Goal: Task Accomplishment & Management: Manage account settings

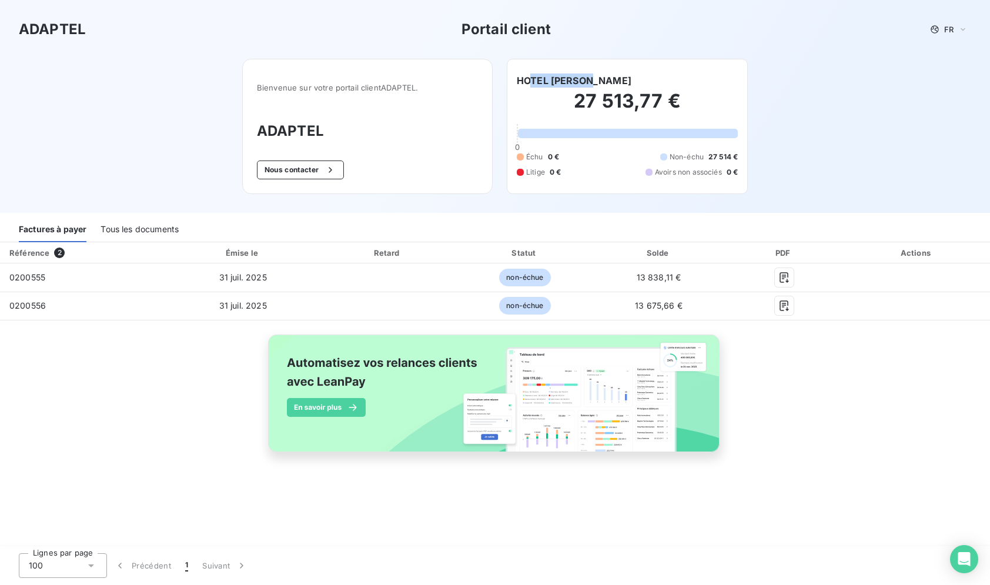
drag, startPoint x: 593, startPoint y: 77, endPoint x: 529, endPoint y: 81, distance: 64.1
click at [529, 81] on h6 "HOTEL [PERSON_NAME]" at bounding box center [574, 80] width 115 height 14
click at [596, 76] on h6 "HOTEL [PERSON_NAME]" at bounding box center [574, 80] width 115 height 14
drag, startPoint x: 599, startPoint y: 78, endPoint x: 518, endPoint y: 80, distance: 81.1
click at [518, 80] on h6 "HOTEL [PERSON_NAME]" at bounding box center [574, 80] width 115 height 14
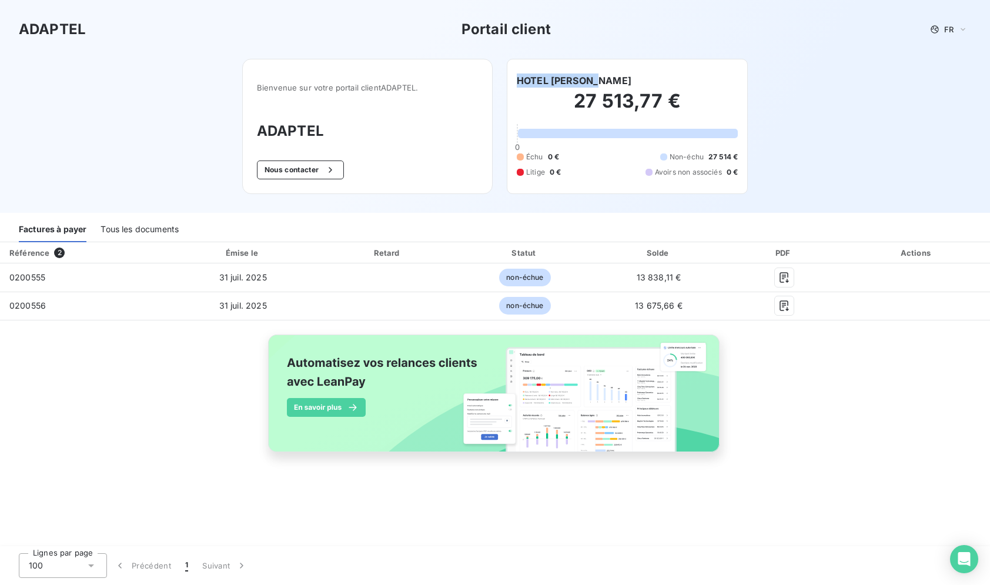
copy h6 "HOTEL [PERSON_NAME]"
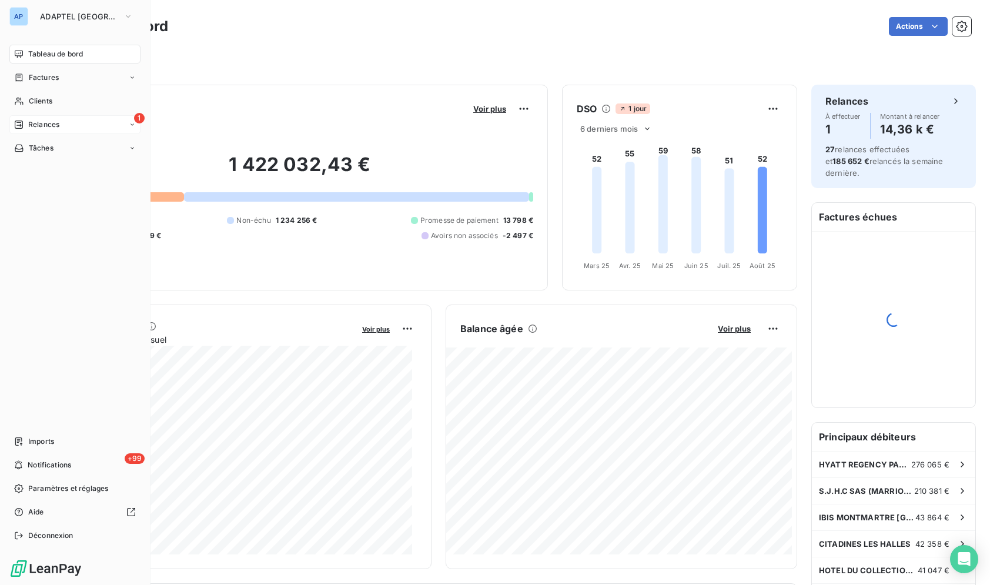
click at [25, 120] on div "Relances" at bounding box center [36, 124] width 45 height 11
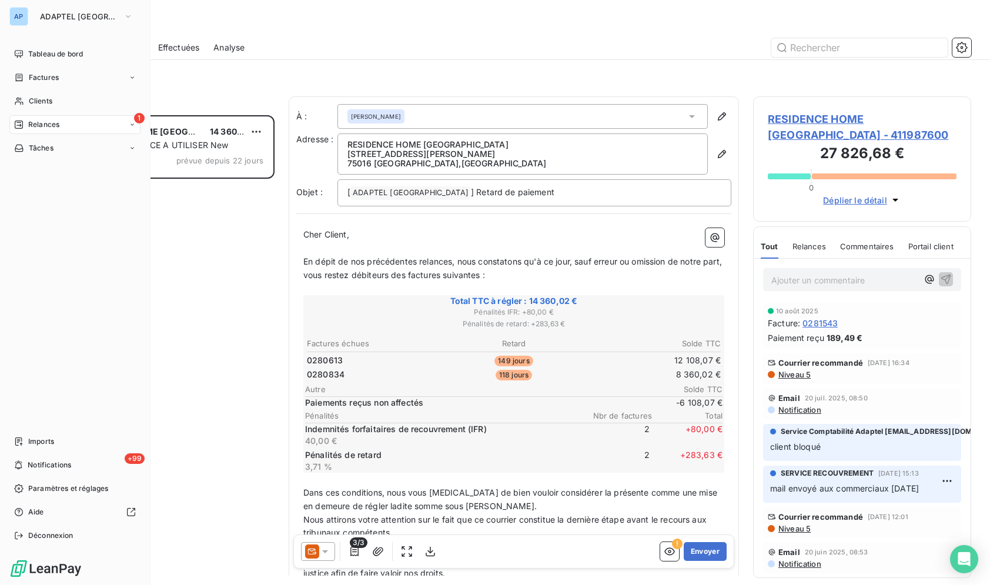
scroll to position [460, 208]
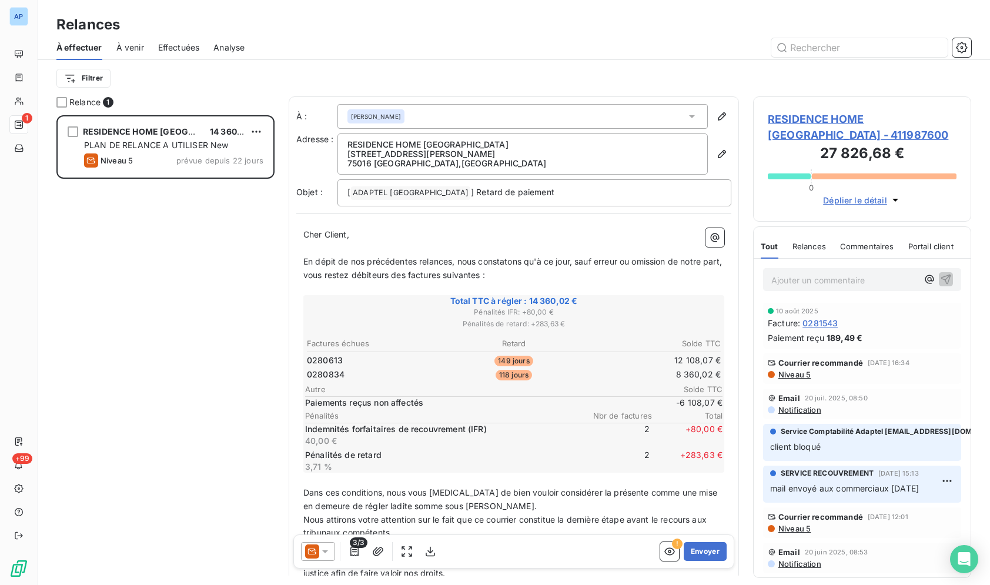
click at [328, 555] on icon at bounding box center [325, 551] width 12 height 12
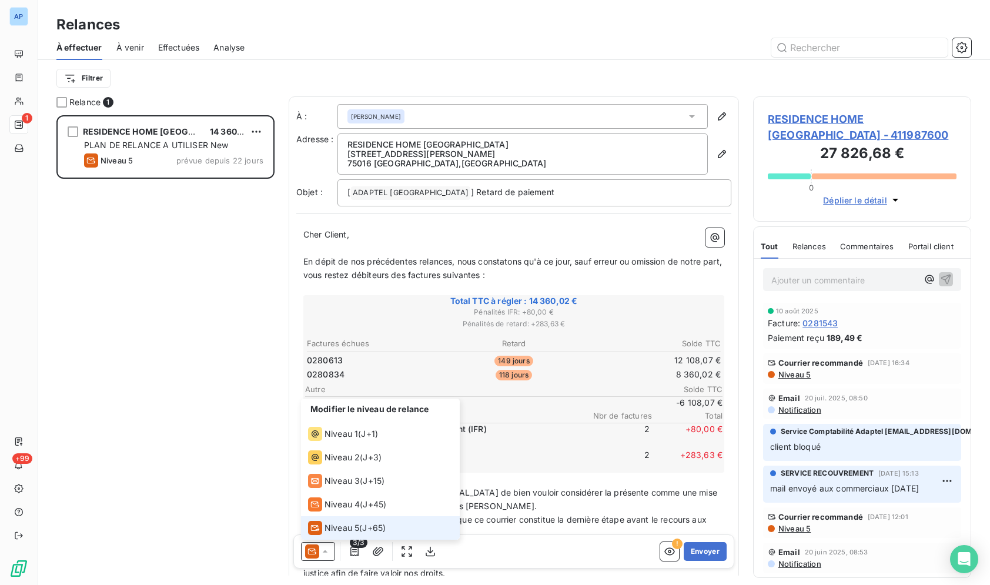
click at [354, 526] on span "Niveau 5" at bounding box center [341, 528] width 35 height 12
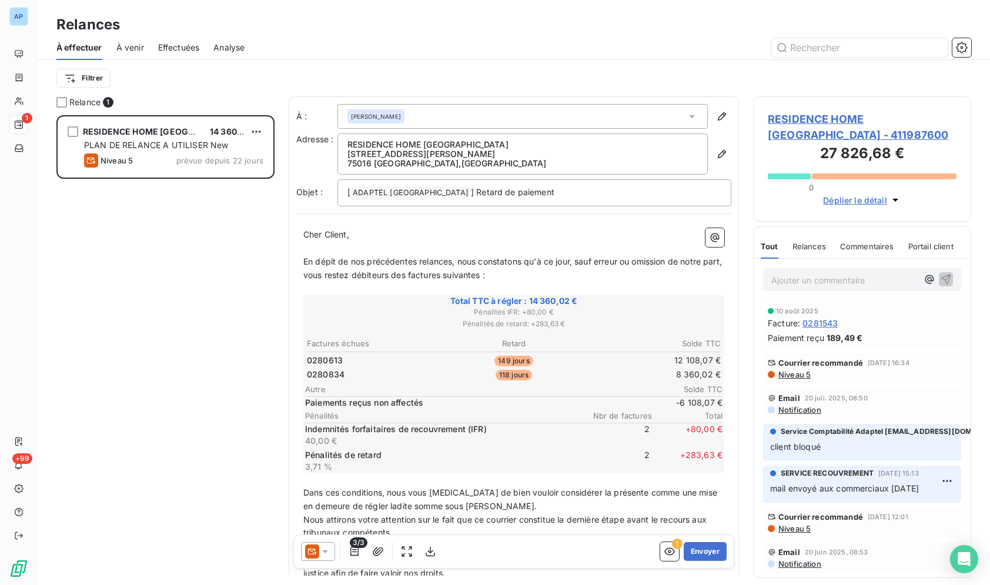
drag, startPoint x: 727, startPoint y: 427, endPoint x: 727, endPoint y: 440, distance: 13.5
click at [727, 440] on div "À : ANTOINE ALTAR Adresse : RESIDENCE HOME PARIS 36 RUE GEORGES SAND 75016 PARI…" at bounding box center [514, 385] width 450 height 579
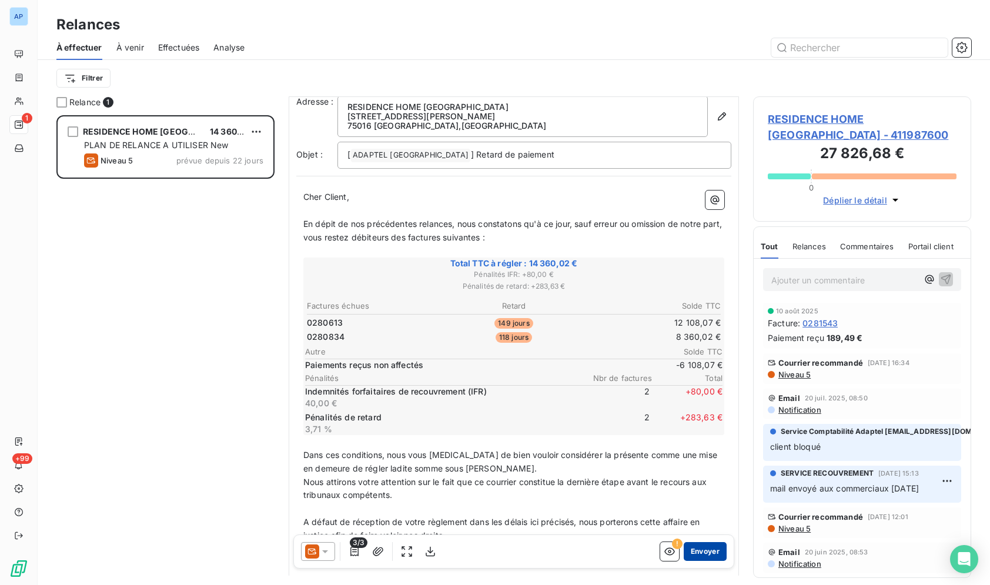
click at [709, 559] on button "Envoyer" at bounding box center [704, 551] width 43 height 19
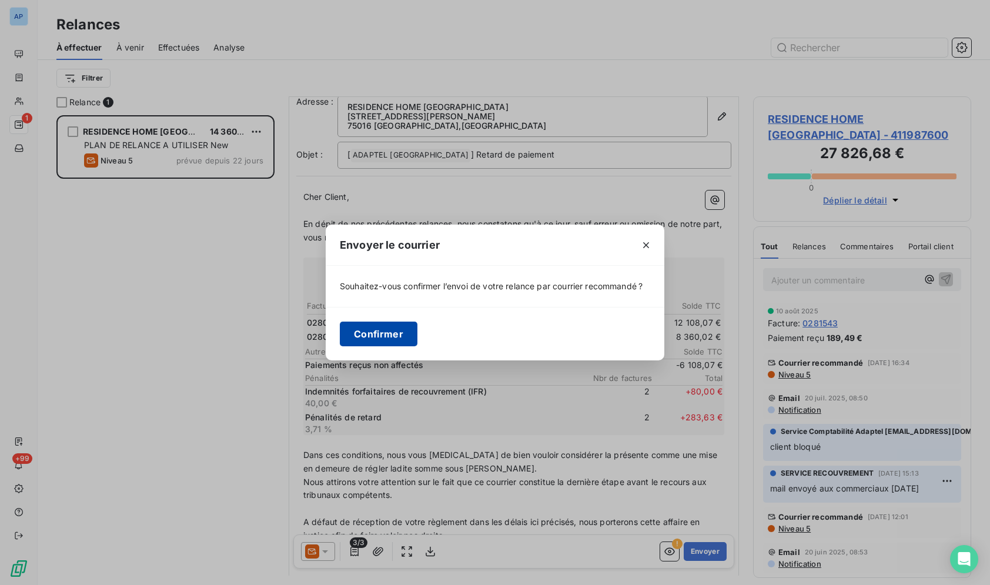
click at [381, 337] on button "Confirmer" at bounding box center [379, 333] width 78 height 25
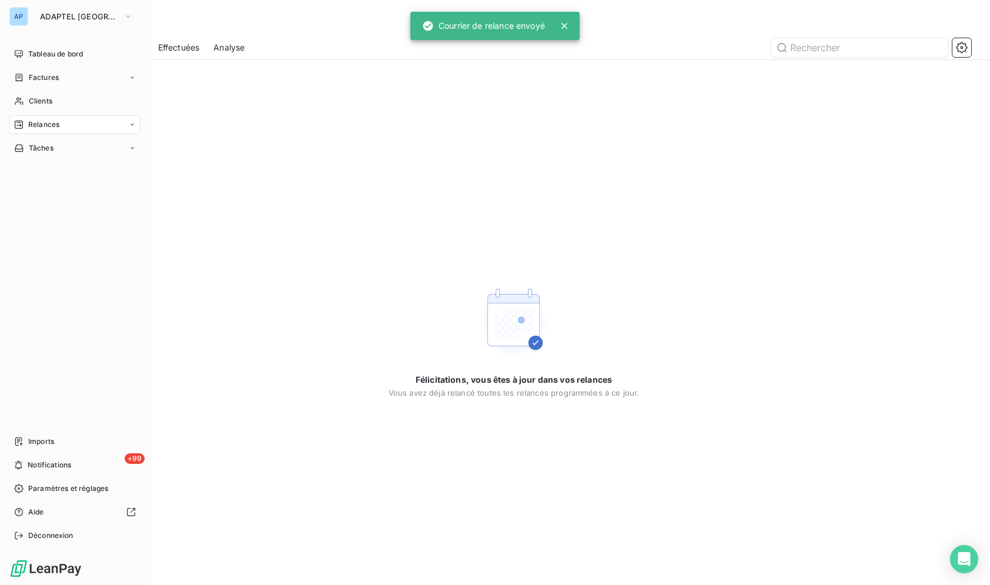
click at [24, 12] on div "AP" at bounding box center [18, 16] width 19 height 19
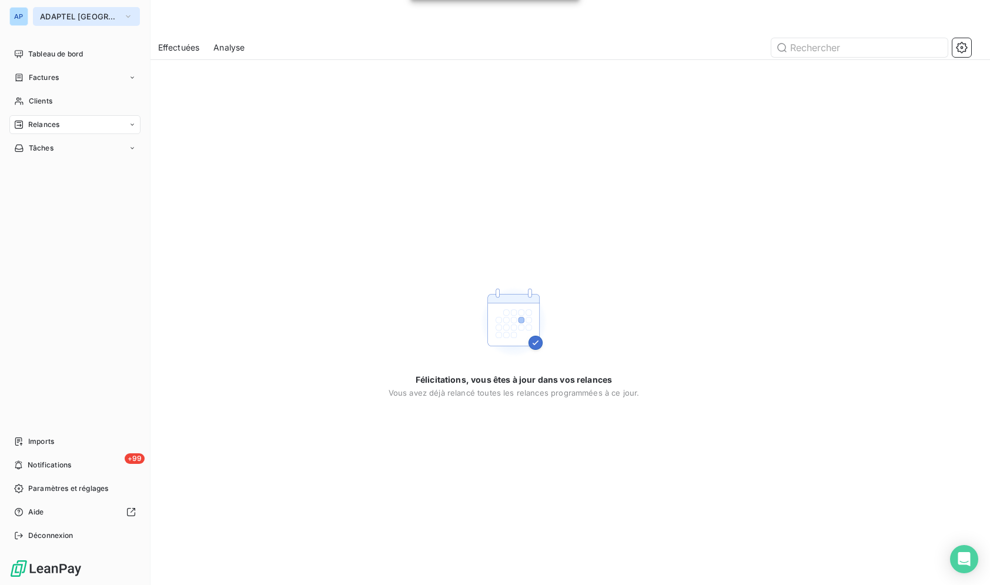
click at [67, 22] on button "ADAPTEL [GEOGRAPHIC_DATA]" at bounding box center [86, 16] width 107 height 19
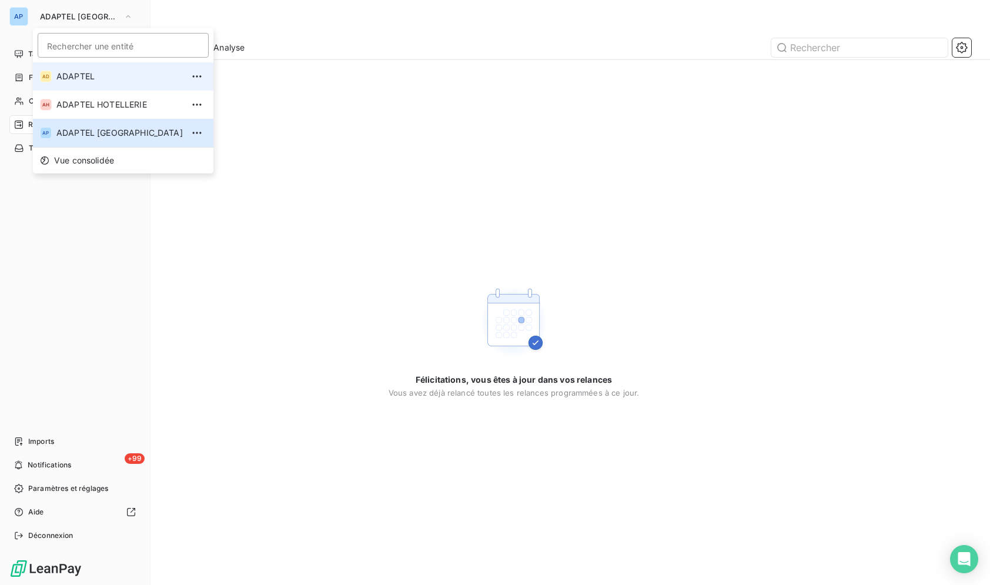
click at [76, 77] on span "ADAPTEL" at bounding box center [119, 77] width 126 height 12
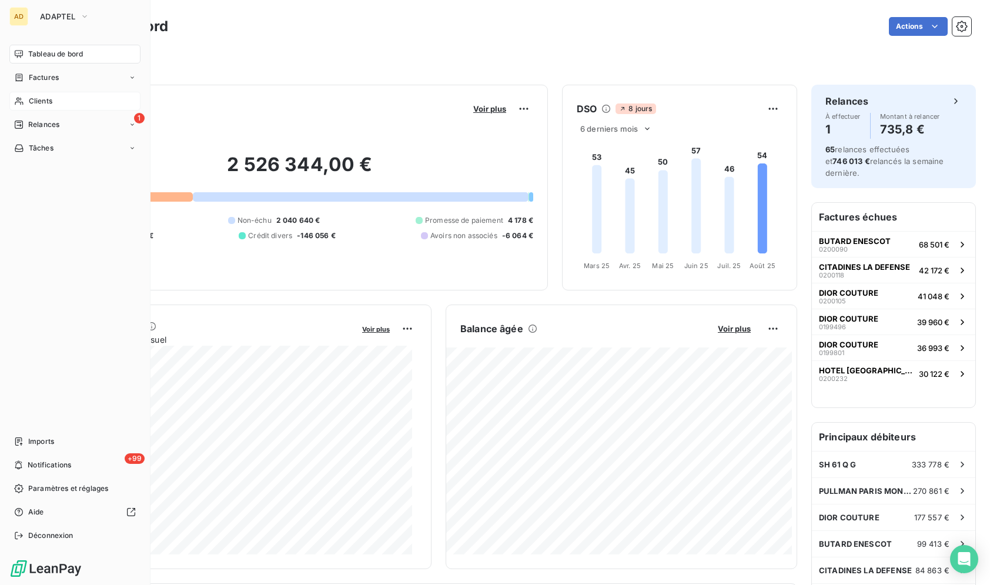
click at [38, 103] on span "Clients" at bounding box center [41, 101] width 24 height 11
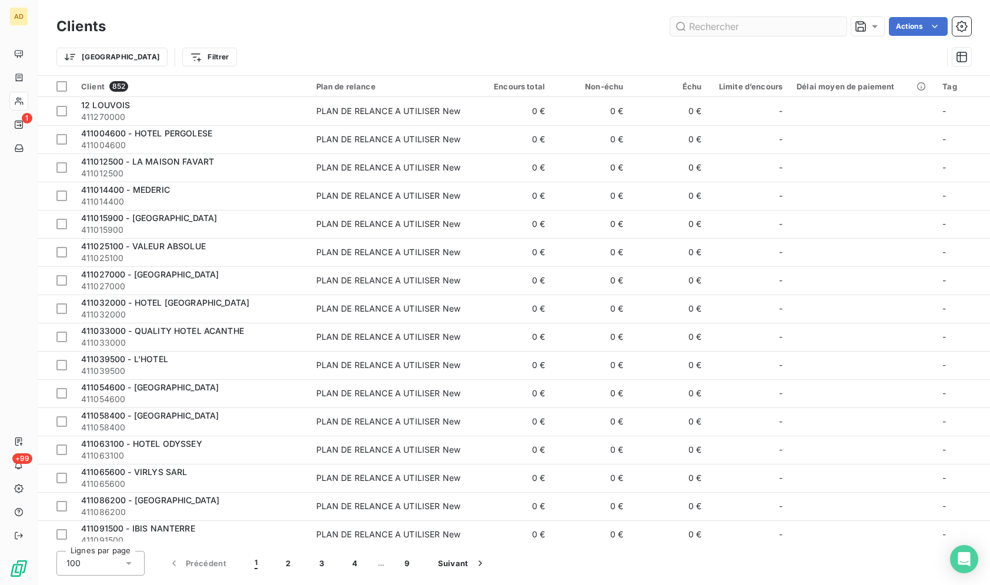
click at [752, 21] on input "text" at bounding box center [758, 26] width 176 height 19
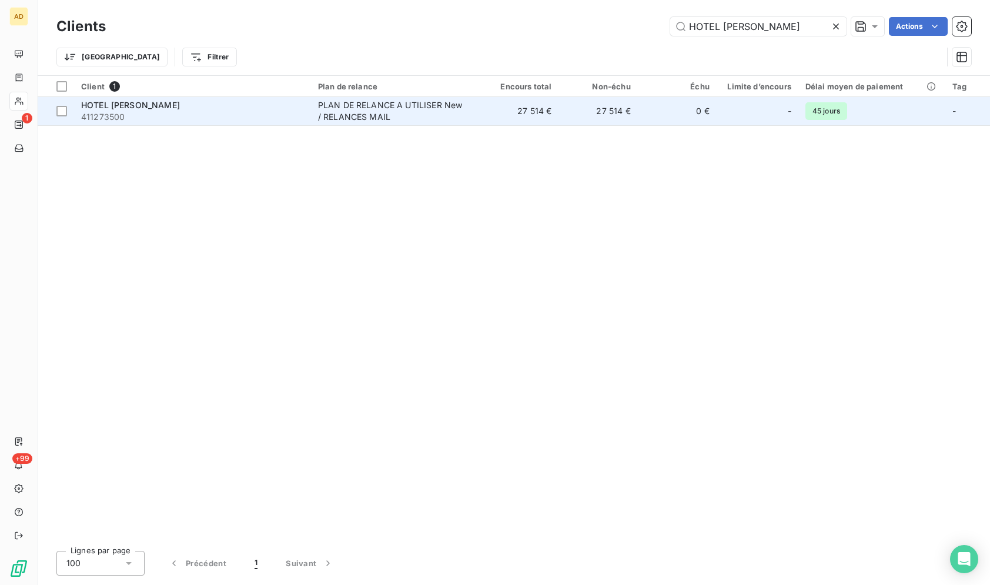
type input "HOTEL [PERSON_NAME]"
click at [367, 111] on div "PLAN DE RELANCE A UTILISER New / RELANCES MAIL" at bounding box center [391, 111] width 147 height 24
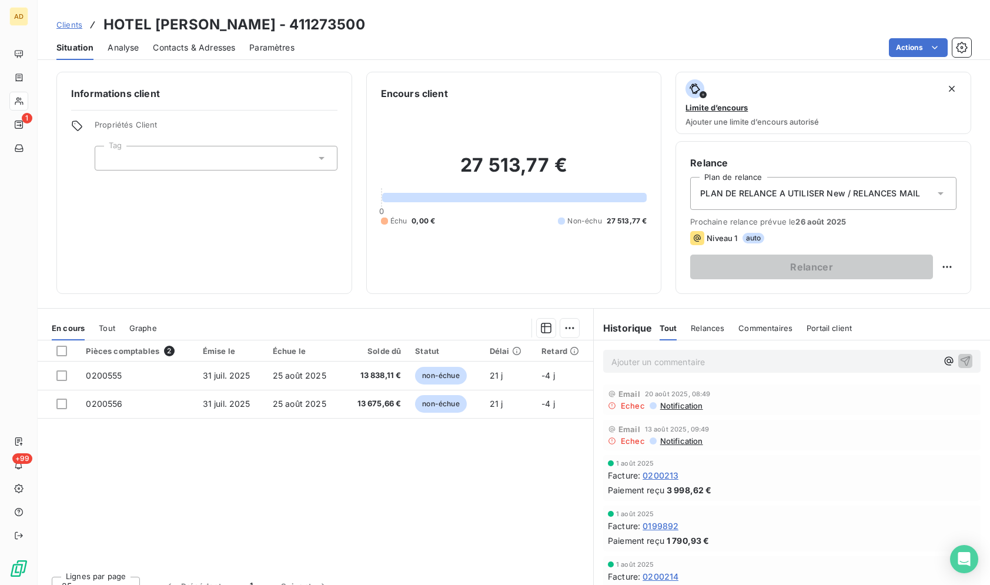
click at [185, 45] on span "Contacts & Adresses" at bounding box center [194, 48] width 82 height 12
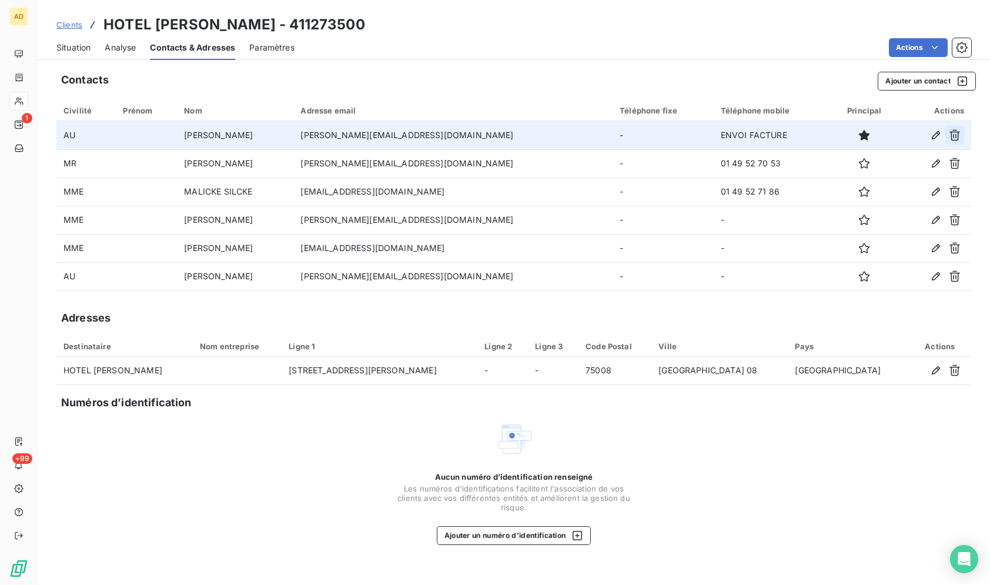
click at [949, 135] on icon "button" at bounding box center [954, 135] width 12 height 12
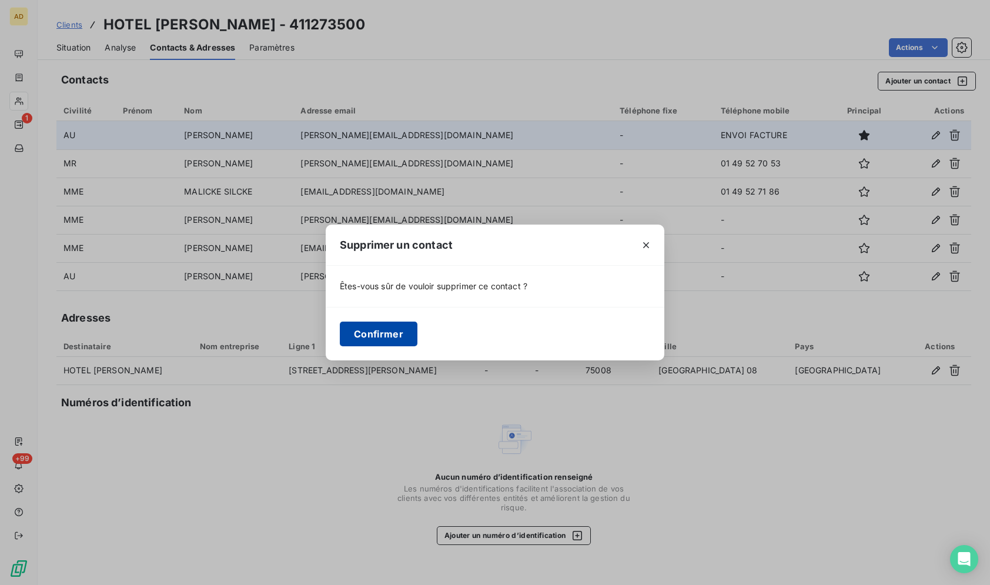
click at [383, 328] on button "Confirmer" at bounding box center [379, 333] width 78 height 25
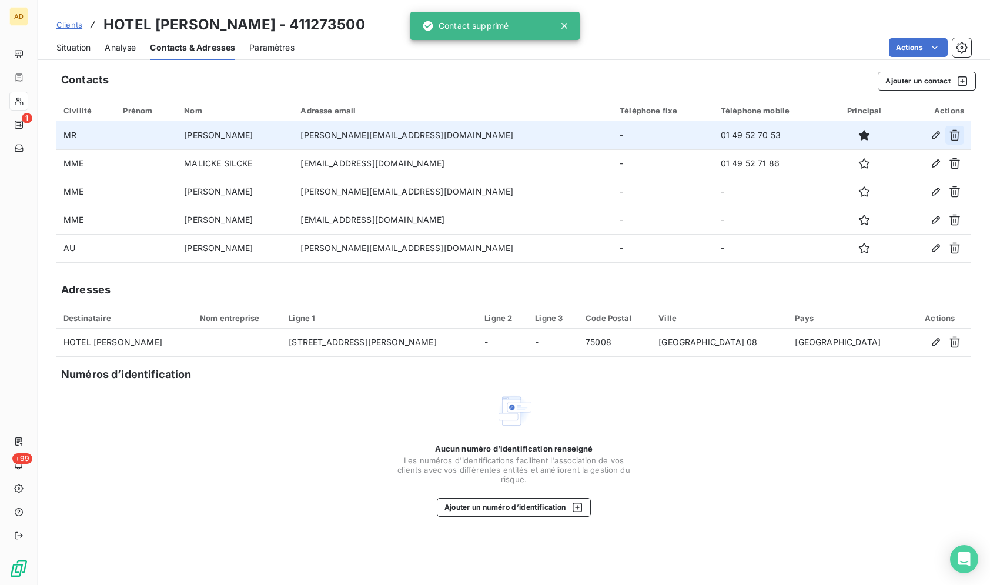
click at [950, 133] on icon "button" at bounding box center [954, 135] width 12 height 12
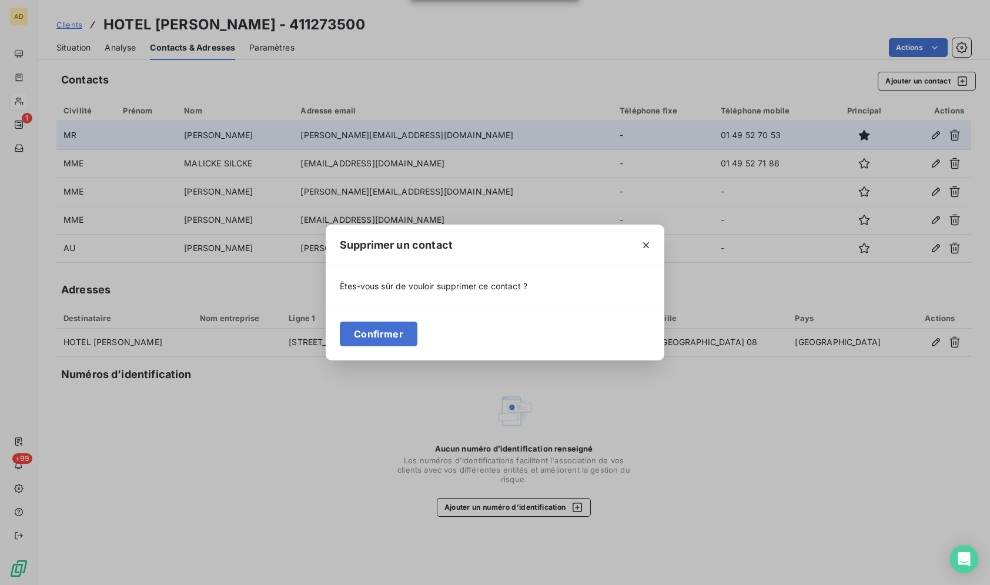
click at [388, 347] on div "Confirmer" at bounding box center [495, 333] width 338 height 53
click at [388, 340] on button "Confirmer" at bounding box center [379, 333] width 78 height 25
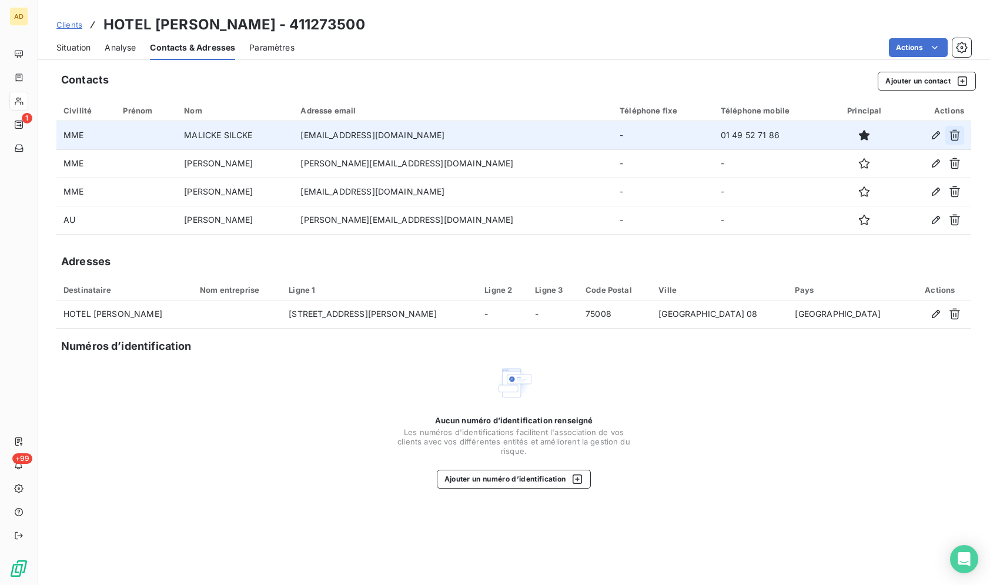
click at [951, 137] on icon "button" at bounding box center [954, 135] width 11 height 11
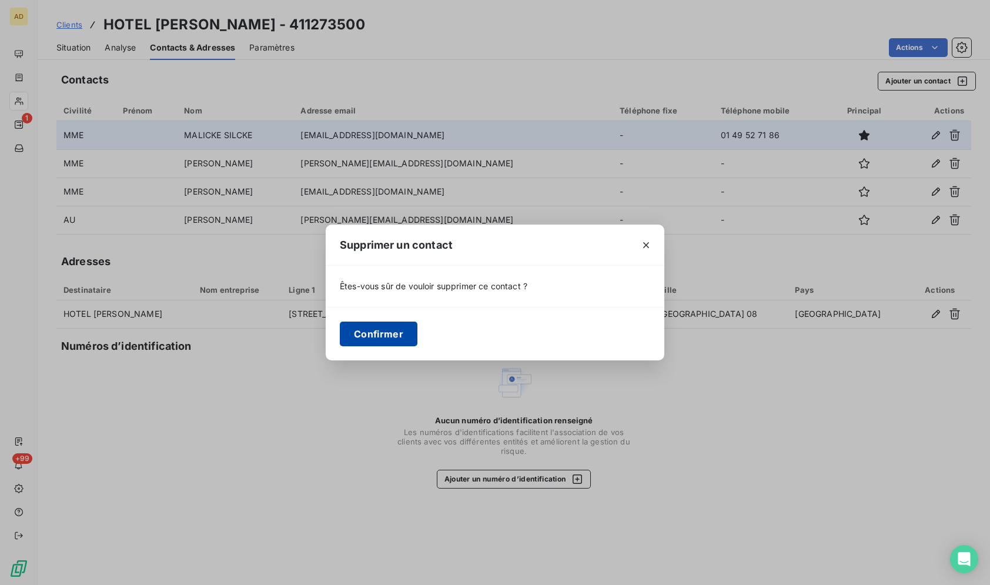
click at [402, 344] on button "Confirmer" at bounding box center [379, 333] width 78 height 25
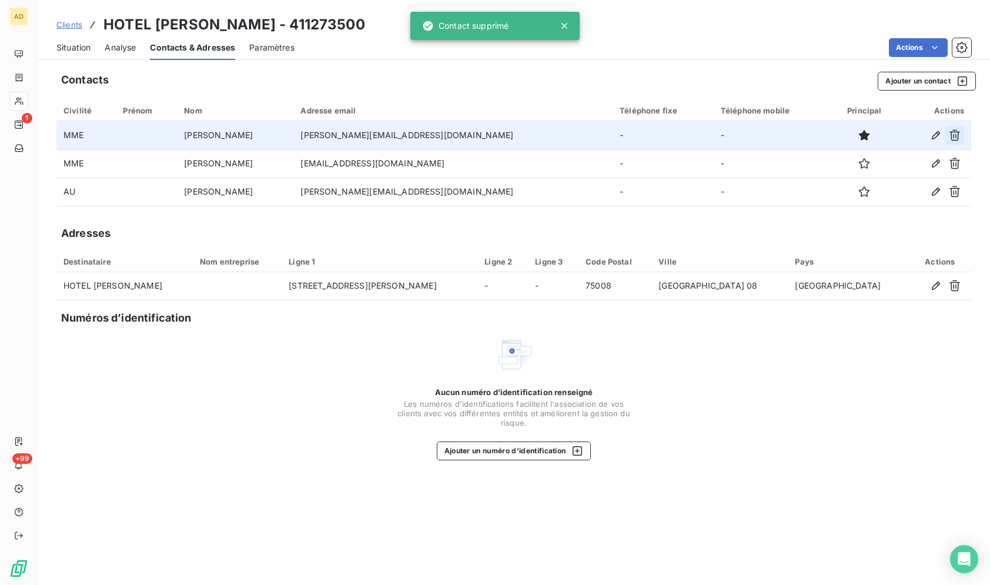
click at [953, 137] on icon "button" at bounding box center [954, 135] width 12 height 12
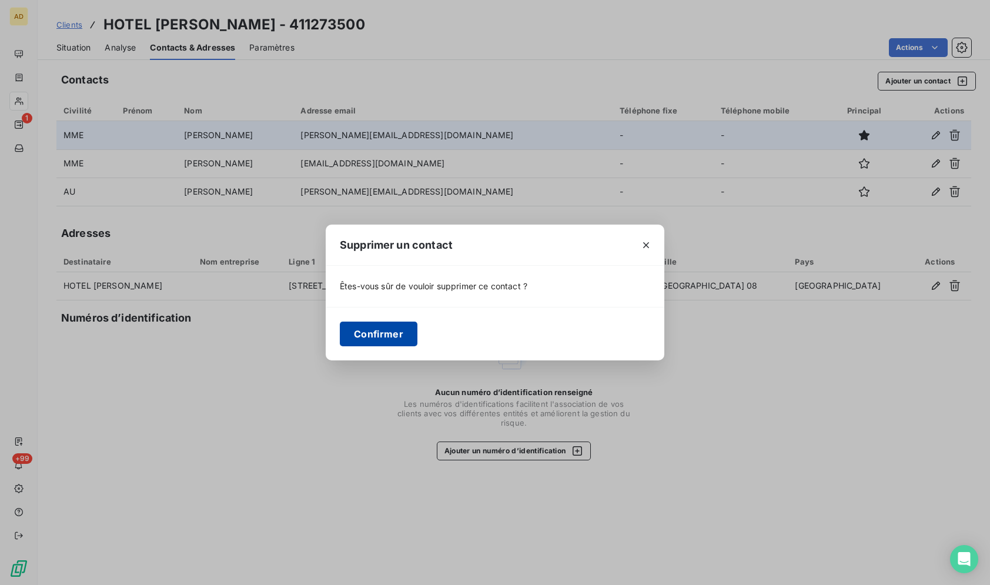
click at [391, 331] on button "Confirmer" at bounding box center [379, 333] width 78 height 25
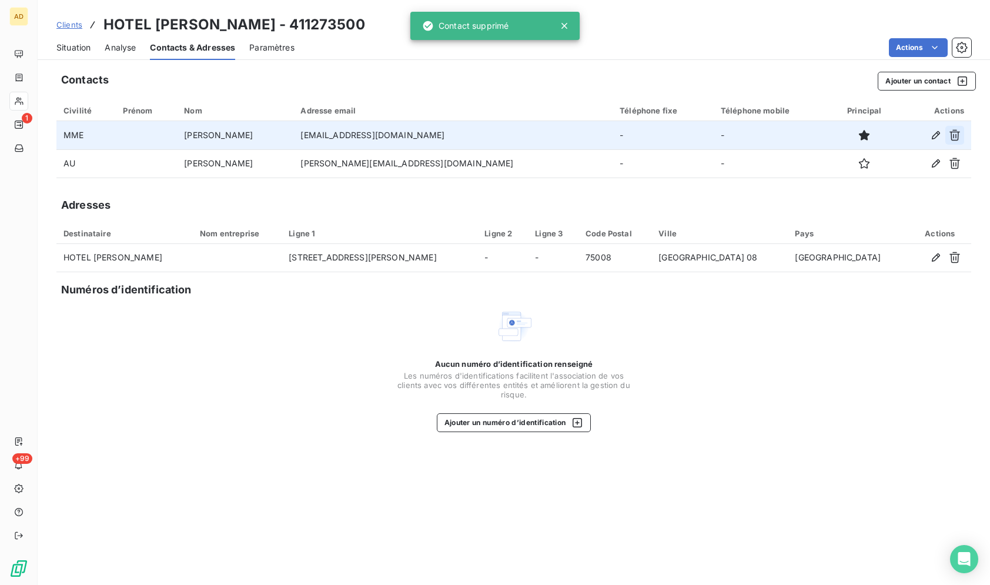
click at [957, 142] on button "button" at bounding box center [954, 135] width 19 height 19
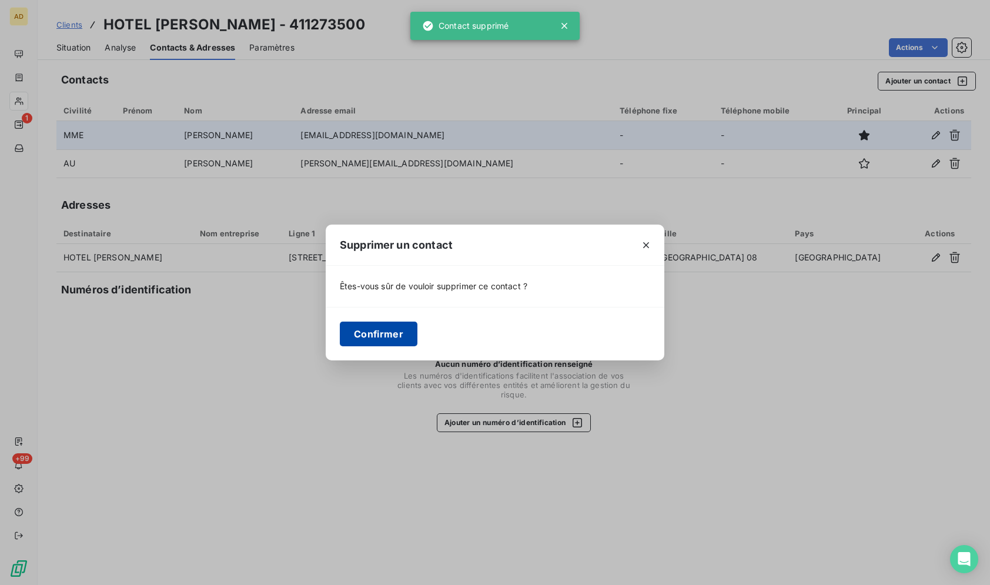
click at [366, 329] on button "Confirmer" at bounding box center [379, 333] width 78 height 25
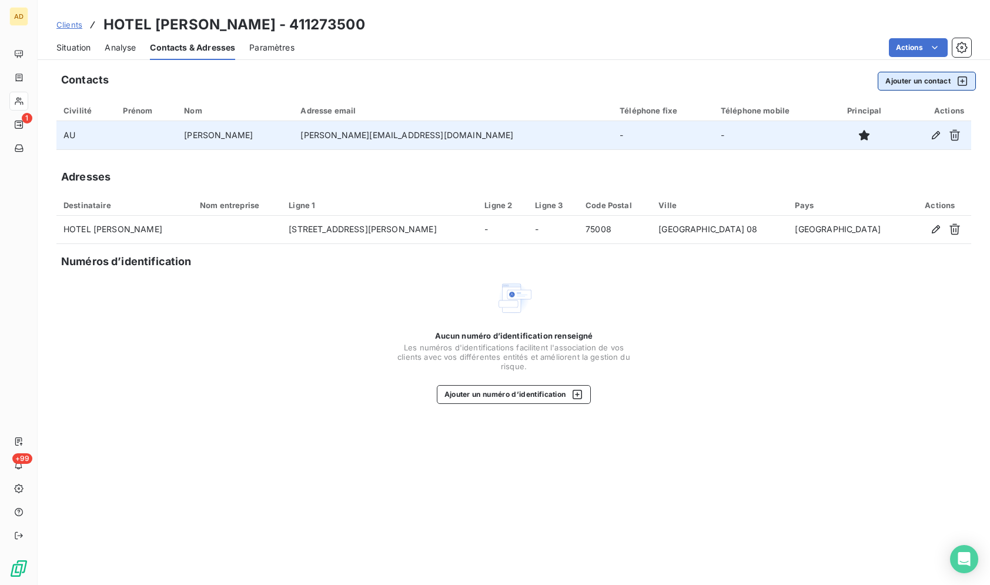
click at [910, 89] on button "Ajouter un contact" at bounding box center [926, 81] width 98 height 19
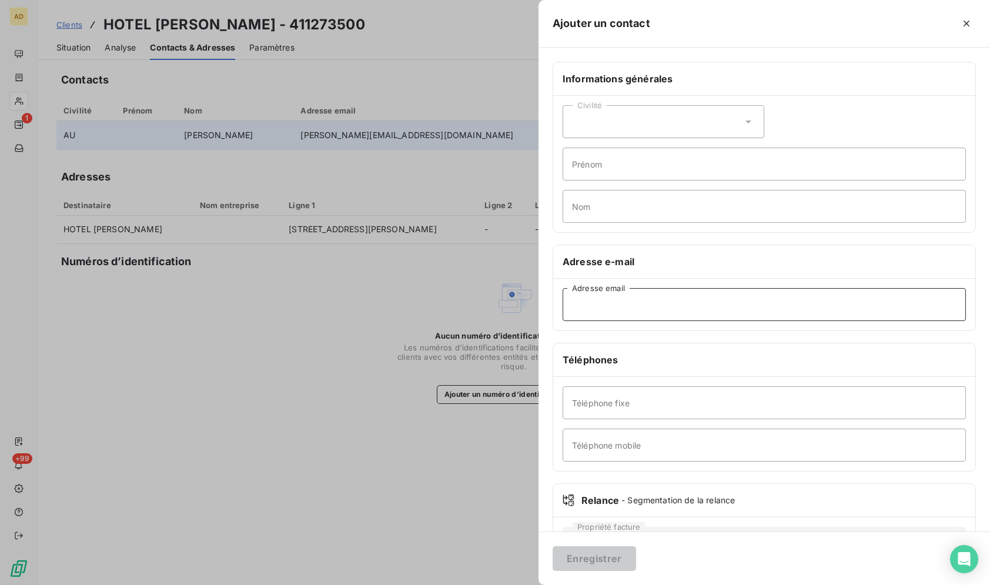
click at [632, 308] on input "Adresse email" at bounding box center [763, 304] width 403 height 33
paste input "fournisseur.par@fourseasons.com"
type input "fournisseur.par@fourseasons.com"
click at [669, 341] on div "Informations générales Civilité Prénom Nom Adresse e-mail fournisseur.par@fours…" at bounding box center [763, 323] width 451 height 522
click at [594, 563] on button "Enregistrer" at bounding box center [593, 558] width 83 height 25
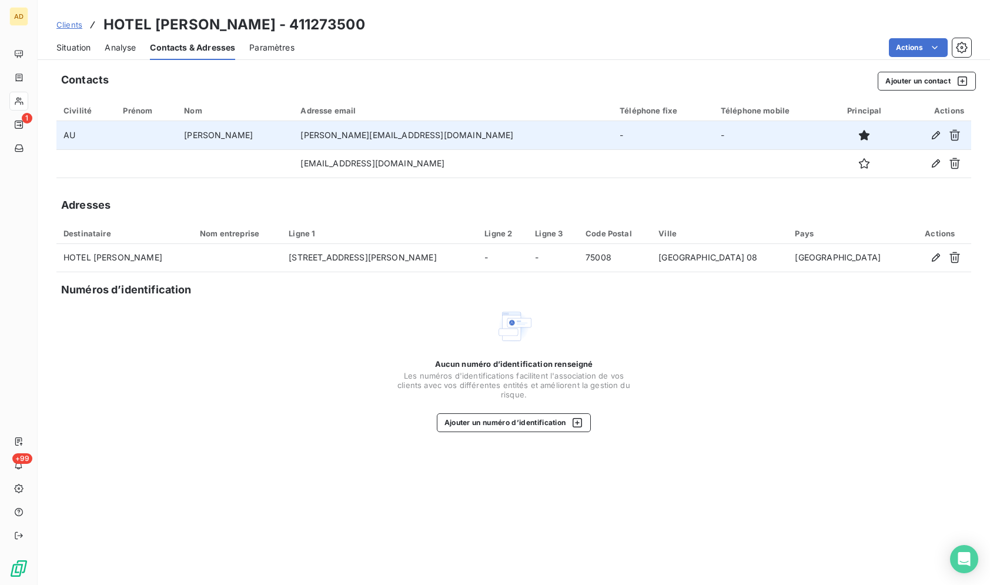
click at [71, 47] on span "Situation" at bounding box center [73, 48] width 34 height 12
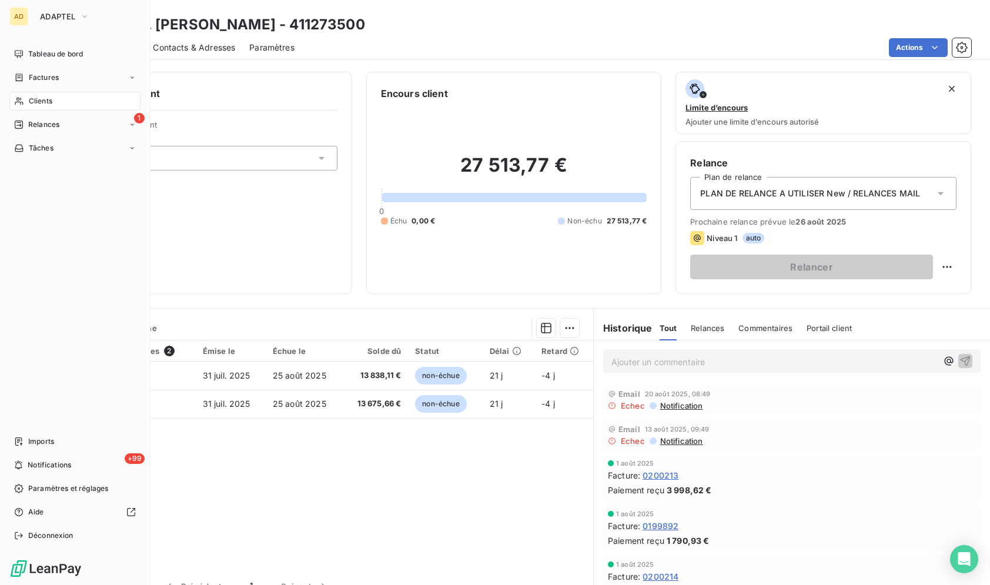
drag, startPoint x: 33, startPoint y: 105, endPoint x: 45, endPoint y: 113, distance: 14.7
click at [34, 105] on span "Clients" at bounding box center [41, 101] width 24 height 11
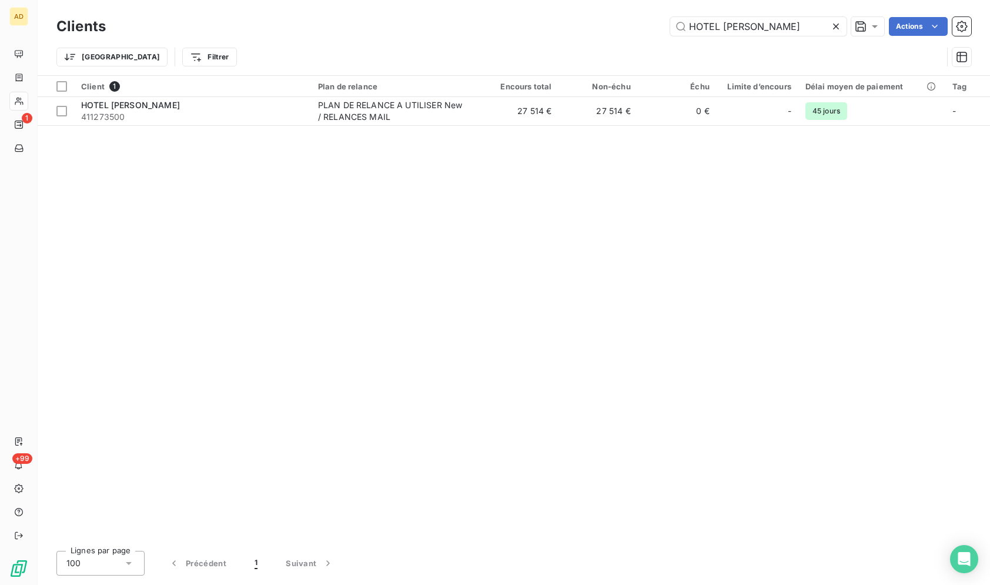
click at [834, 24] on icon at bounding box center [836, 27] width 12 height 12
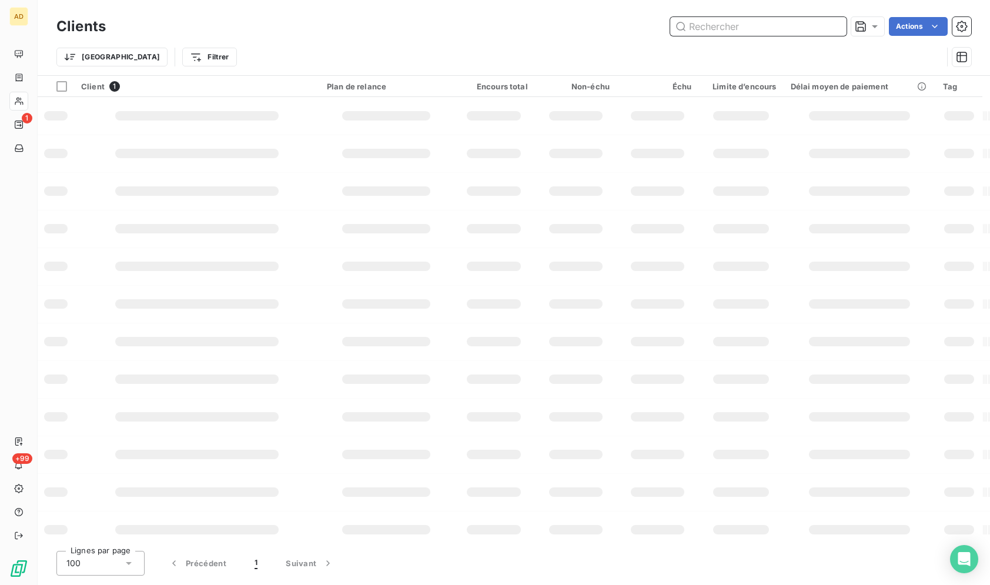
click at [798, 24] on input "text" at bounding box center [758, 26] width 176 height 19
click at [797, 25] on input "text" at bounding box center [758, 26] width 176 height 19
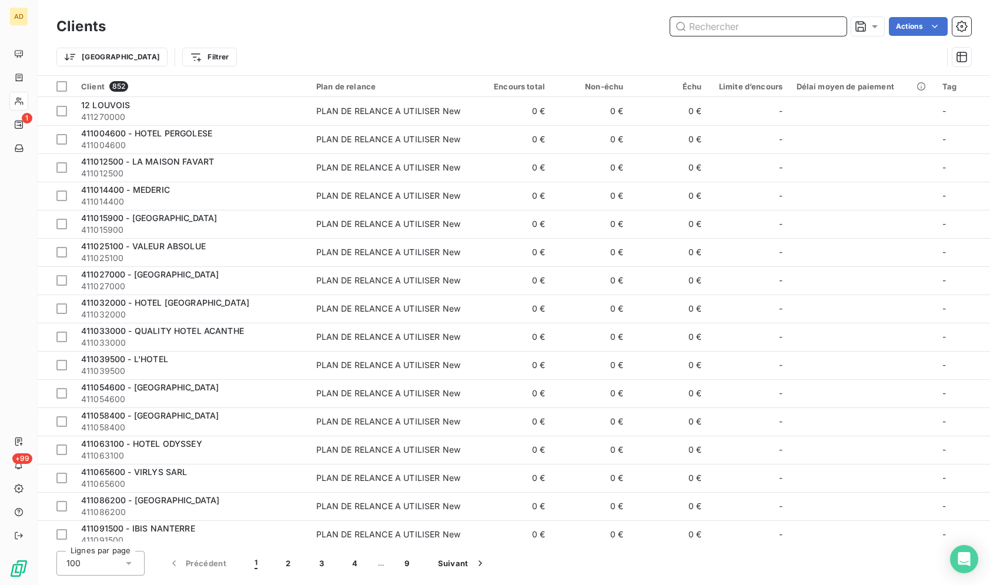
click at [797, 25] on input "text" at bounding box center [758, 26] width 176 height 19
paste input "LA MEDITERRANEE (BIRD SARL)"
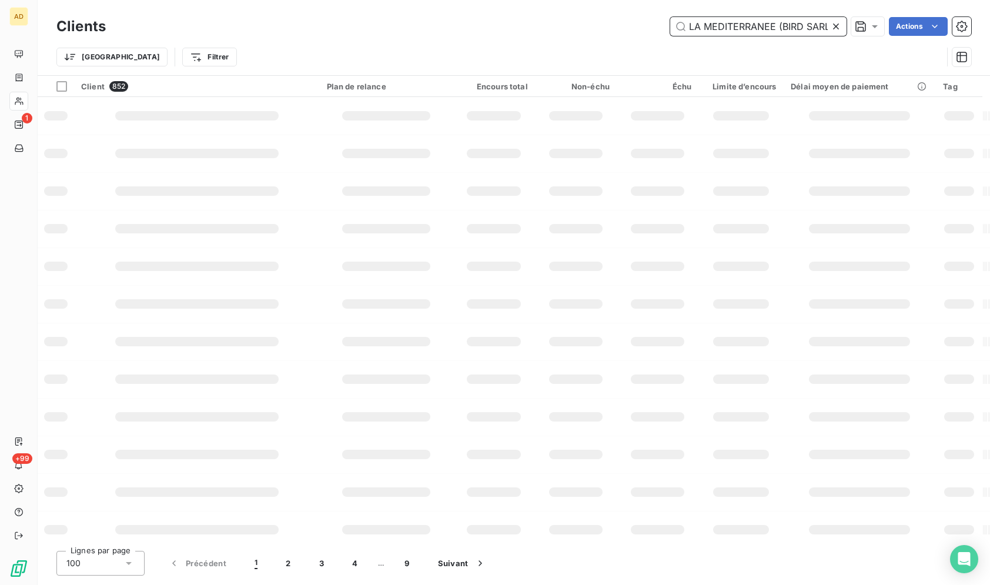
scroll to position [0, 5]
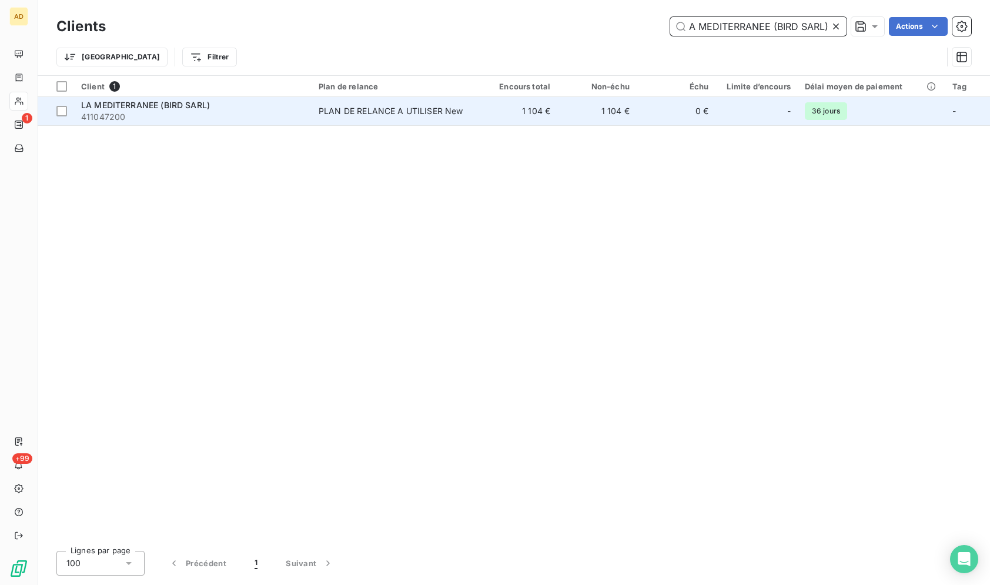
type input "LA MEDITERRANEE (BIRD SARL)"
click at [504, 115] on td "1 104 €" at bounding box center [517, 111] width 79 height 28
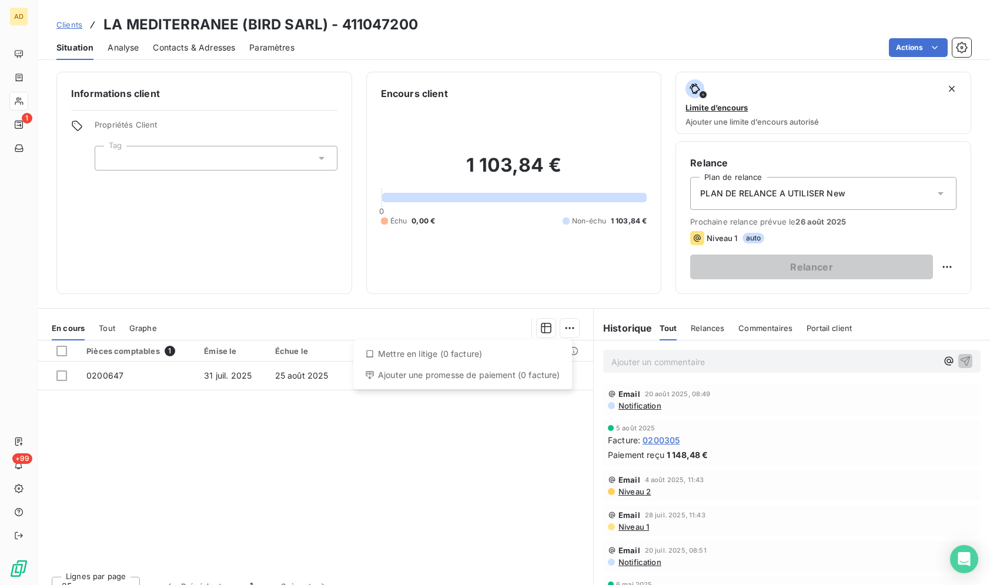
click at [434, 380] on div "Ajouter une promesse de paiement (0 facture)" at bounding box center [462, 374] width 209 height 19
click at [554, 330] on div at bounding box center [375, 327] width 408 height 19
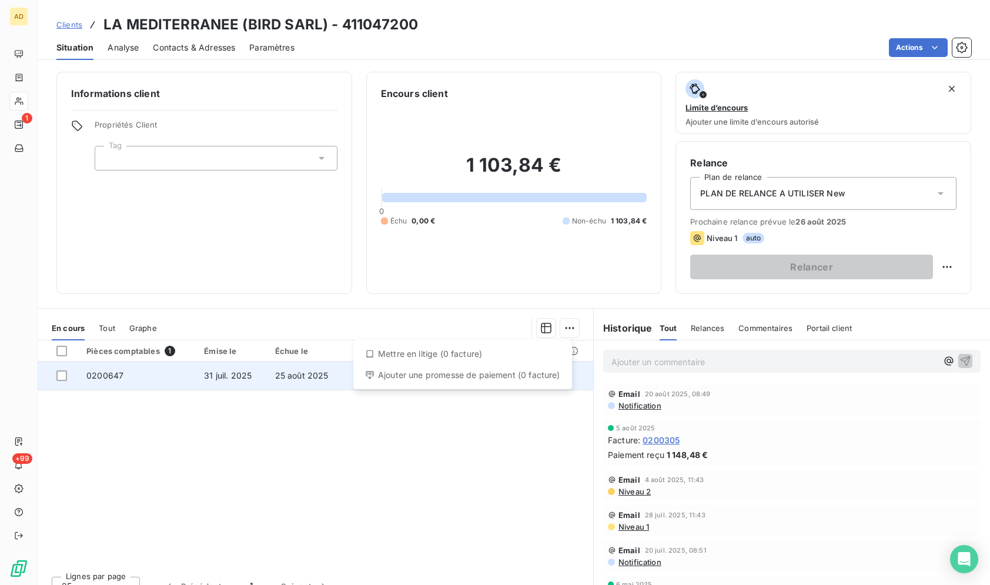
drag, startPoint x: 392, startPoint y: 376, endPoint x: 357, endPoint y: 378, distance: 35.3
click at [392, 377] on div "Ajouter une promesse de paiement (0 facture)" at bounding box center [462, 374] width 209 height 19
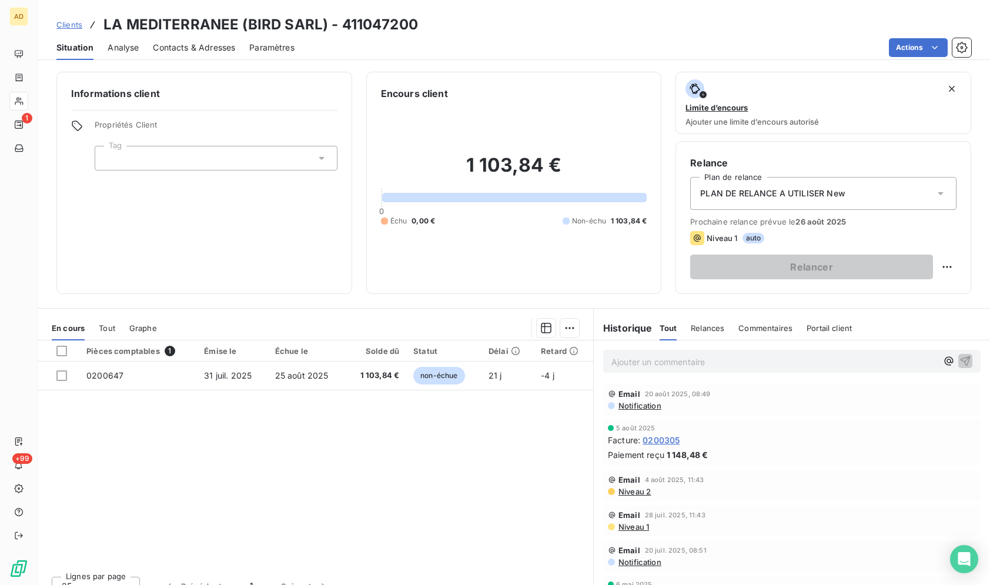
click at [58, 408] on div "Pièces comptables 1 Émise le Échue le Solde dû Statut Délai Retard 0200647 31 j…" at bounding box center [315, 453] width 555 height 226
click at [64, 356] on div at bounding box center [61, 351] width 11 height 11
click at [484, 380] on div "Ajouter une promesse de paiement (1 facture)" at bounding box center [463, 374] width 207 height 19
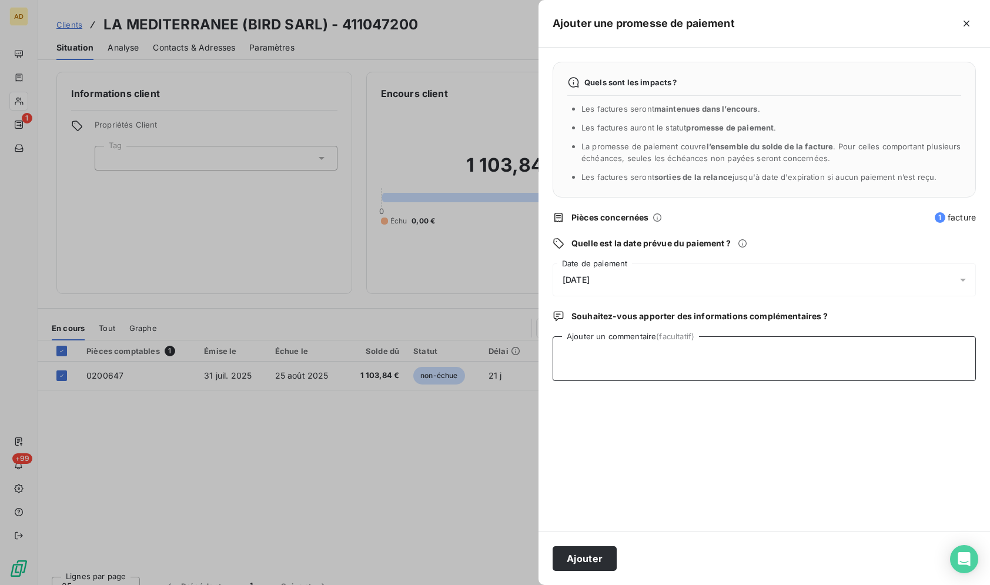
click at [655, 354] on textarea "Ajouter un commentaire (facultatif)" at bounding box center [763, 358] width 423 height 45
click at [631, 356] on textarea "PAIEMENT prévu 29/08/2025 (fermé Actuellement )" at bounding box center [763, 358] width 423 height 45
type textarea "PAIEMENT prévu à partir 29/08/2025 (fermé Actuellement )"
click at [603, 562] on button "Ajouter" at bounding box center [584, 558] width 64 height 25
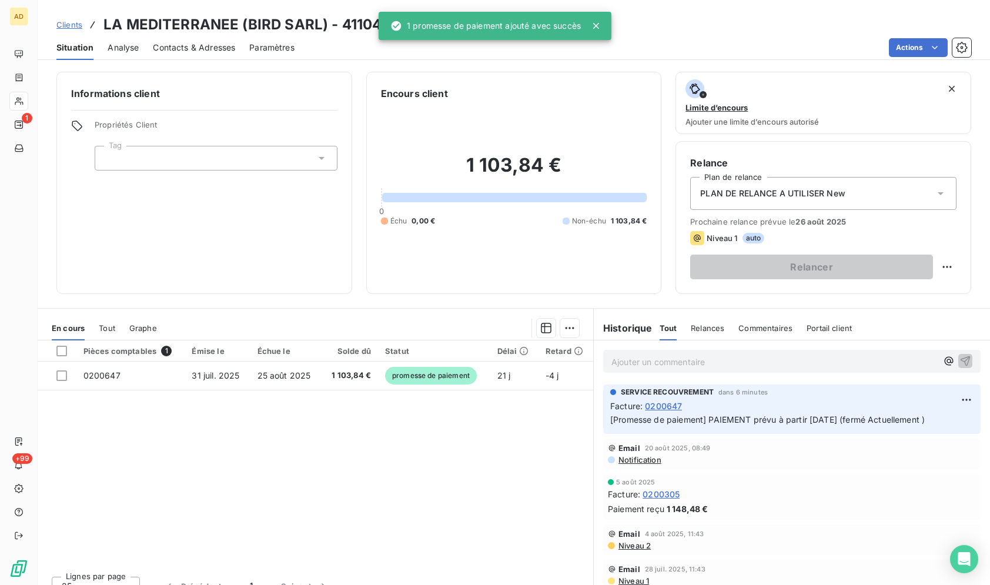
click at [476, 472] on div "Pièces comptables 1 Émise le Échue le Solde dû Statut Délai Retard 0200647 31 j…" at bounding box center [315, 453] width 555 height 226
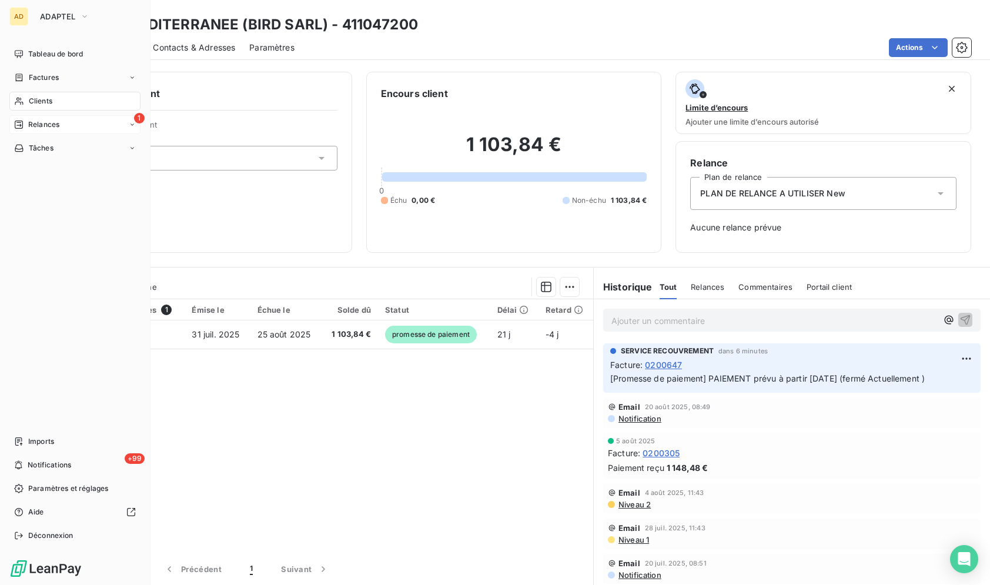
click at [18, 117] on div "1 Relances" at bounding box center [74, 124] width 131 height 19
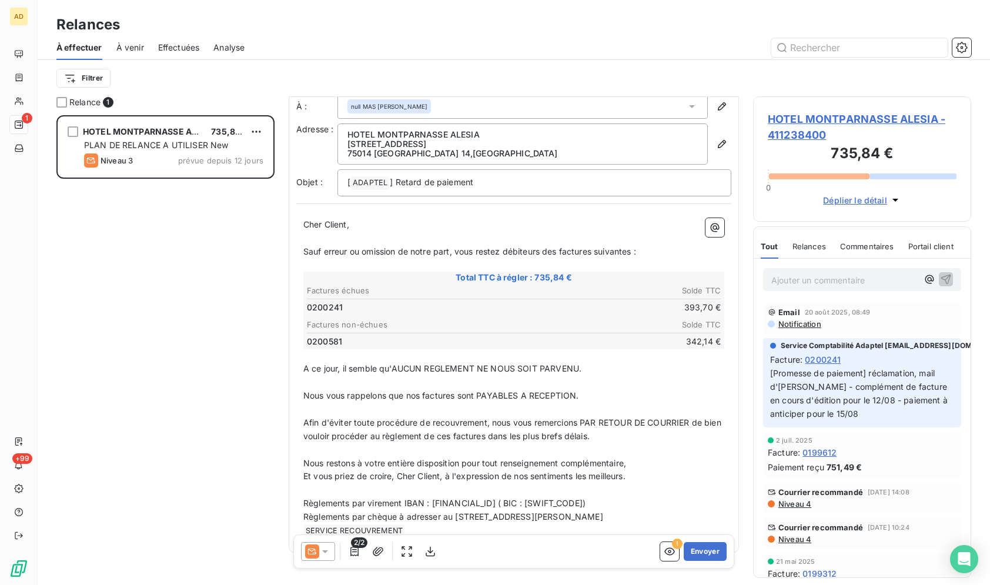
scroll to position [14, 0]
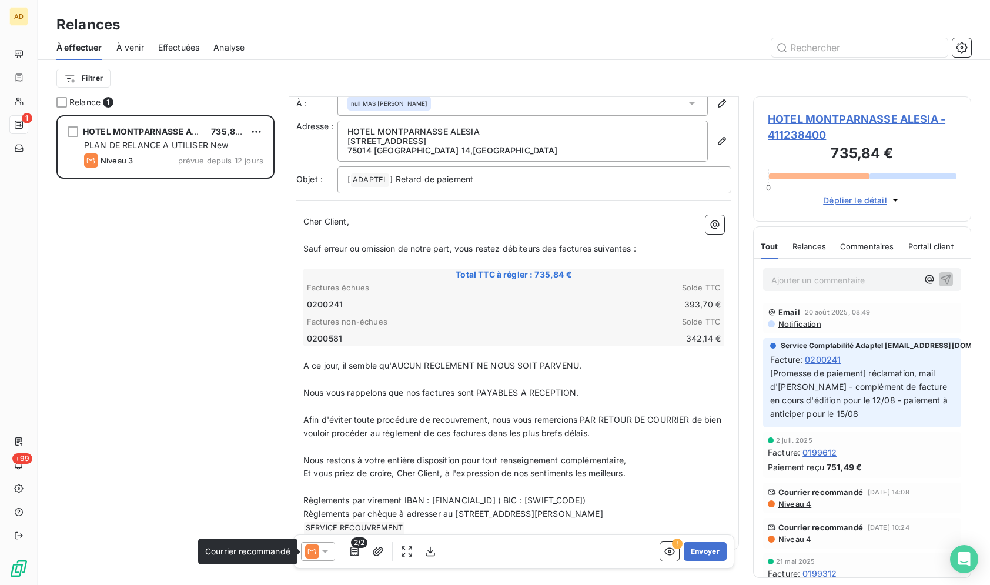
click at [314, 554] on icon at bounding box center [312, 551] width 9 height 6
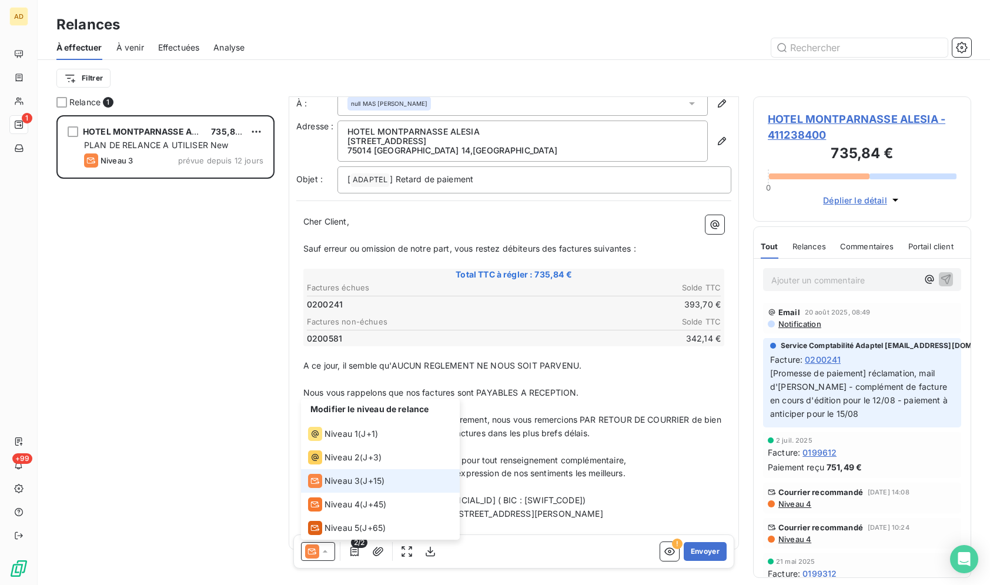
click at [359, 484] on span "Niveau 3" at bounding box center [341, 481] width 35 height 12
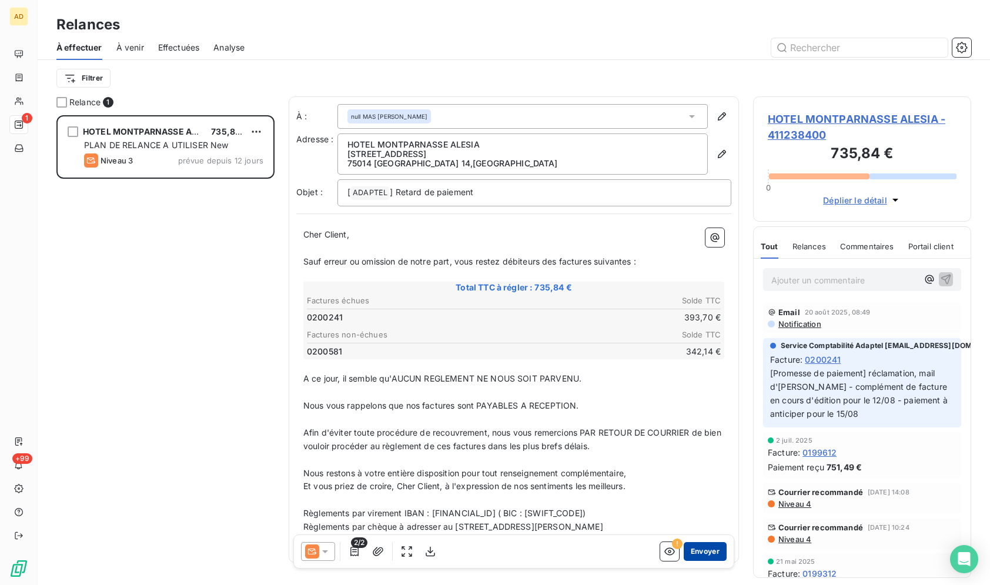
click at [700, 556] on button "Envoyer" at bounding box center [704, 551] width 43 height 19
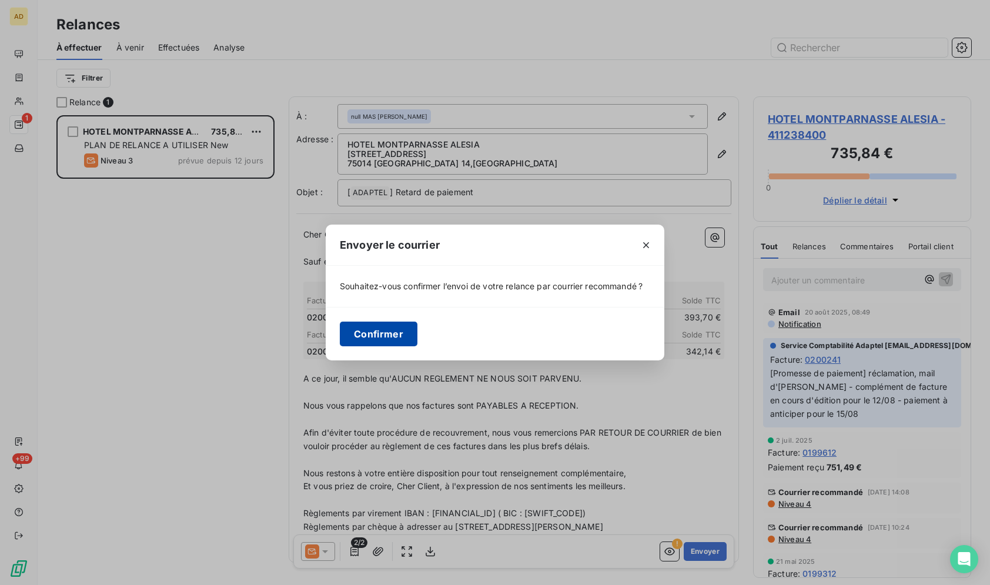
click at [397, 331] on button "Confirmer" at bounding box center [379, 333] width 78 height 25
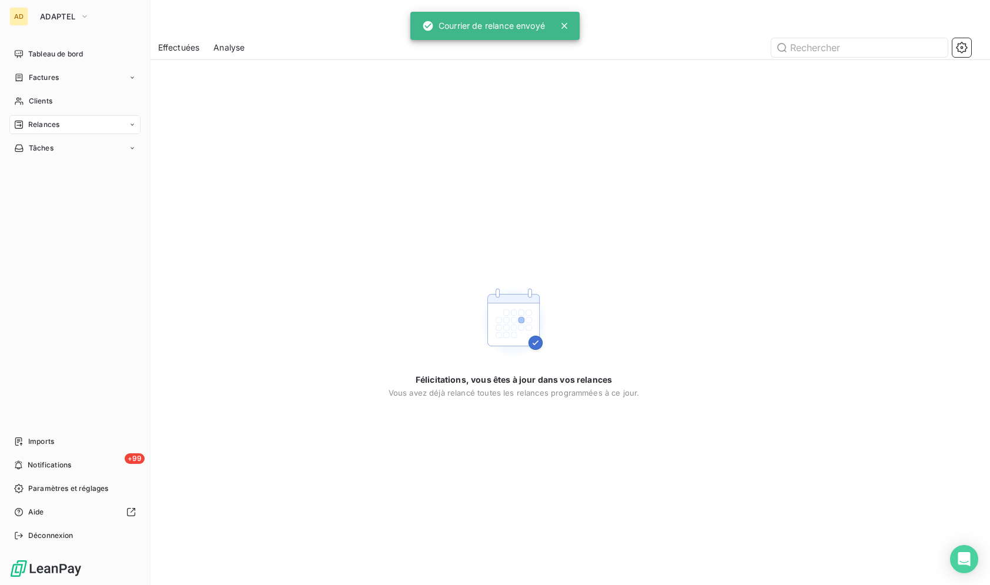
click at [32, 9] on div "AD ADAPTEL" at bounding box center [74, 16] width 131 height 19
click at [85, 15] on icon "button" at bounding box center [84, 17] width 9 height 12
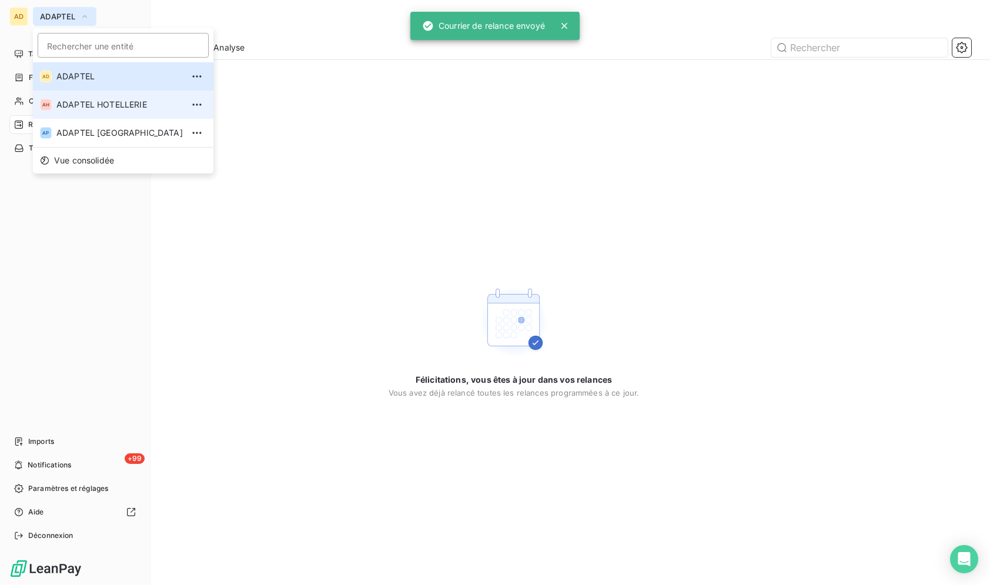
click at [128, 109] on span "ADAPTEL HOTELLERIE" at bounding box center [119, 105] width 126 height 12
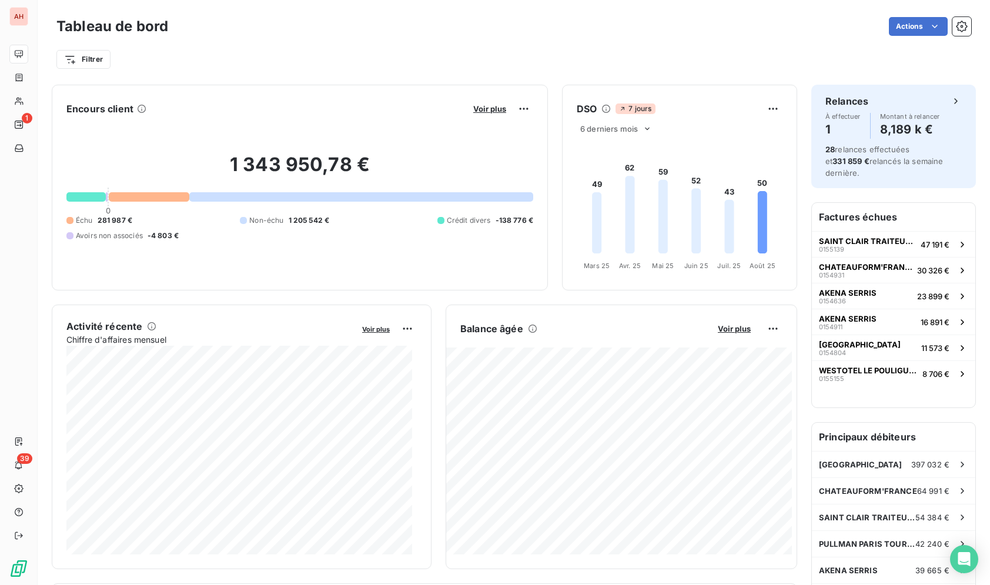
click at [368, 50] on div "Filtrer" at bounding box center [513, 59] width 914 height 22
click at [597, 16] on div "Tableau de bord Actions" at bounding box center [513, 26] width 914 height 25
click at [597, 14] on div "Tableau de bord Actions Filtrer" at bounding box center [514, 39] width 952 height 78
click at [597, 13] on div "Tableau de bord Actions Filtrer" at bounding box center [514, 39] width 952 height 78
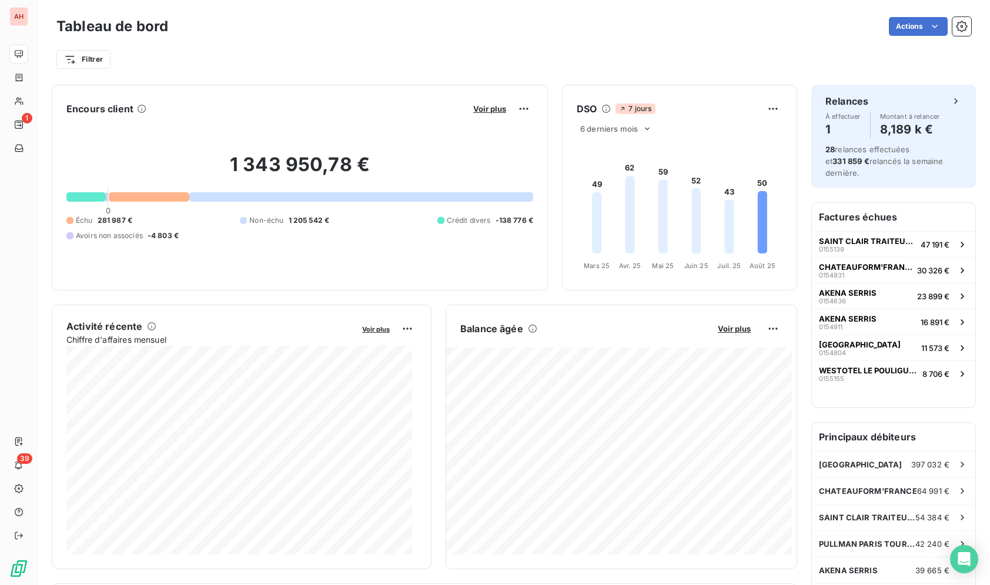
click at [596, 12] on div "Tableau de bord Actions Filtrer" at bounding box center [514, 39] width 952 height 78
click at [26, 12] on div "AH" at bounding box center [18, 16] width 19 height 19
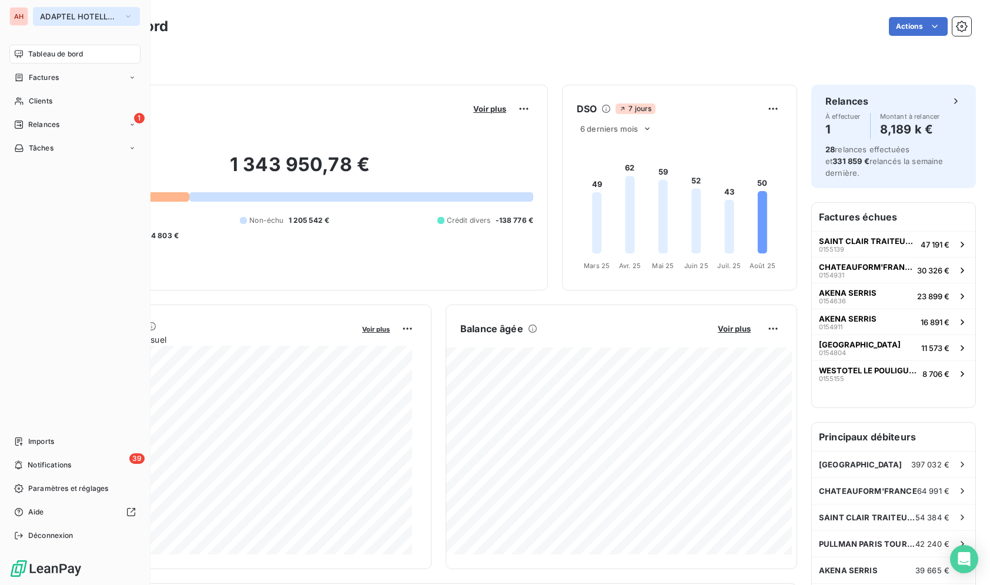
click at [82, 12] on span "ADAPTEL HOTELLERIE" at bounding box center [79, 16] width 79 height 9
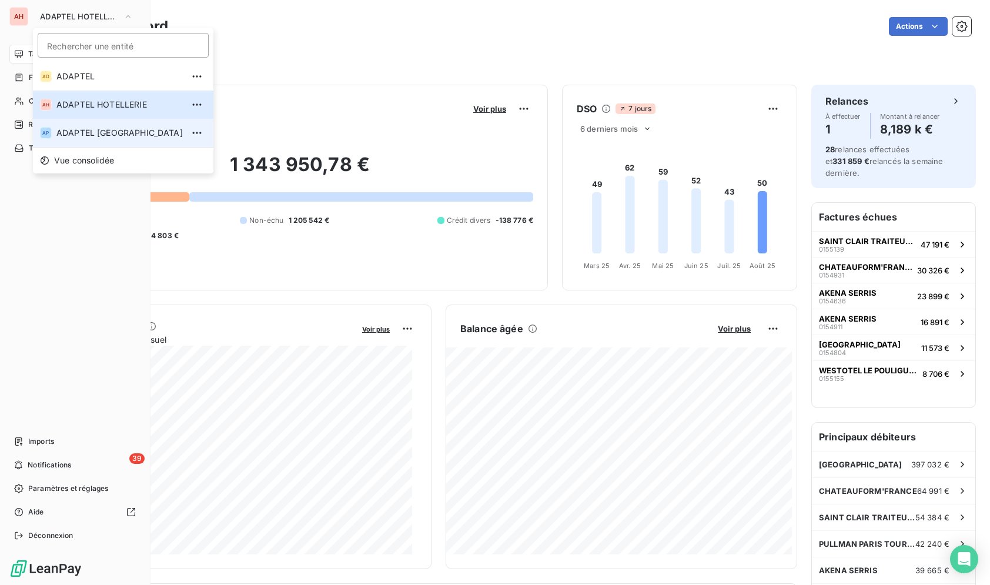
click at [111, 132] on span "ADAPTEL [GEOGRAPHIC_DATA]" at bounding box center [119, 133] width 126 height 12
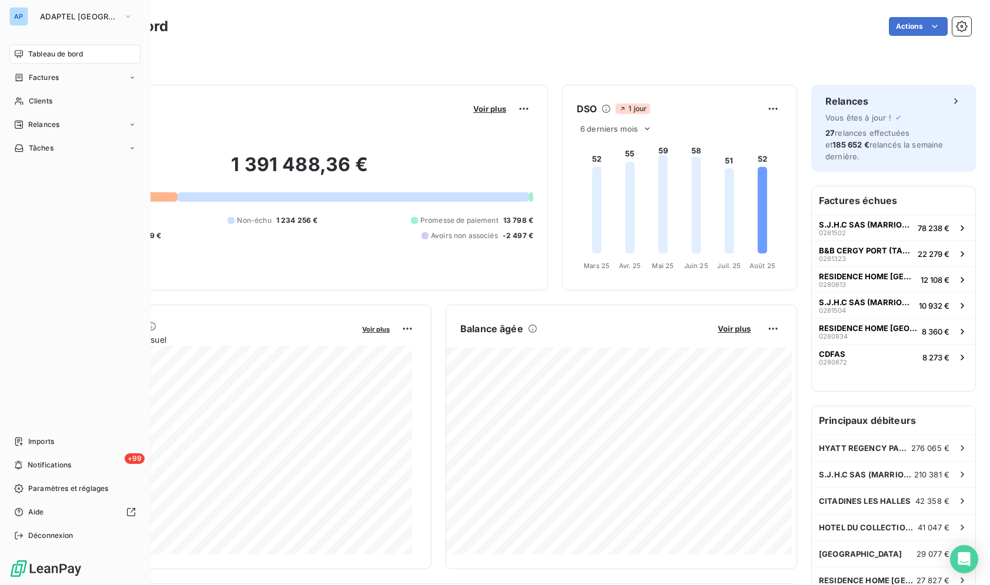
click at [19, 18] on div "AP" at bounding box center [18, 16] width 19 height 19
click at [30, 18] on div "AP ADAPTEL [GEOGRAPHIC_DATA]" at bounding box center [74, 16] width 131 height 19
click at [71, 108] on div "Clients" at bounding box center [74, 101] width 131 height 19
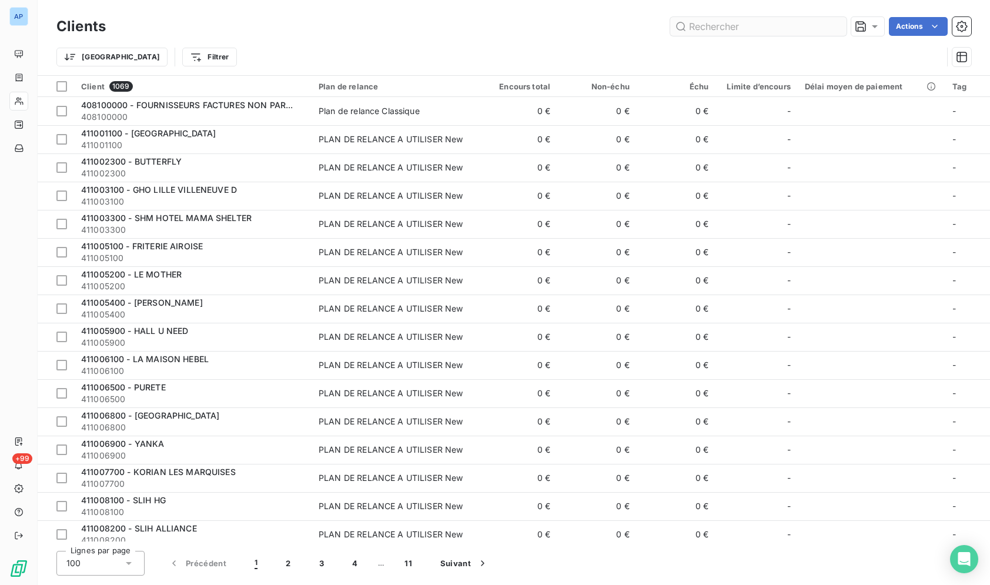
click at [813, 23] on input "text" at bounding box center [758, 26] width 176 height 19
click at [709, 32] on input "text" at bounding box center [758, 26] width 176 height 19
paste input "MSOCIAL HOTEL [GEOGRAPHIC_DATA]"
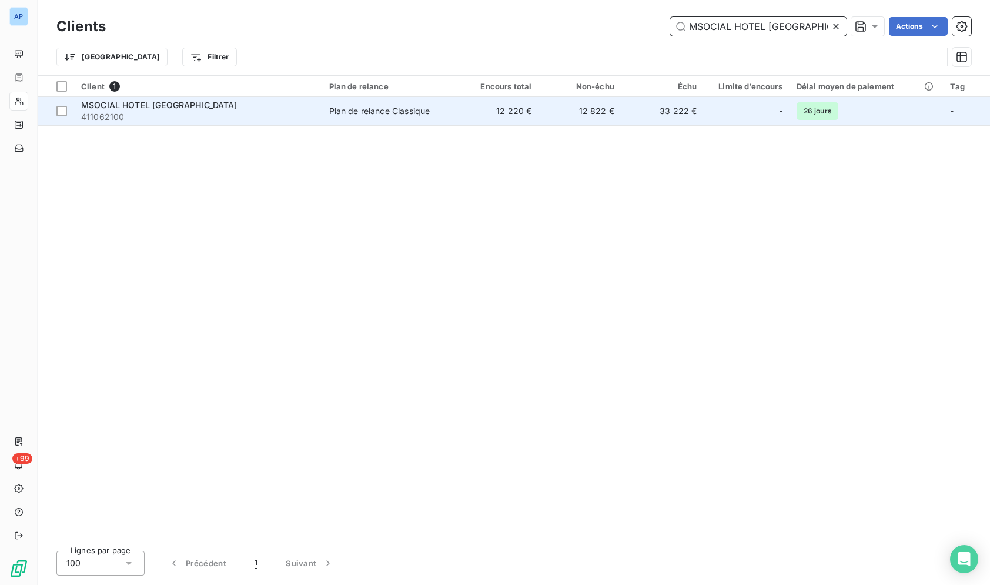
type input "MSOCIAL HOTEL [GEOGRAPHIC_DATA]"
click at [505, 102] on td "12 220 €" at bounding box center [497, 111] width 83 height 28
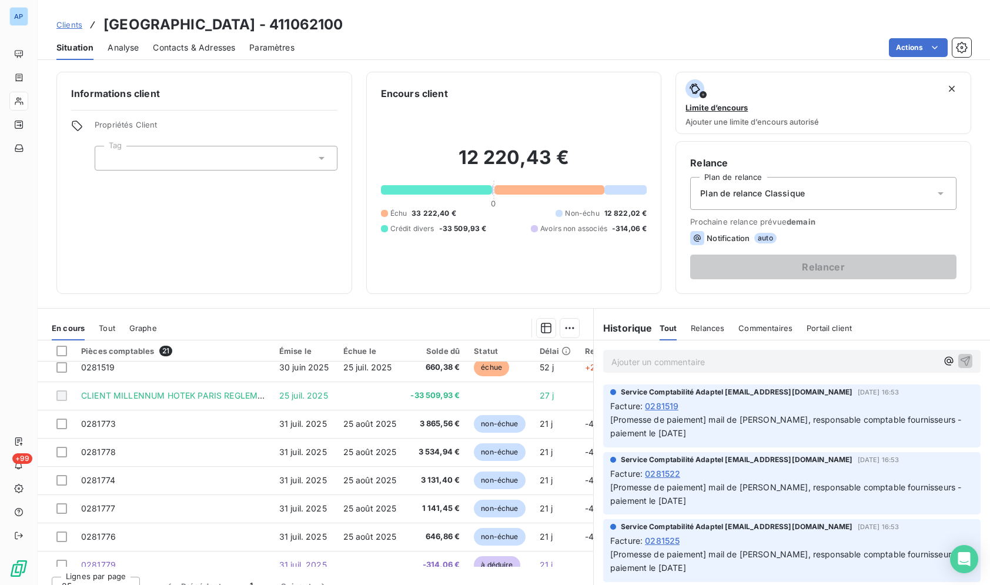
scroll to position [292, 0]
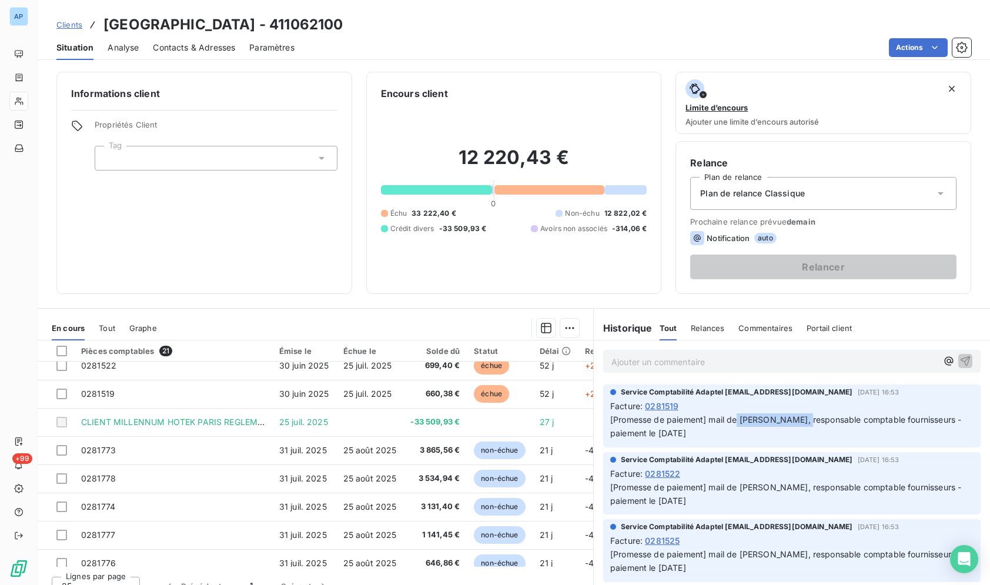
drag, startPoint x: 792, startPoint y: 422, endPoint x: 732, endPoint y: 417, distance: 60.2
click at [732, 417] on span "[Promesse de paiement] mail de Olivier Jarrige, responsable comptable fournisse…" at bounding box center [786, 426] width 353 height 24
copy span "Olivier Jarrige"
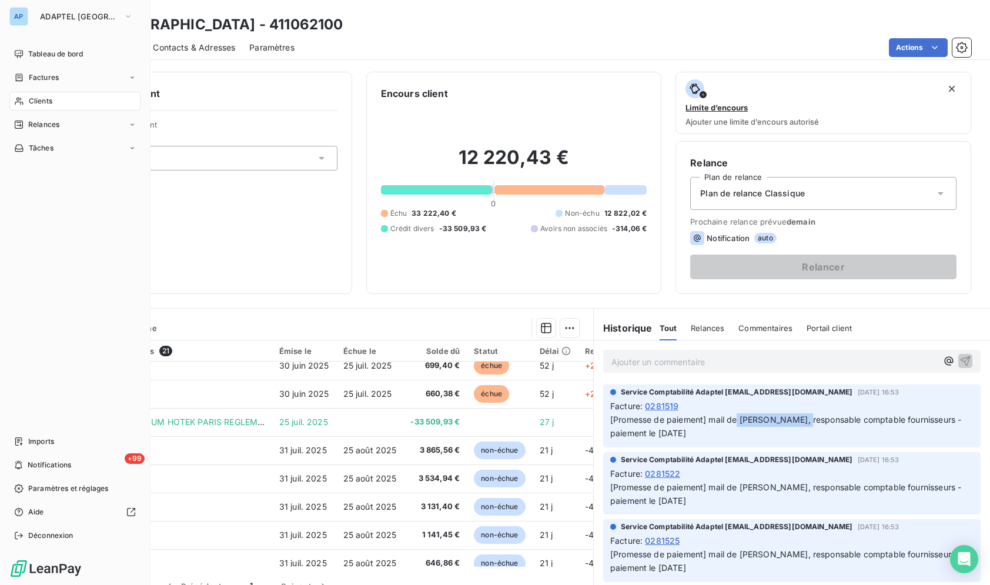
click at [42, 103] on span "Clients" at bounding box center [41, 101] width 24 height 11
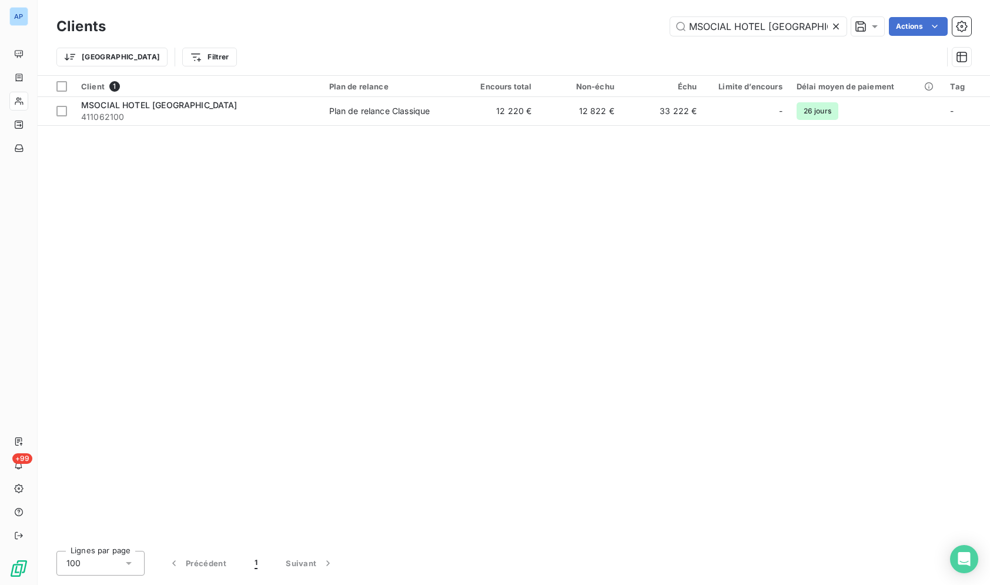
click at [833, 26] on icon at bounding box center [836, 27] width 12 height 12
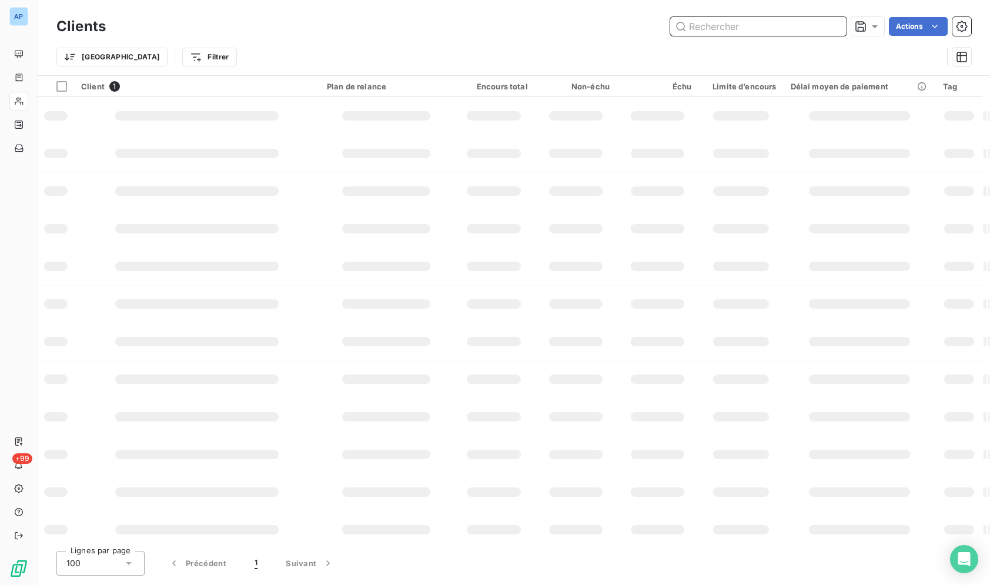
click at [799, 26] on input "text" at bounding box center [758, 26] width 176 height 19
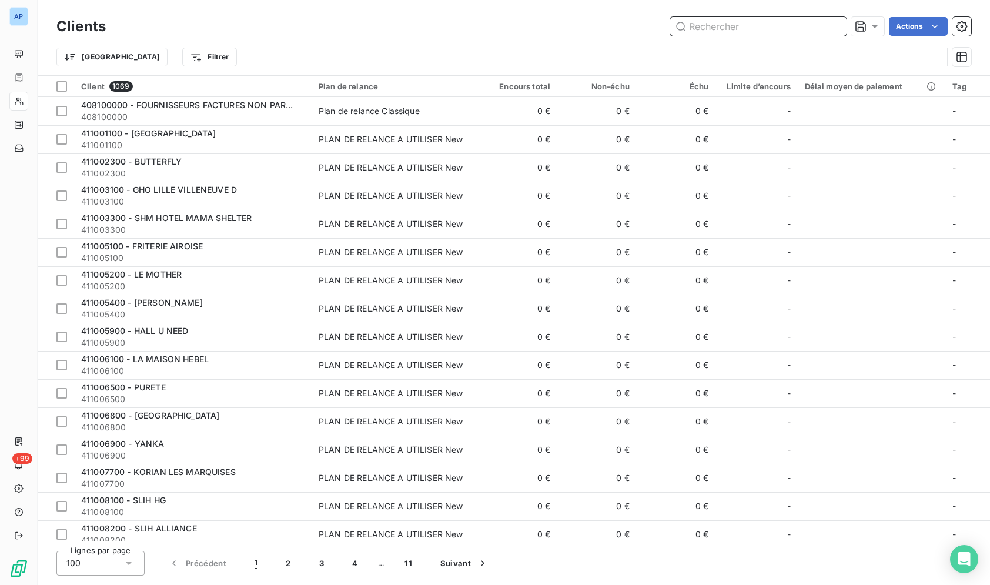
click at [799, 26] on input "text" at bounding box center [758, 26] width 176 height 19
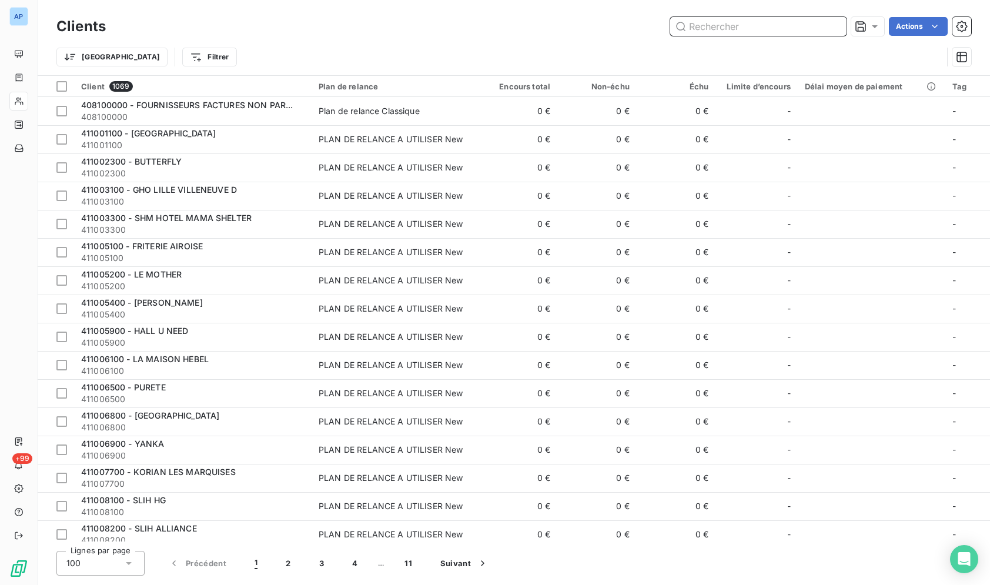
paste input "HOTEL BISKUI"
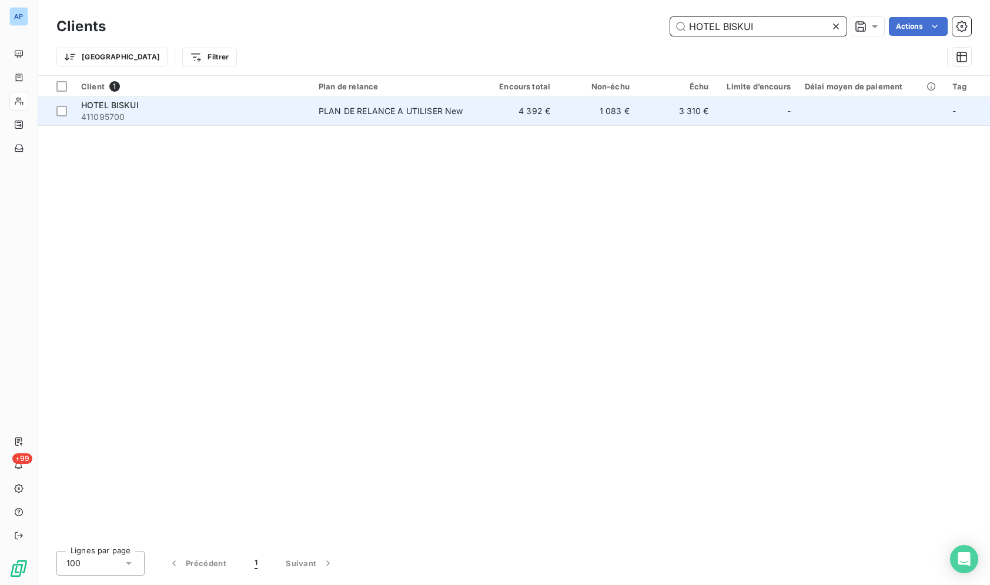
type input "HOTEL BISKUI"
click at [659, 103] on td "3 310 €" at bounding box center [675, 111] width 79 height 28
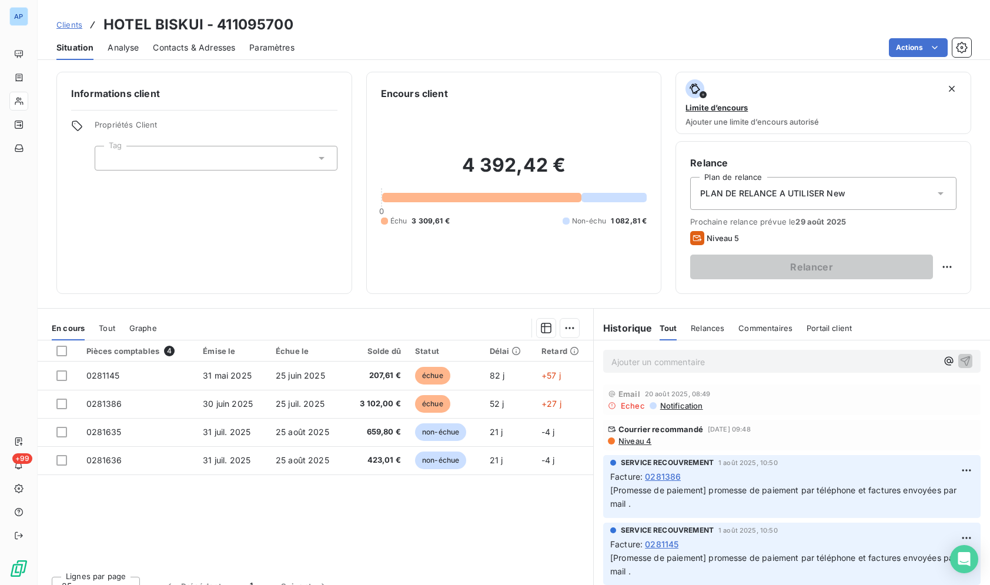
click at [199, 49] on span "Contacts & Adresses" at bounding box center [194, 48] width 82 height 12
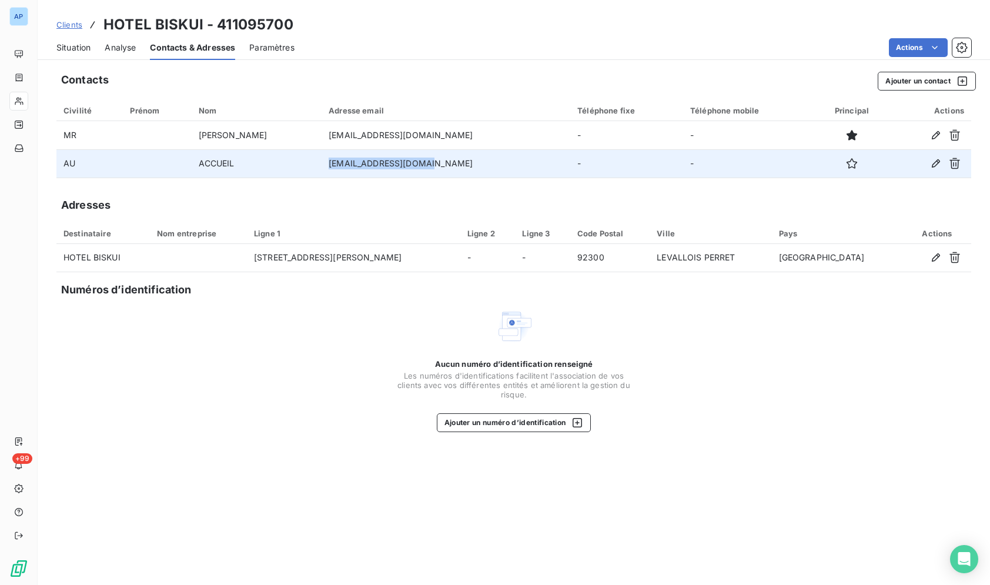
drag, startPoint x: 426, startPoint y: 168, endPoint x: 332, endPoint y: 167, distance: 94.0
click at [332, 167] on td "hello@hotelbiskui.com" at bounding box center [445, 163] width 249 height 28
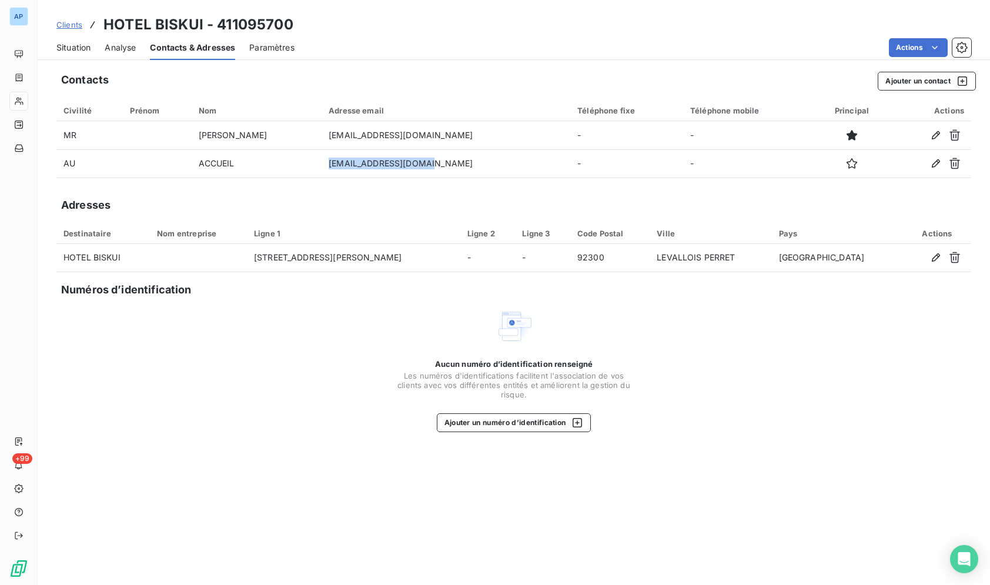
click at [72, 49] on span "Situation" at bounding box center [73, 48] width 34 height 12
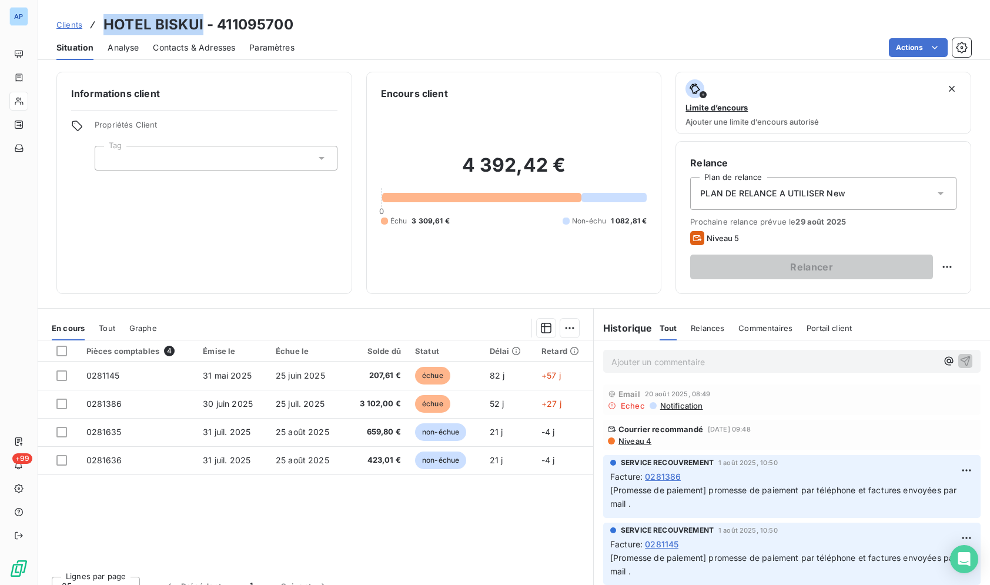
drag, startPoint x: 203, startPoint y: 22, endPoint x: 102, endPoint y: 23, distance: 101.1
click at [102, 23] on div "Clients HOTEL BISKUI - 411095700" at bounding box center [174, 24] width 237 height 21
copy h3 "HOTEL BISKUI"
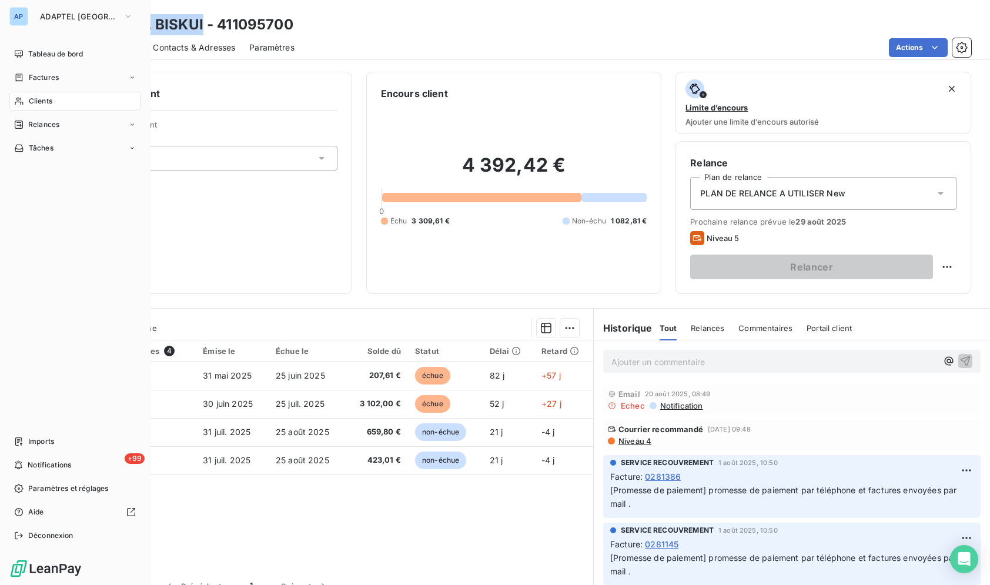
drag, startPoint x: 29, startPoint y: 100, endPoint x: 52, endPoint y: 93, distance: 23.8
click at [29, 102] on span "Clients" at bounding box center [41, 101] width 24 height 11
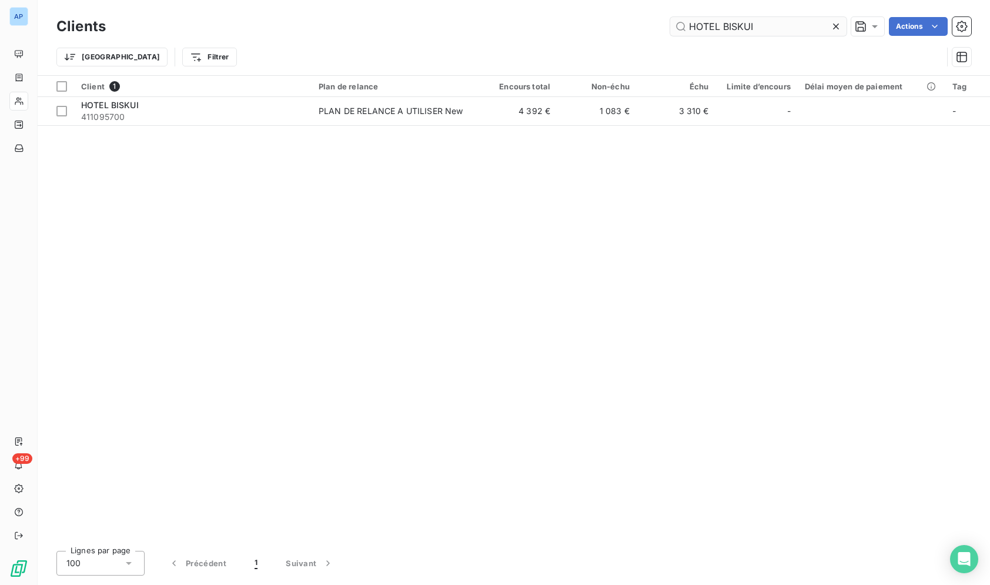
click at [824, 29] on input "HOTEL BISKUI" at bounding box center [758, 26] width 176 height 19
click at [830, 21] on icon at bounding box center [836, 27] width 12 height 12
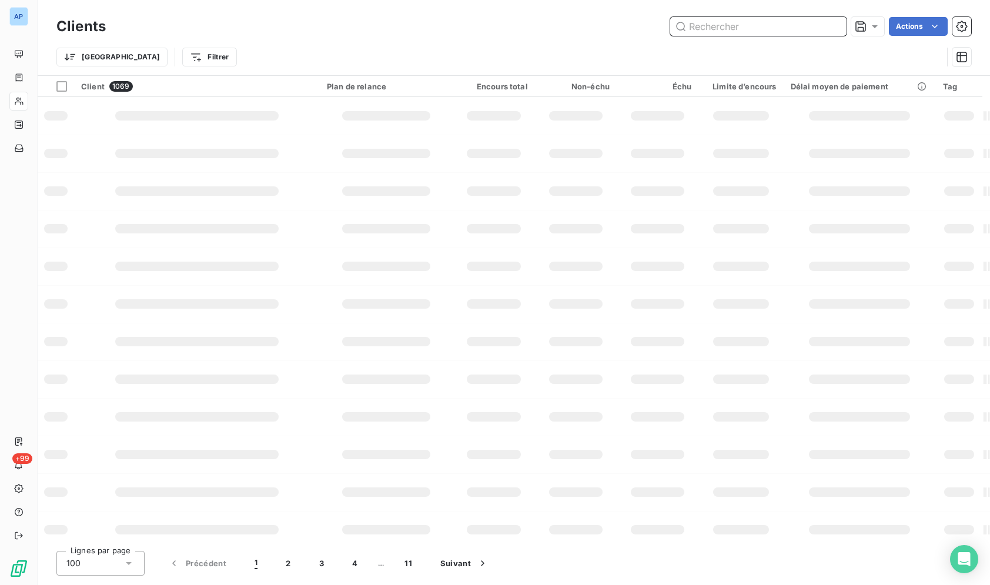
click at [789, 30] on input "text" at bounding box center [758, 26] width 176 height 19
click at [788, 29] on input "text" at bounding box center [758, 26] width 176 height 19
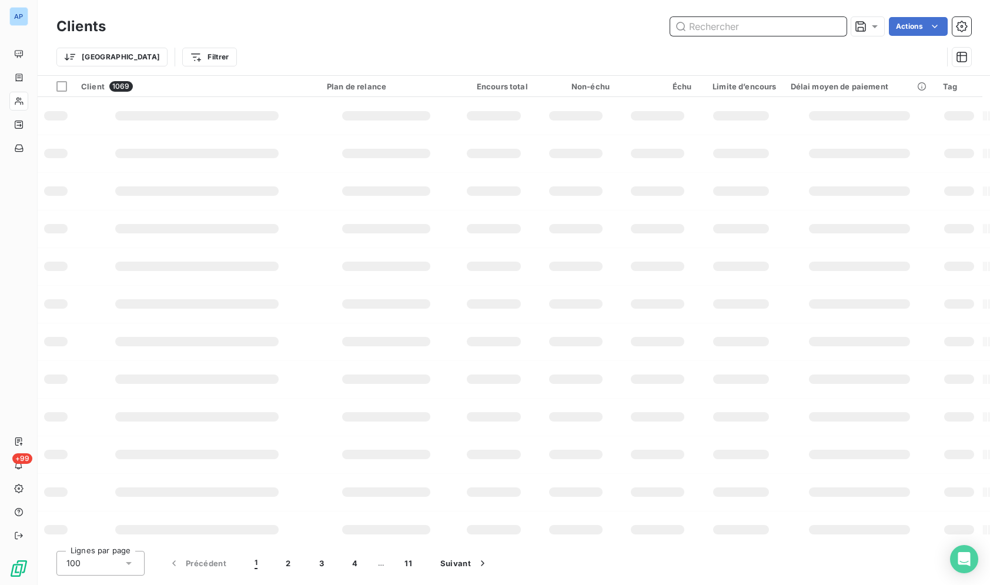
click at [788, 29] on input "text" at bounding box center [758, 26] width 176 height 19
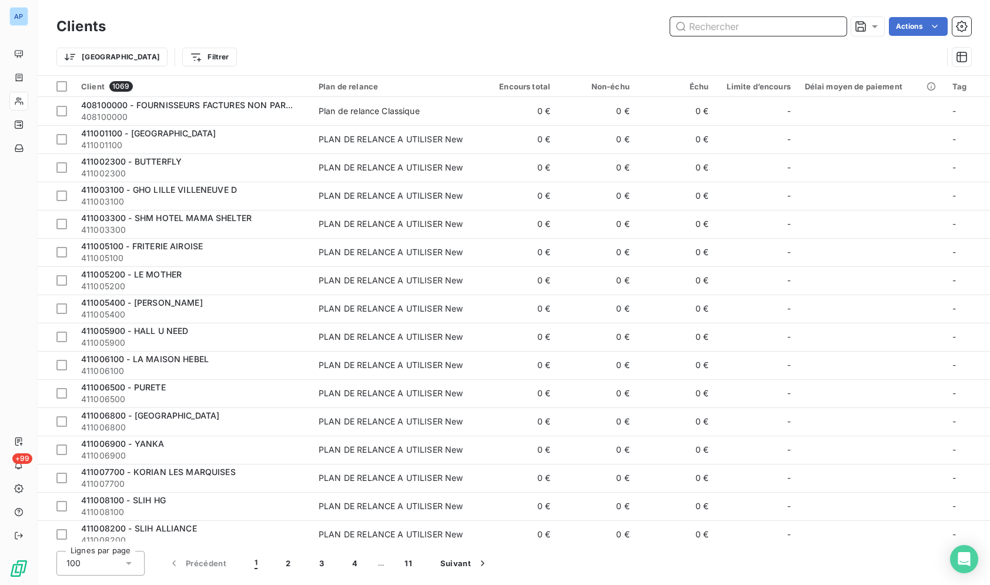
click at [788, 28] on input "text" at bounding box center [758, 26] width 176 height 19
paste input "HOTEL BANKE"
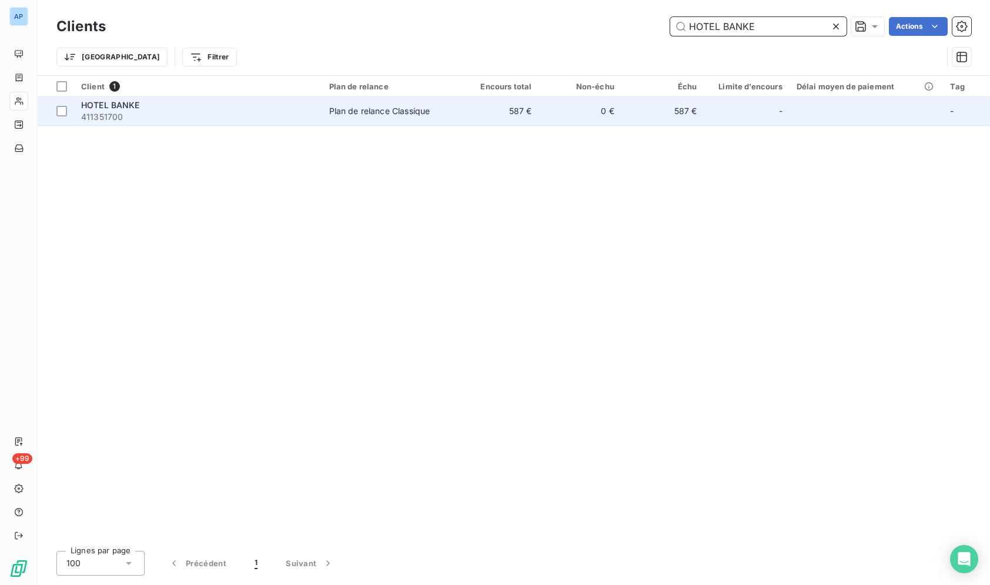
type input "HOTEL BANKE"
click at [650, 110] on td "587 €" at bounding box center [662, 111] width 83 height 28
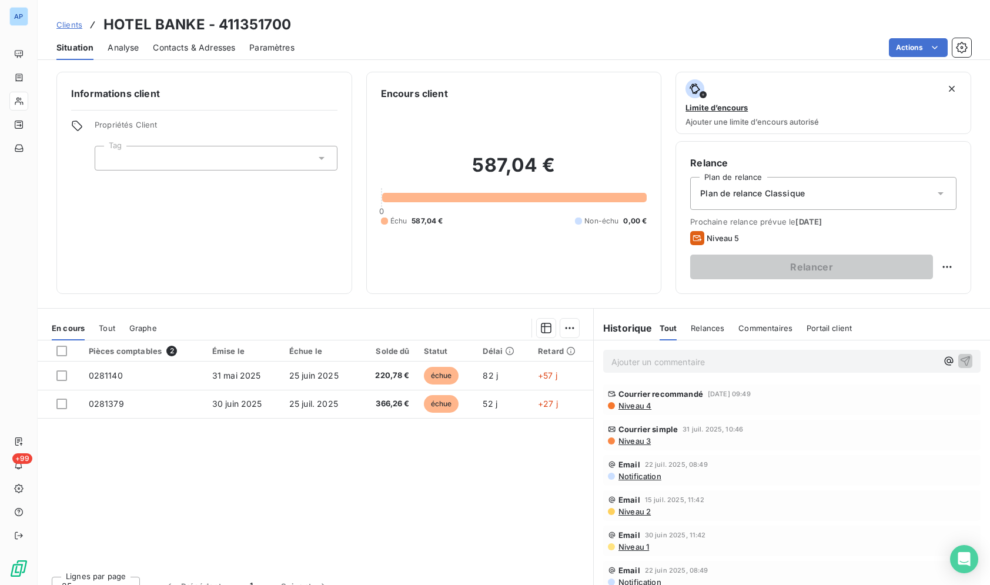
click at [187, 39] on div "Contacts & Adresses" at bounding box center [194, 47] width 82 height 25
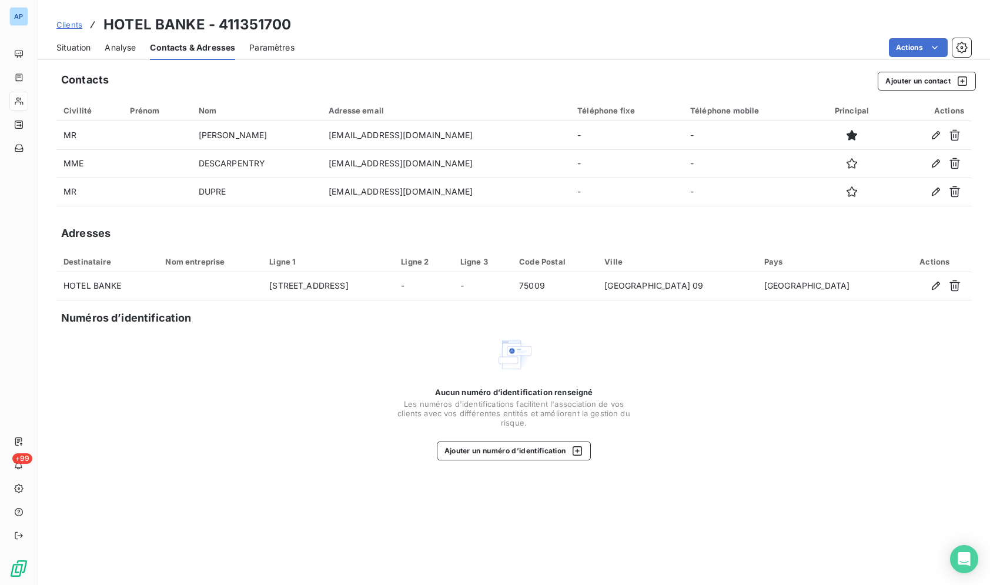
click at [81, 44] on span "Situation" at bounding box center [73, 48] width 34 height 12
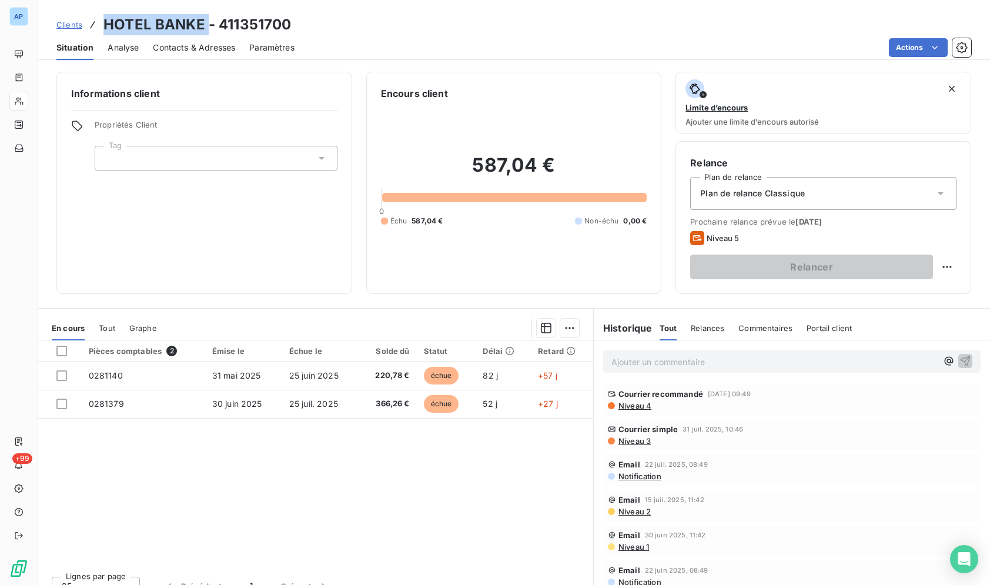
drag, startPoint x: 206, startPoint y: 24, endPoint x: 102, endPoint y: 23, distance: 104.0
click at [102, 23] on div "Clients HOTEL BANKE - 411351700" at bounding box center [173, 24] width 235 height 21
copy h3 "HOTEL BANKE"
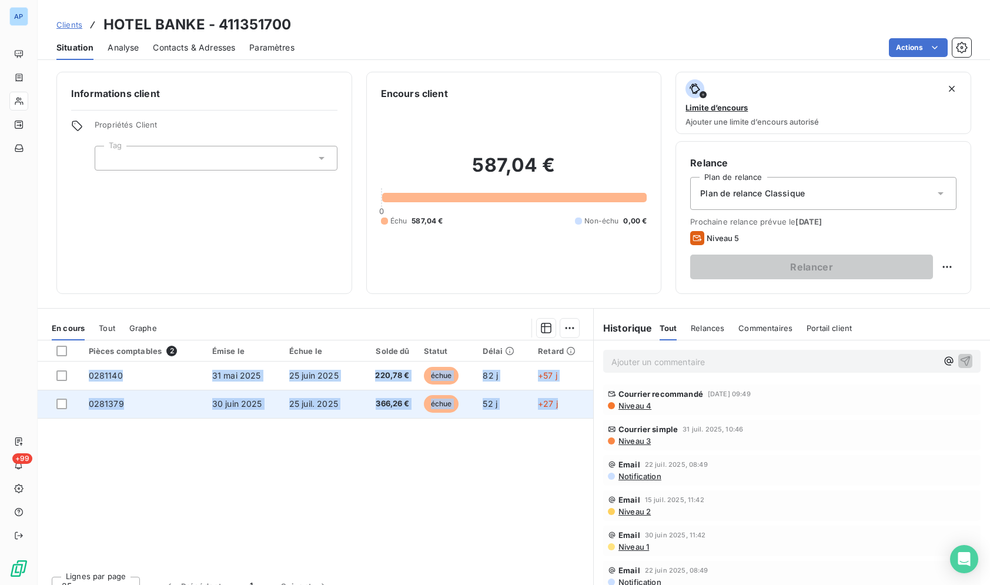
drag, startPoint x: 99, startPoint y: 24, endPoint x: 548, endPoint y: 415, distance: 595.6
click at [559, 413] on div "Clients HOTEL BANKE - 411351700 Situation Analyse Contacts & Adresses Paramètre…" at bounding box center [514, 292] width 952 height 585
drag, startPoint x: 531, startPoint y: 415, endPoint x: 517, endPoint y: 411, distance: 14.5
copy tbody "0281140 31 mai 2025 25 juin 2025 220,78 € échue 82 j +57 j 0281379 30 juin 2025…"
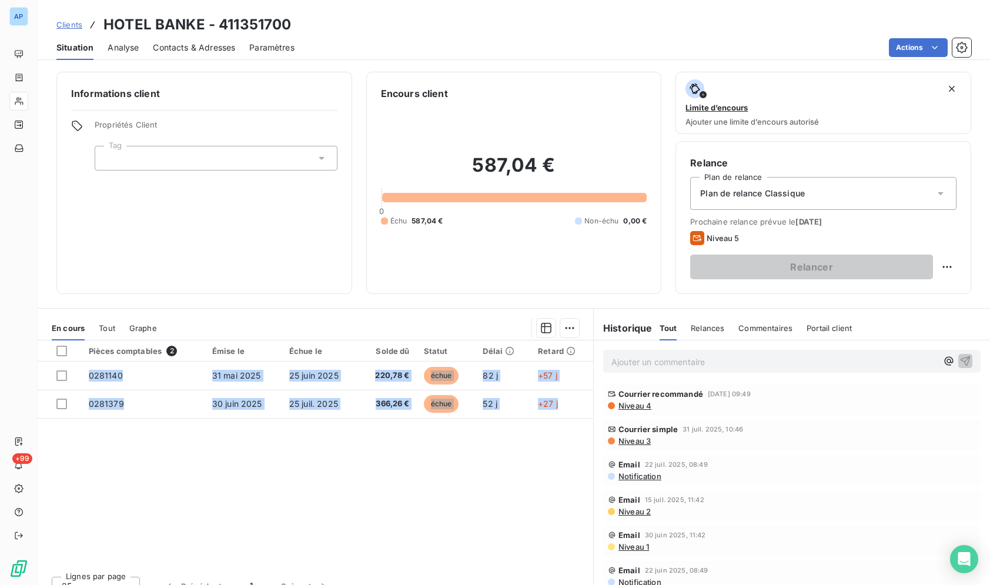
click at [184, 50] on span "Contacts & Adresses" at bounding box center [194, 48] width 82 height 12
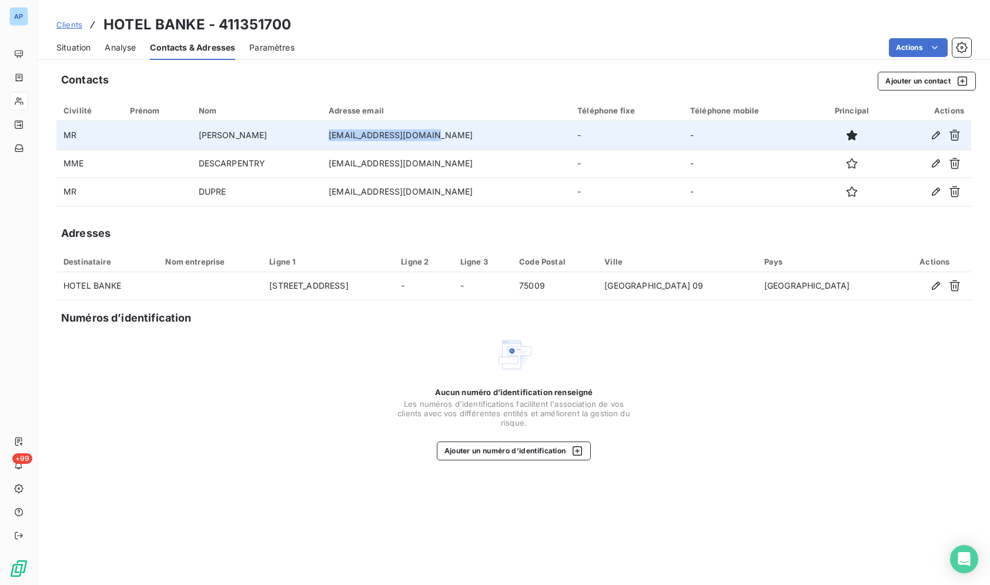
drag, startPoint x: 451, startPoint y: 132, endPoint x: 337, endPoint y: 135, distance: 113.5
click at [337, 135] on td "molego@derbyhotels.com" at bounding box center [445, 135] width 249 height 28
copy td "molego@derbyhotels.com"
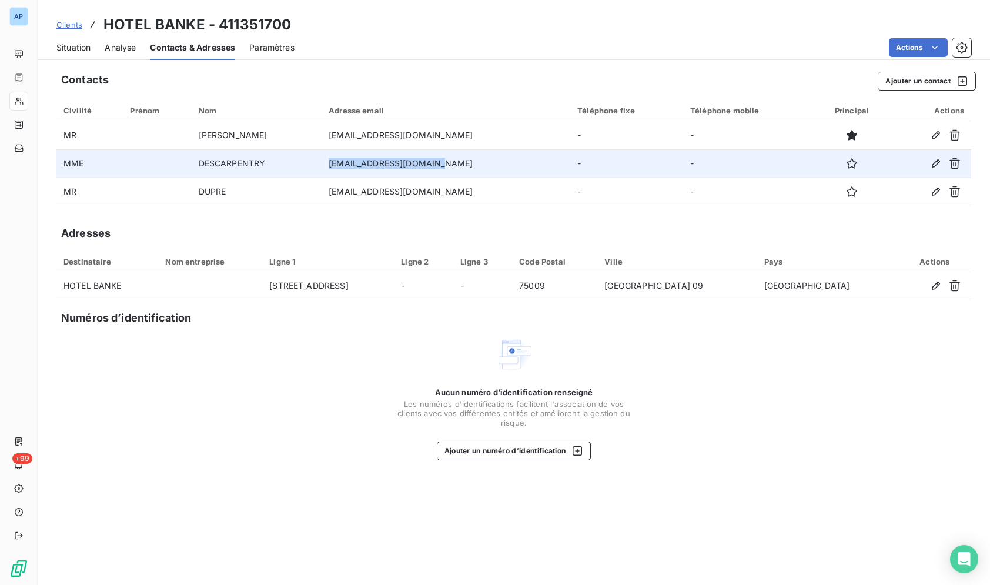
drag, startPoint x: 455, startPoint y: 158, endPoint x: 337, endPoint y: 167, distance: 118.5
click at [337, 167] on td "mdbanke@derbyhotels.com" at bounding box center [445, 163] width 249 height 28
copy td "mdbanke@derbyhotels.com"
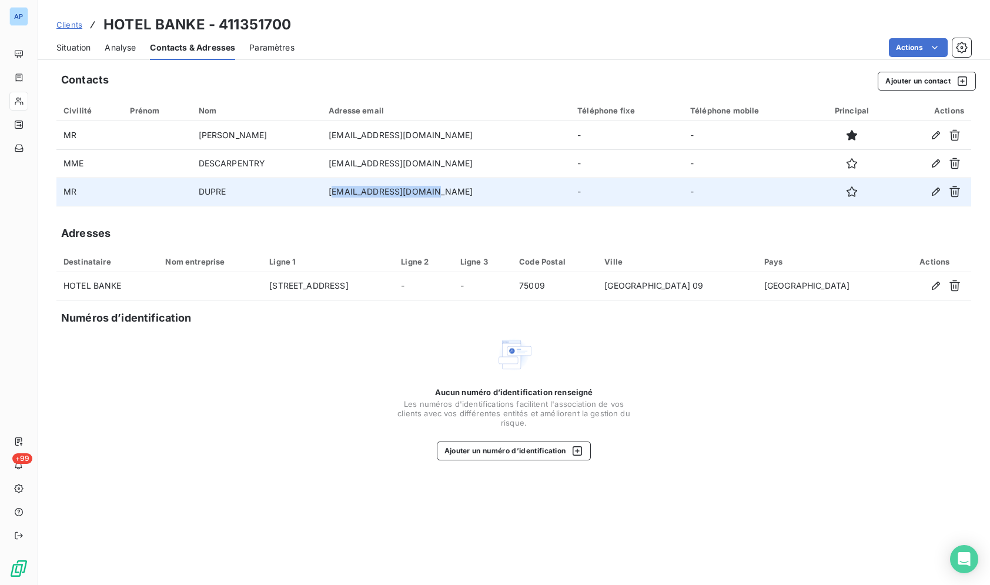
drag, startPoint x: 445, startPoint y: 190, endPoint x: 343, endPoint y: 196, distance: 102.4
click at [343, 196] on td "idupre@derbyhotels.com" at bounding box center [445, 191] width 249 height 28
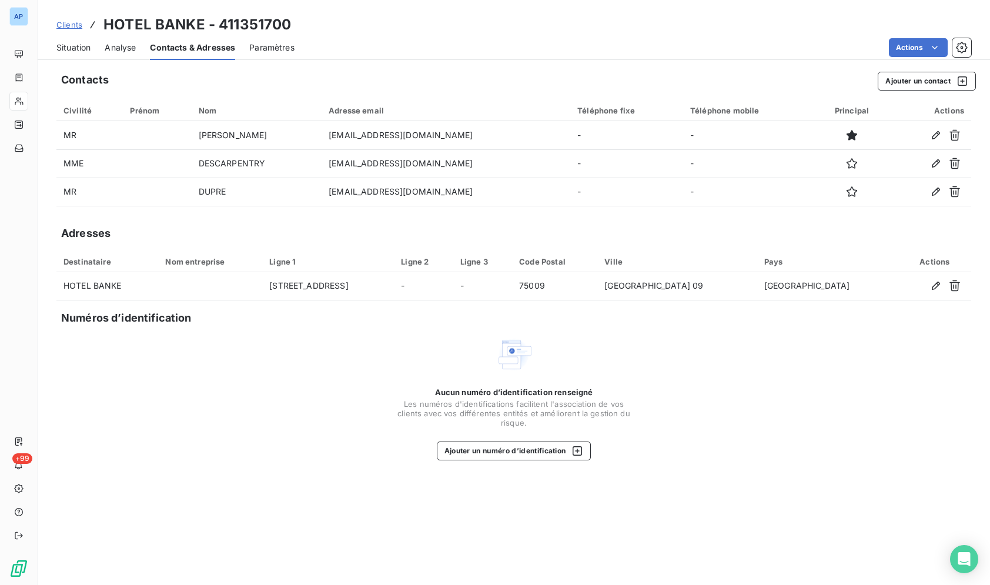
click at [387, 219] on div "Contacts Ajouter un contact Civilité Prénom Nom Adresse email Téléphone fixe Té…" at bounding box center [514, 325] width 952 height 520
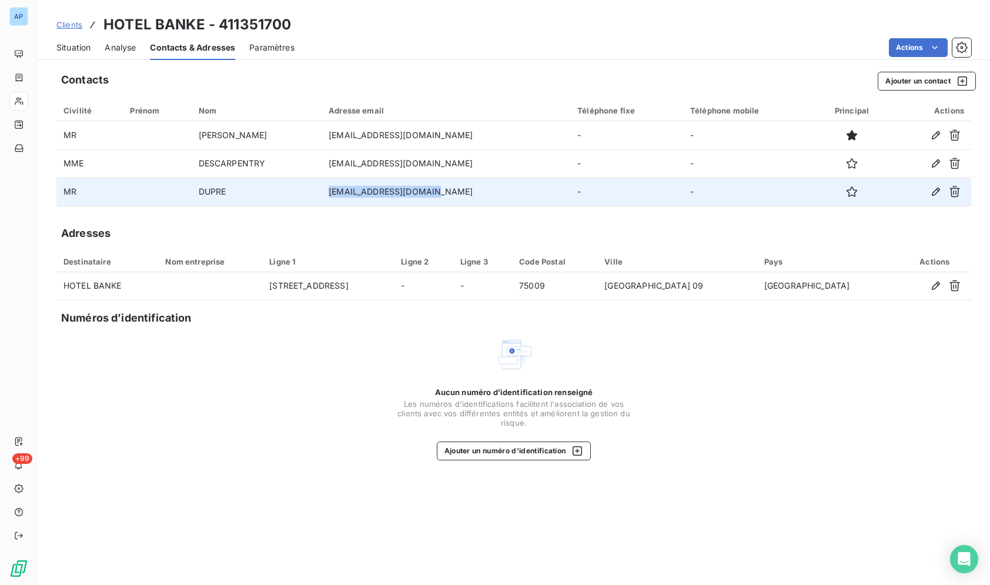
drag, startPoint x: 440, startPoint y: 190, endPoint x: 344, endPoint y: 191, distance: 95.2
click at [336, 194] on td "idupre@derbyhotels.com" at bounding box center [445, 191] width 249 height 28
copy td "idupre@derbyhotels.com"
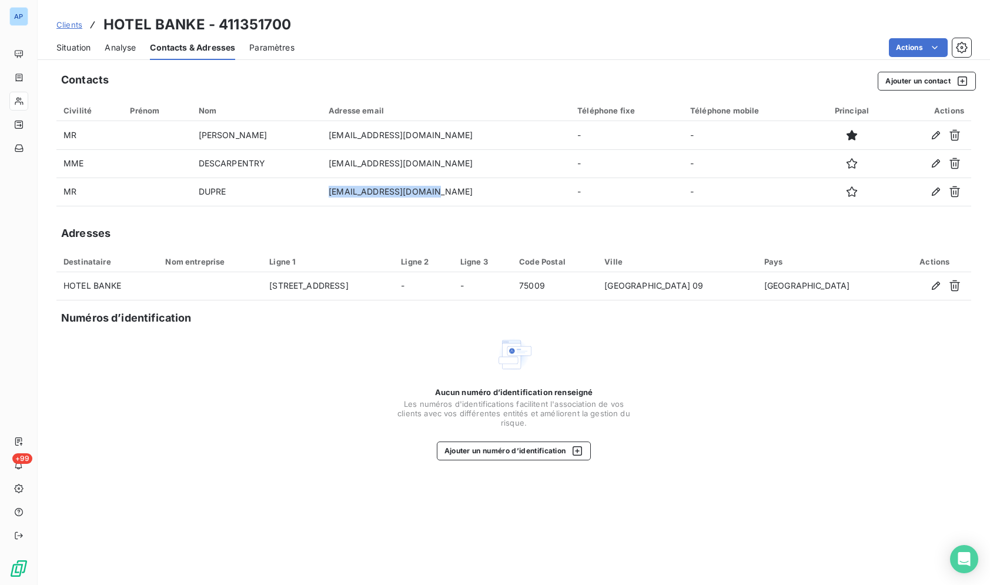
click at [81, 54] on div "Situation" at bounding box center [73, 47] width 34 height 25
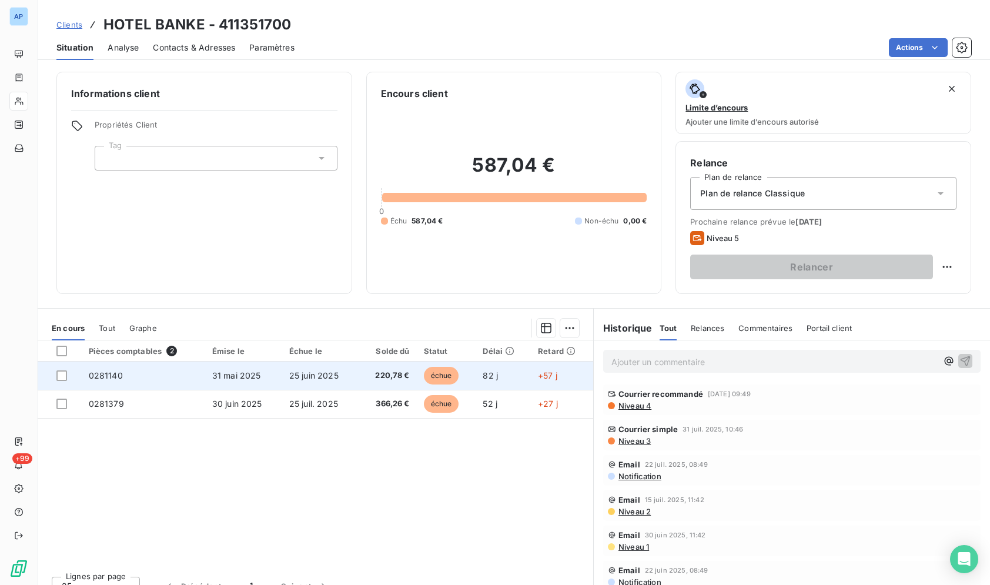
click at [212, 375] on span "31 mai 2025" at bounding box center [236, 375] width 49 height 10
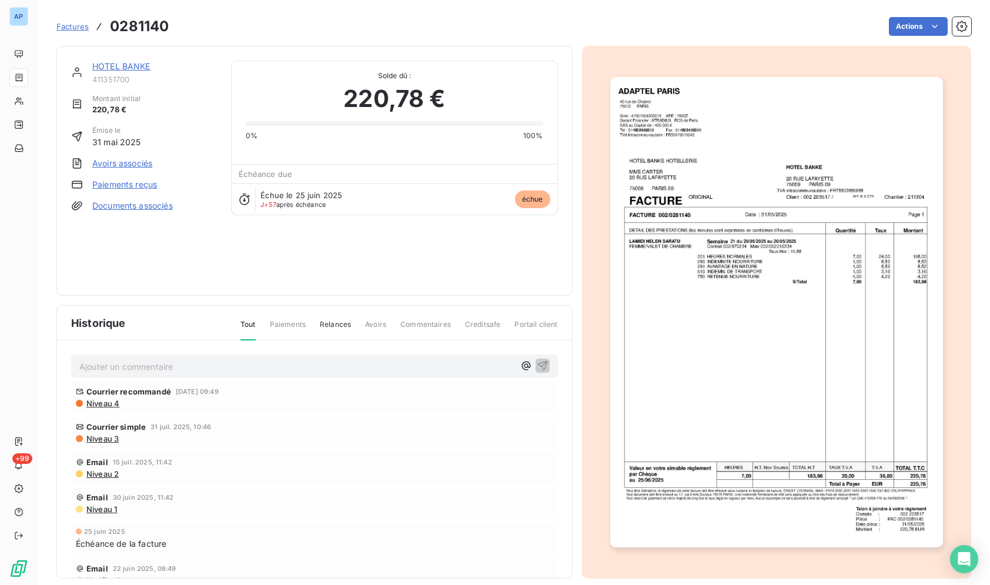
click at [720, 236] on img "button" at bounding box center [776, 312] width 333 height 470
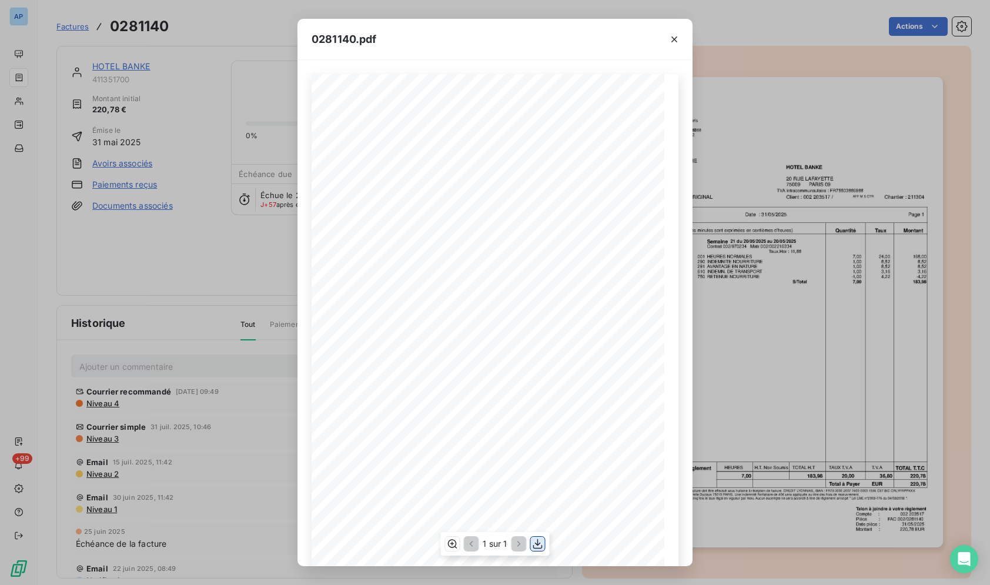
click at [537, 546] on icon "button" at bounding box center [538, 544] width 12 height 12
click at [675, 44] on icon "button" at bounding box center [674, 39] width 12 height 12
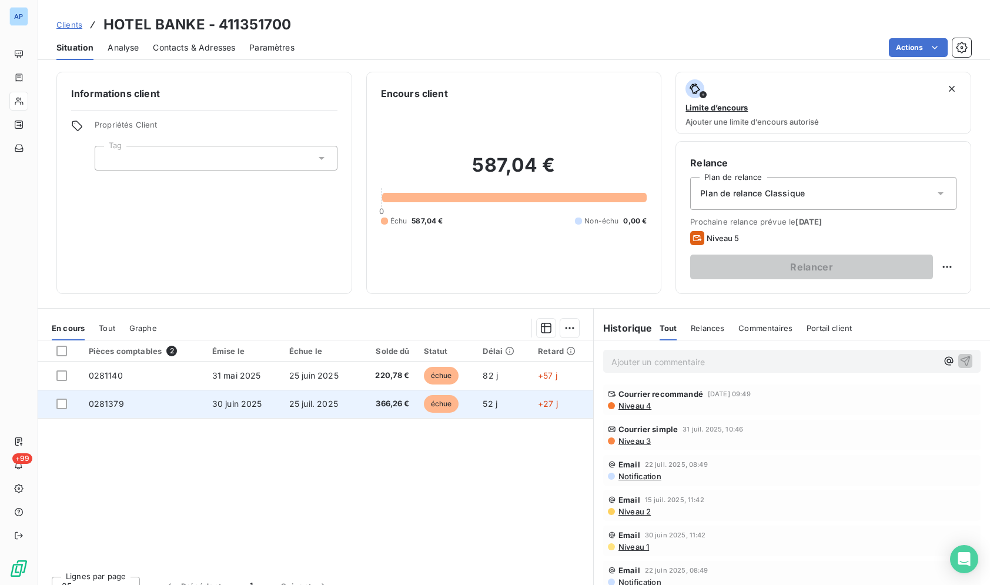
click at [385, 400] on span "366,26 €" at bounding box center [387, 404] width 44 height 12
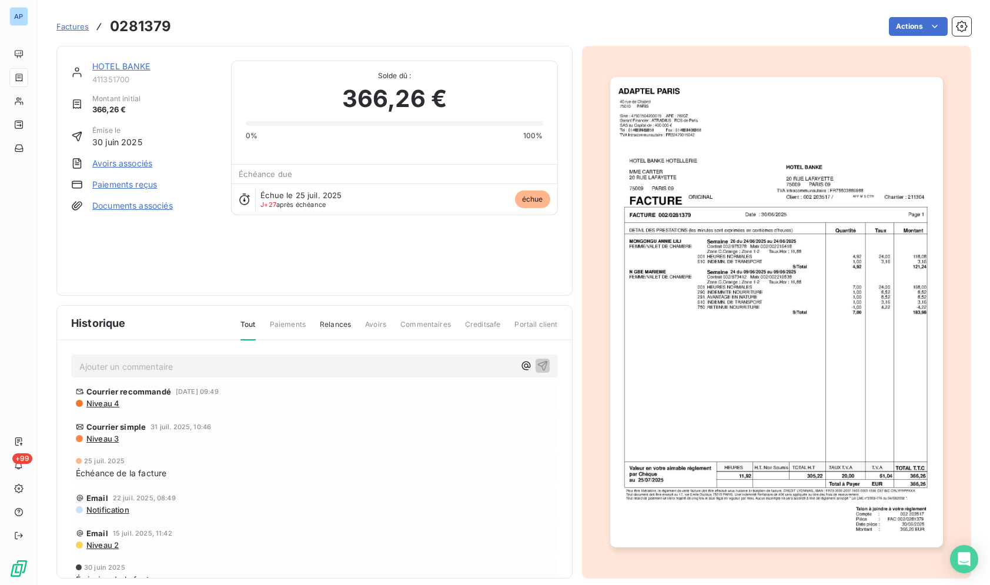
click at [763, 365] on img "button" at bounding box center [776, 312] width 333 height 470
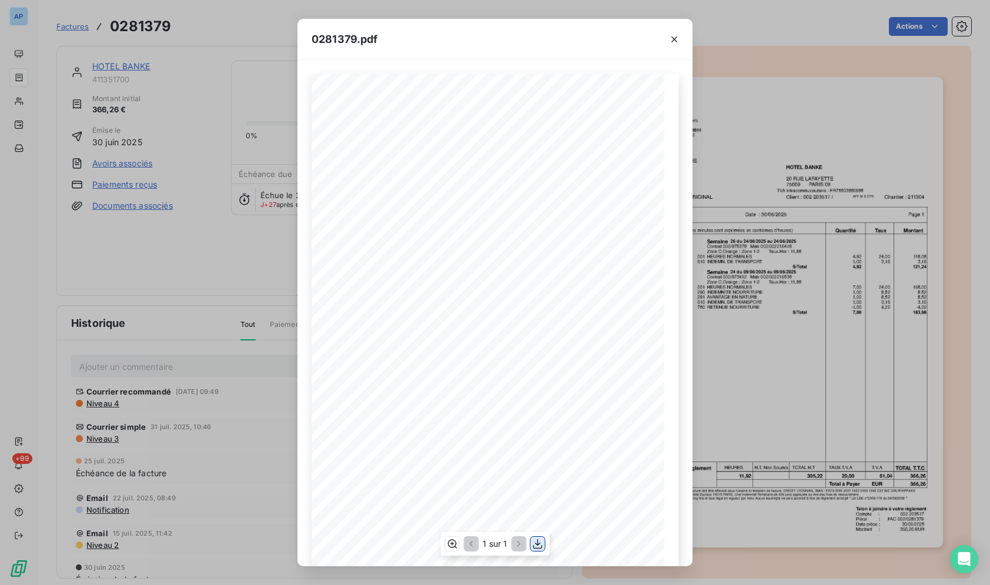
click at [536, 542] on icon "button" at bounding box center [538, 544] width 12 height 12
click at [679, 41] on icon "button" at bounding box center [674, 39] width 12 height 12
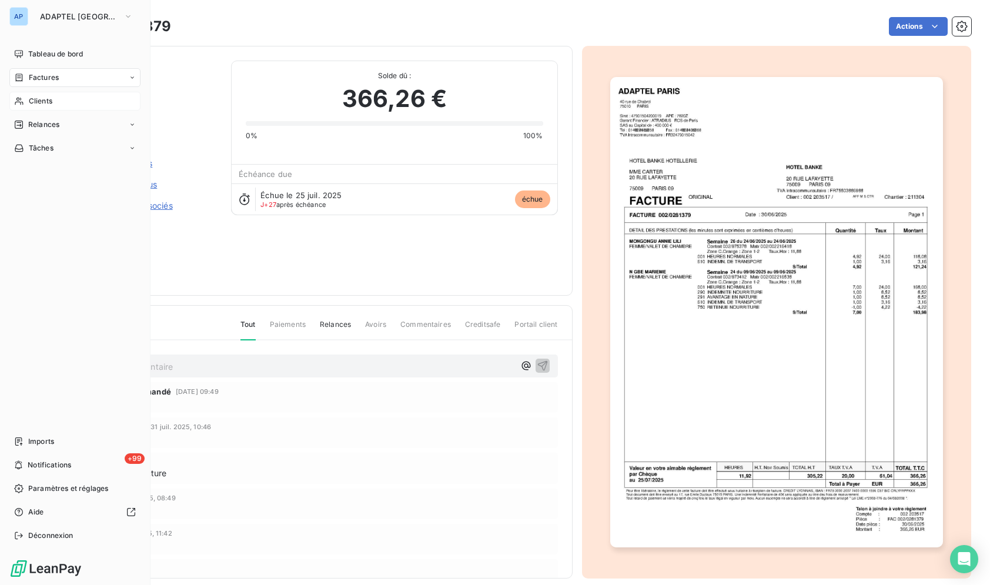
click at [14, 105] on div "Clients" at bounding box center [74, 101] width 131 height 19
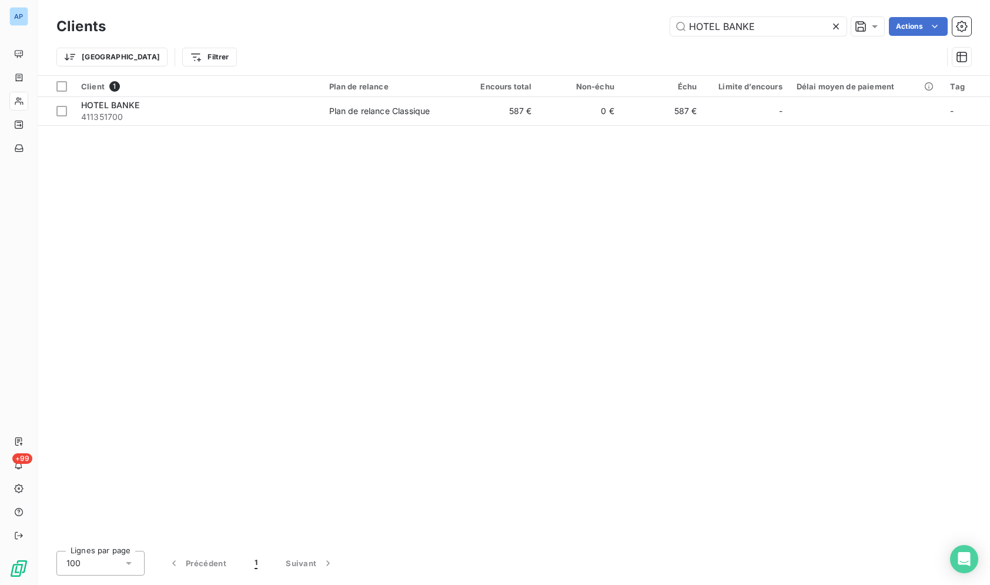
click at [837, 25] on icon at bounding box center [836, 27] width 6 height 6
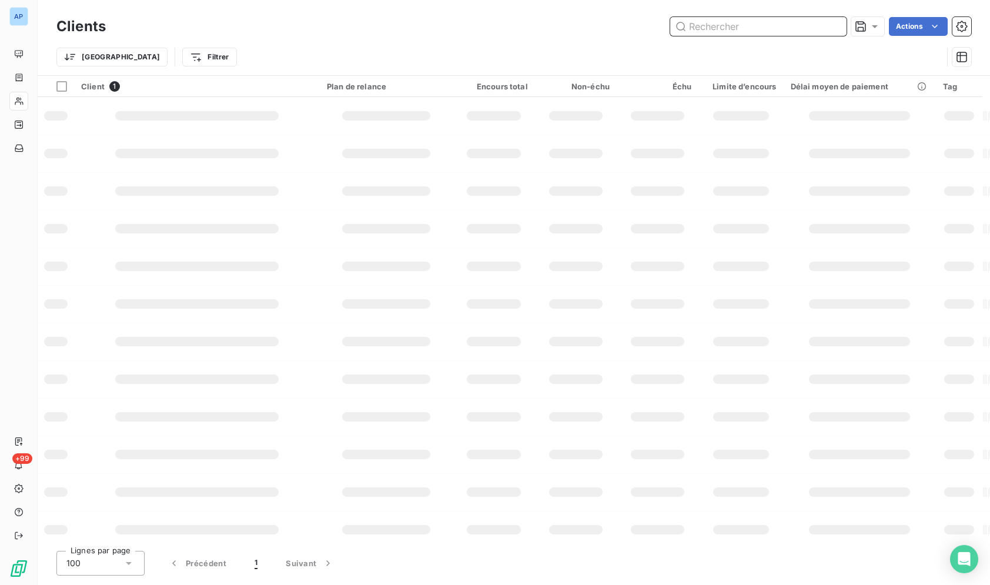
click at [766, 22] on input "text" at bounding box center [758, 26] width 176 height 19
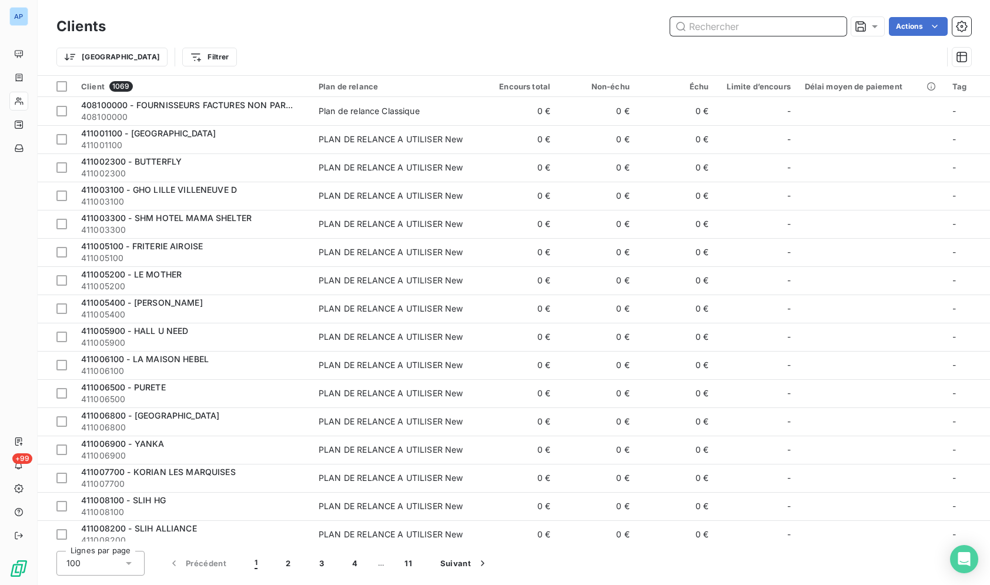
click at [766, 22] on input "text" at bounding box center [758, 26] width 176 height 19
paste input "GHO IBIS BUDGET"
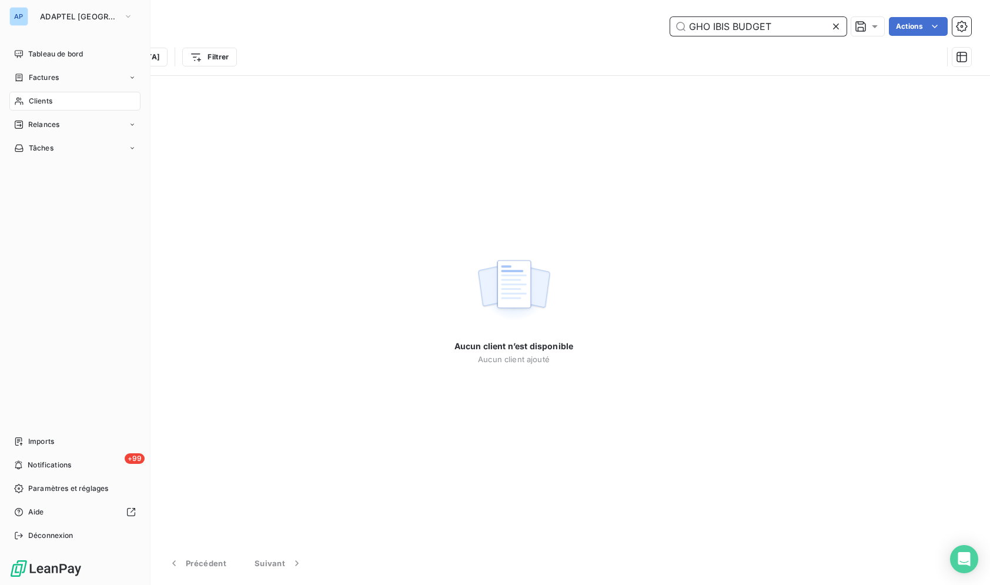
type input "GHO IBIS BUDGET"
click at [23, 104] on icon at bounding box center [19, 102] width 8 height 8
click at [18, 99] on icon at bounding box center [19, 100] width 10 height 9
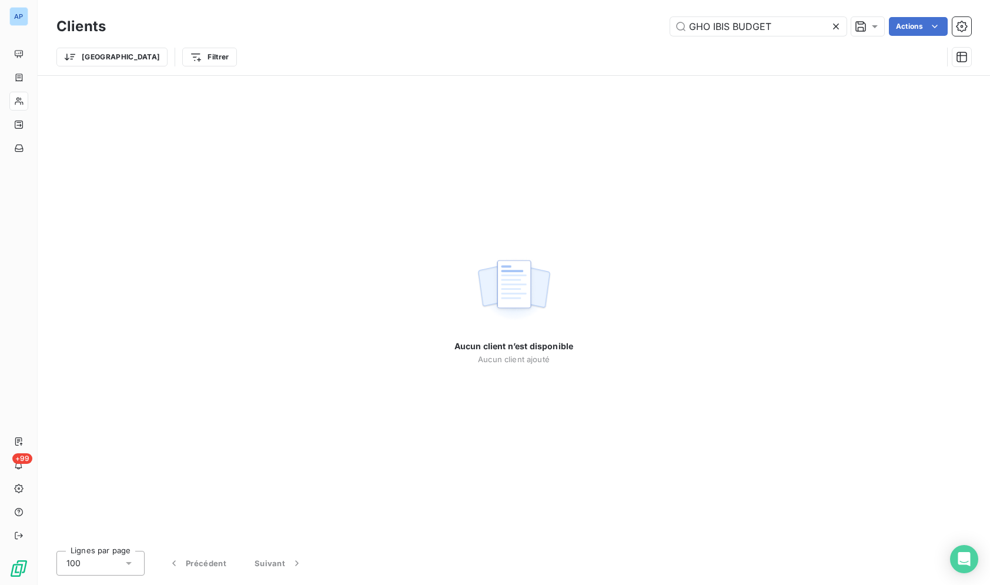
click at [831, 26] on icon at bounding box center [836, 27] width 12 height 12
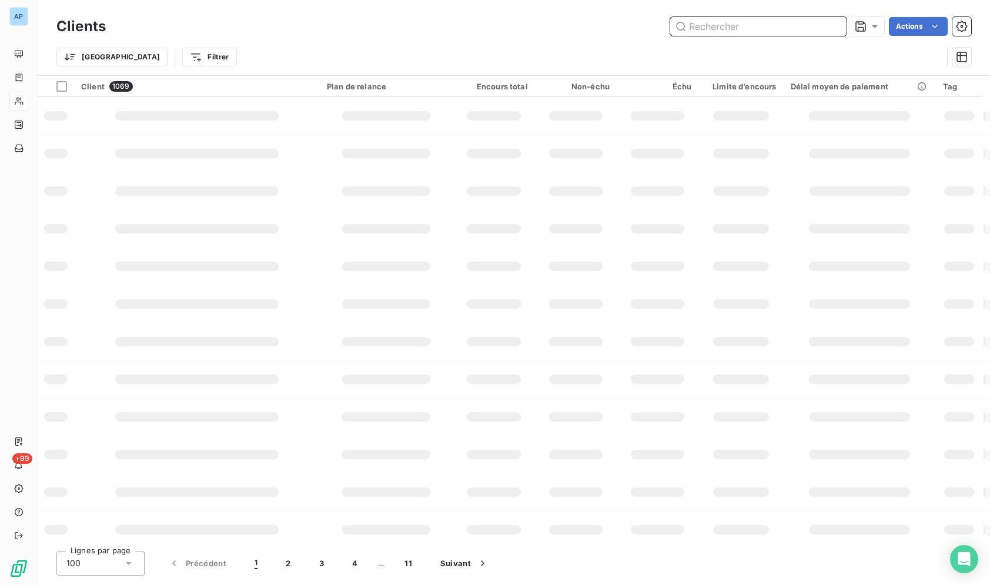
click at [780, 22] on input "text" at bounding box center [758, 26] width 176 height 19
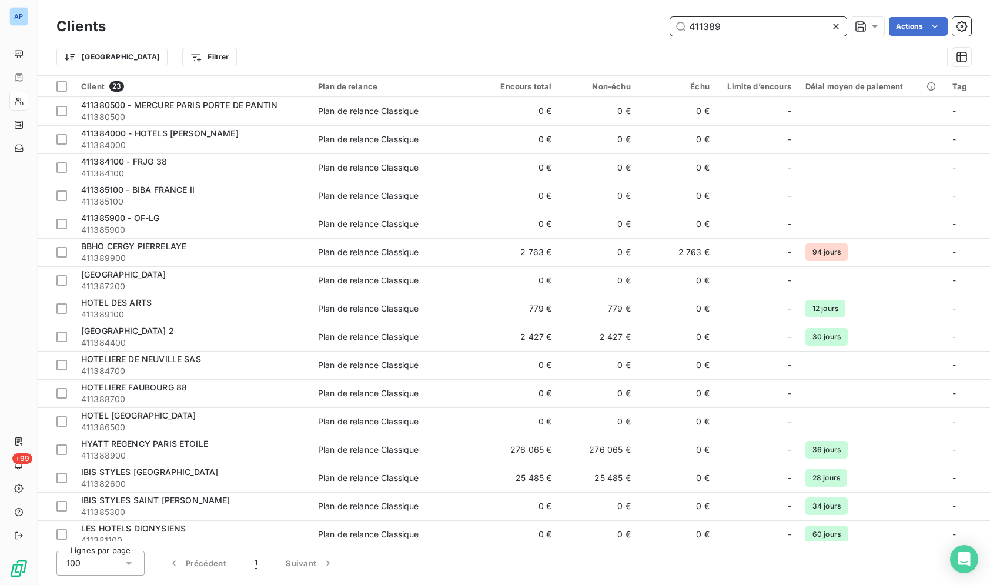
type input "4113899"
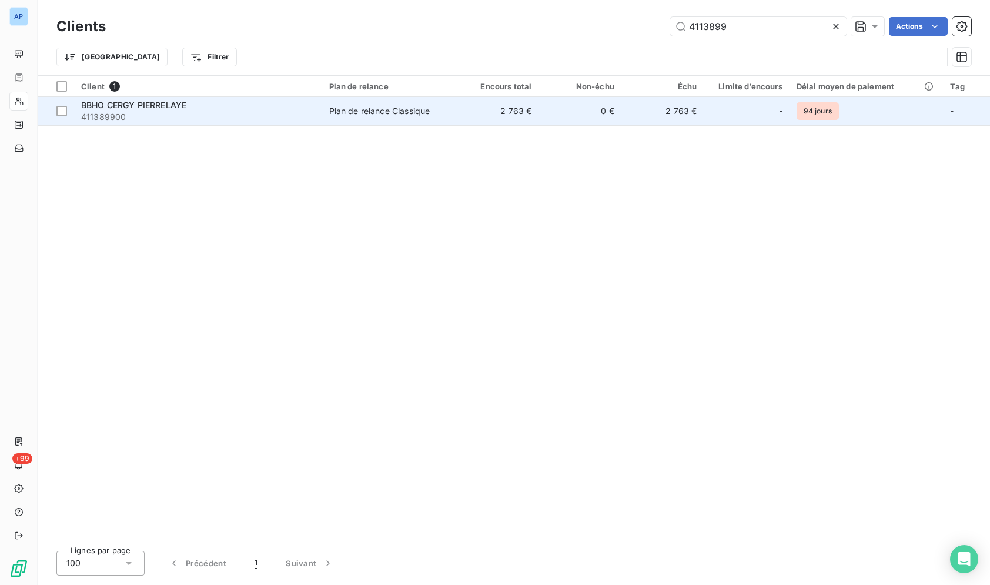
click at [444, 106] on span "Plan de relance Classique" at bounding box center [389, 111] width 120 height 12
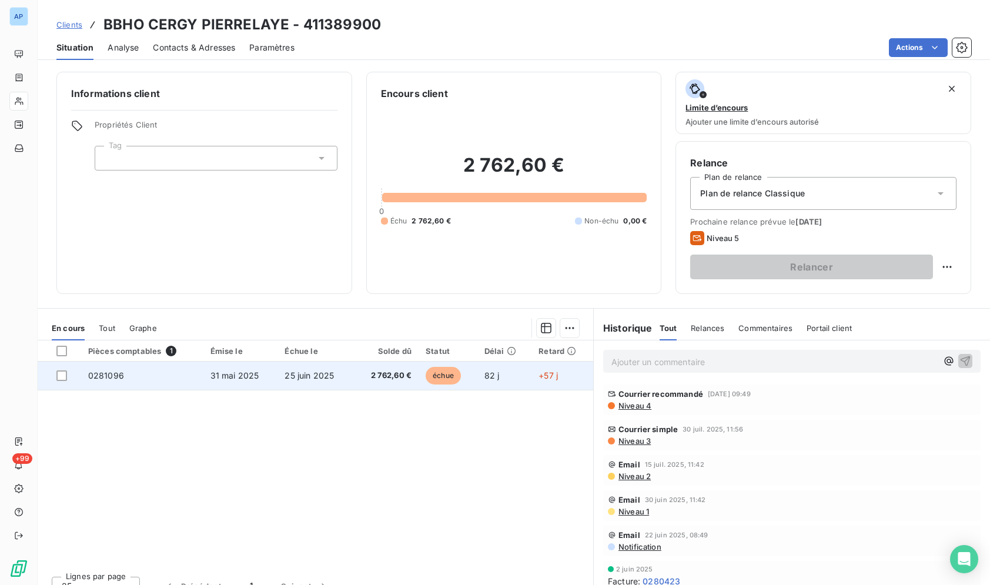
drag, startPoint x: 99, startPoint y: 26, endPoint x: 568, endPoint y: 379, distance: 587.0
click at [568, 379] on div "Clients BBHO CERGY PIERRELAYE - 411389900 Situation Analyse Contacts & Adresses…" at bounding box center [514, 292] width 952 height 585
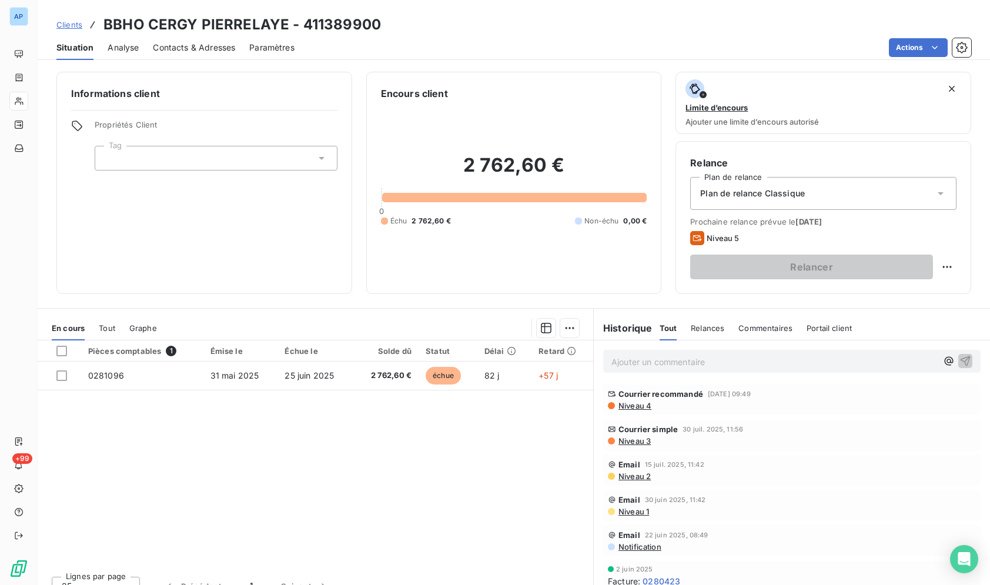
click at [307, 430] on div "Pièces comptables 1 Émise le Échue le Solde dû Statut Délai Retard 0281096 31 m…" at bounding box center [315, 453] width 555 height 226
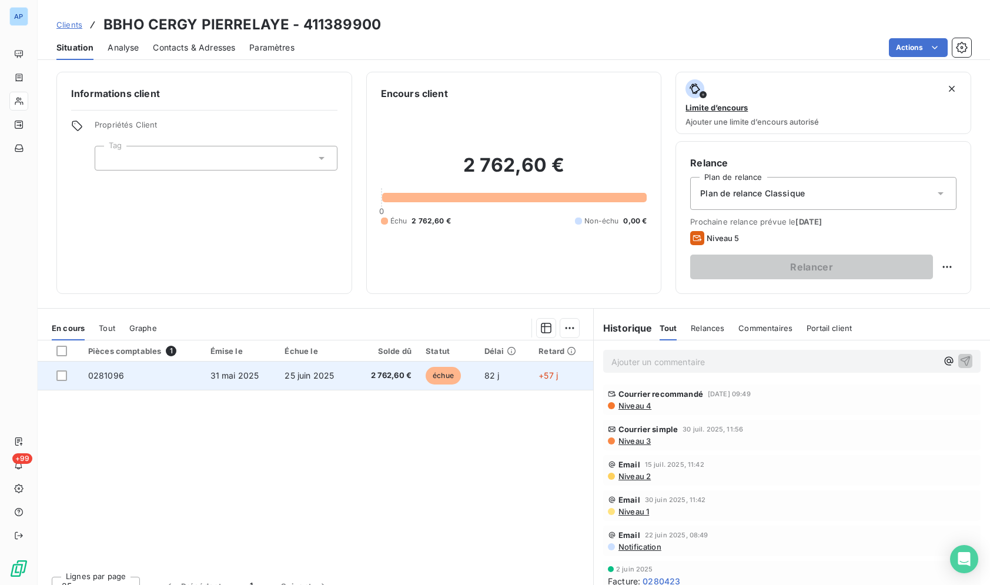
click at [440, 376] on span "échue" at bounding box center [442, 376] width 35 height 18
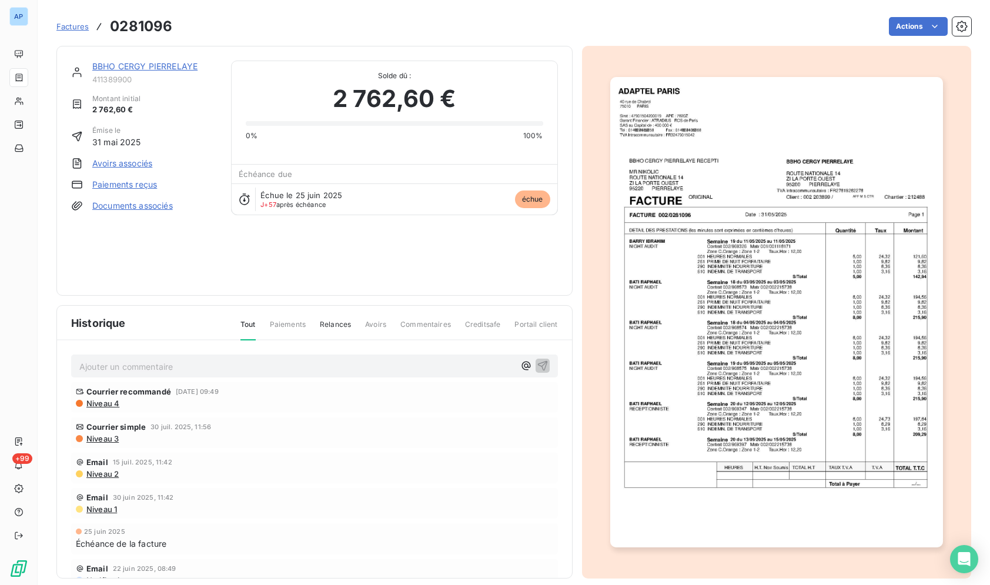
click at [769, 285] on img "button" at bounding box center [776, 312] width 333 height 470
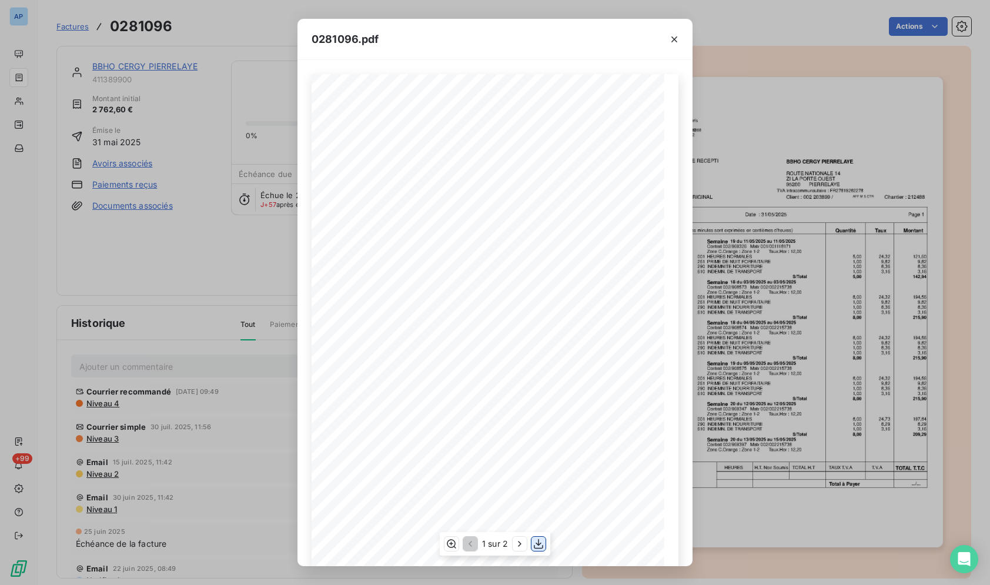
click at [542, 546] on icon "button" at bounding box center [538, 544] width 12 height 12
click at [669, 32] on button "button" at bounding box center [674, 39] width 19 height 19
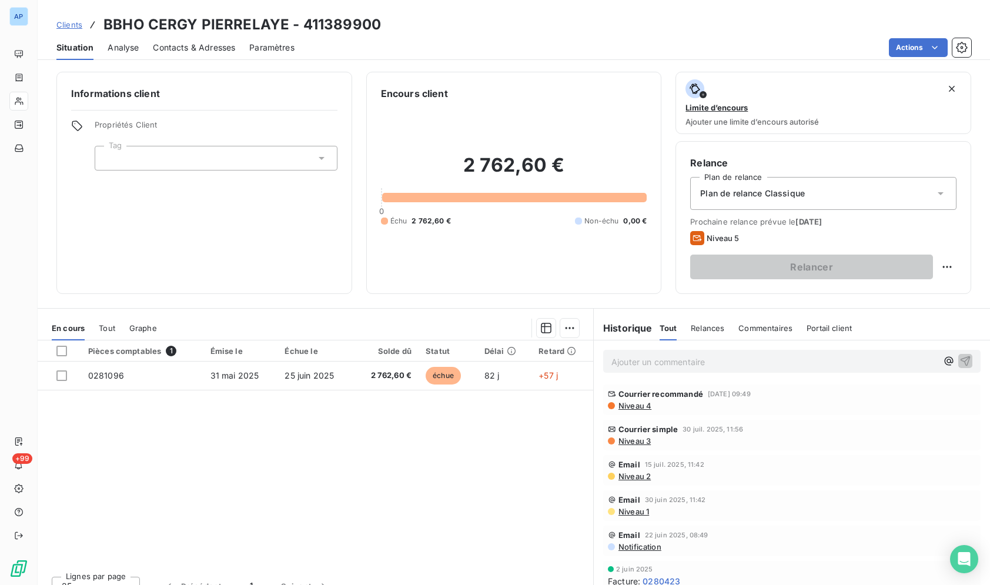
click at [216, 52] on span "Contacts & Adresses" at bounding box center [194, 48] width 82 height 12
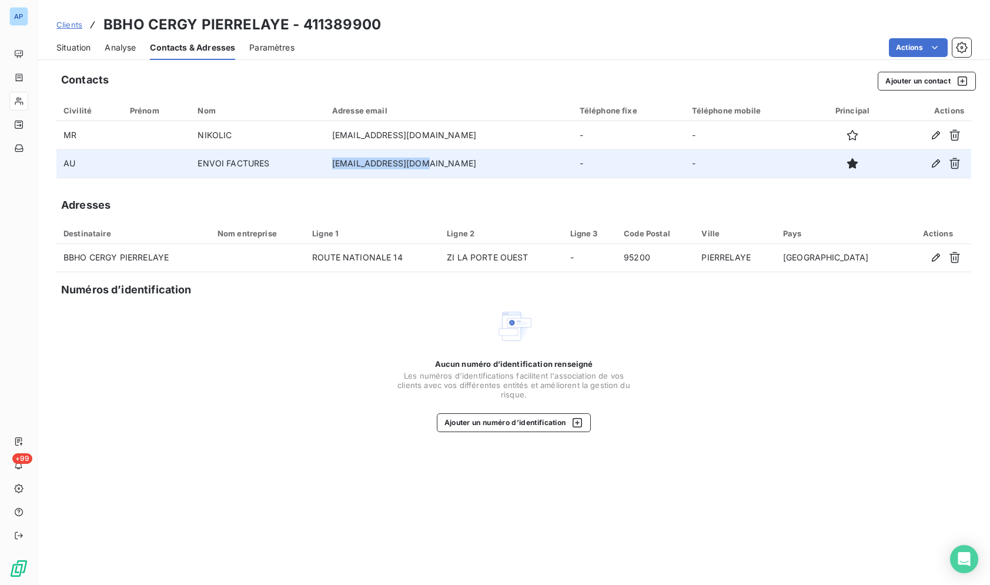
drag, startPoint x: 450, startPoint y: 162, endPoint x: 355, endPoint y: 162, distance: 94.6
click at [355, 162] on td "yooz.4847@fr.gt.com" at bounding box center [448, 163] width 247 height 28
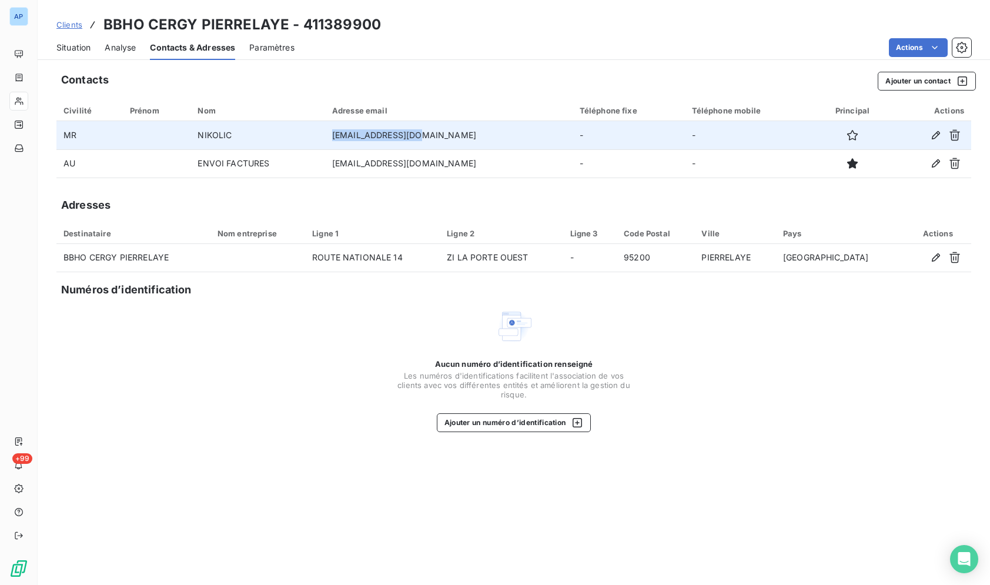
drag, startPoint x: 452, startPoint y: 136, endPoint x: 358, endPoint y: 134, distance: 94.6
click at [358, 134] on td "h2493-re@accor.com" at bounding box center [448, 135] width 247 height 28
copy td "h2493-re@accor.com"
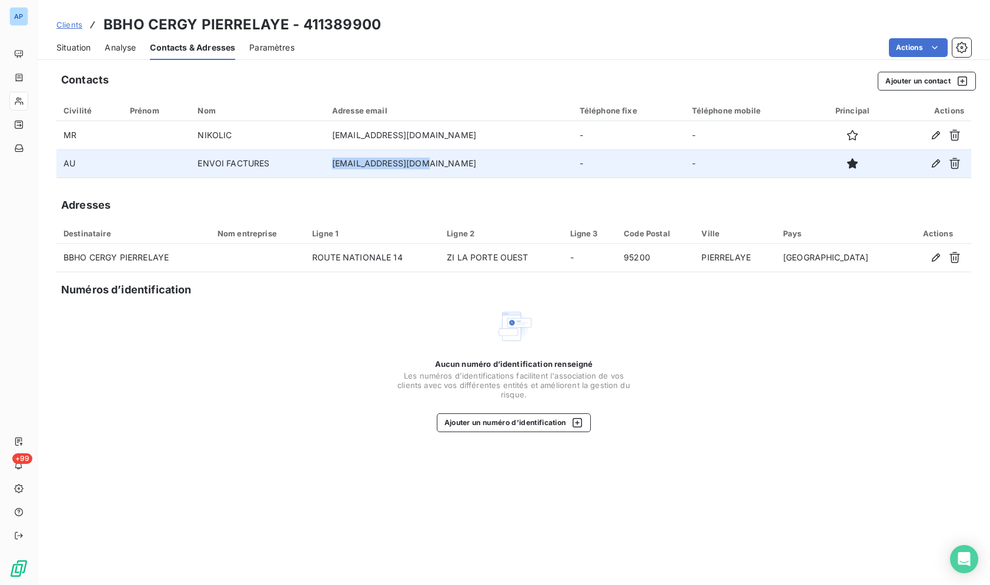
drag, startPoint x: 458, startPoint y: 170, endPoint x: 360, endPoint y: 166, distance: 98.8
click at [360, 166] on td "yooz.4847@fr.gt.com" at bounding box center [448, 163] width 247 height 28
copy td "yooz.4847@fr.gt.com"
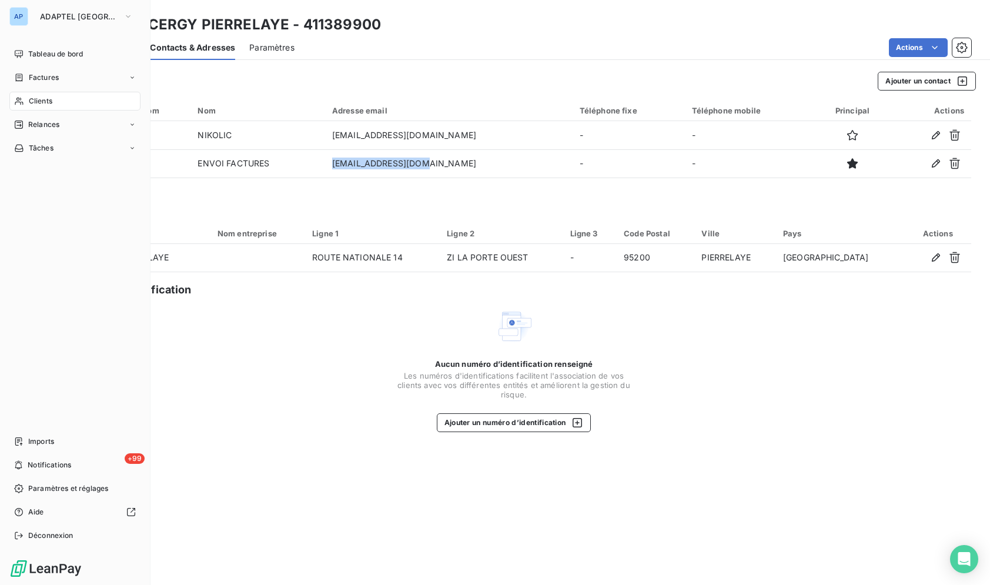
click at [25, 98] on div "Clients" at bounding box center [74, 101] width 131 height 19
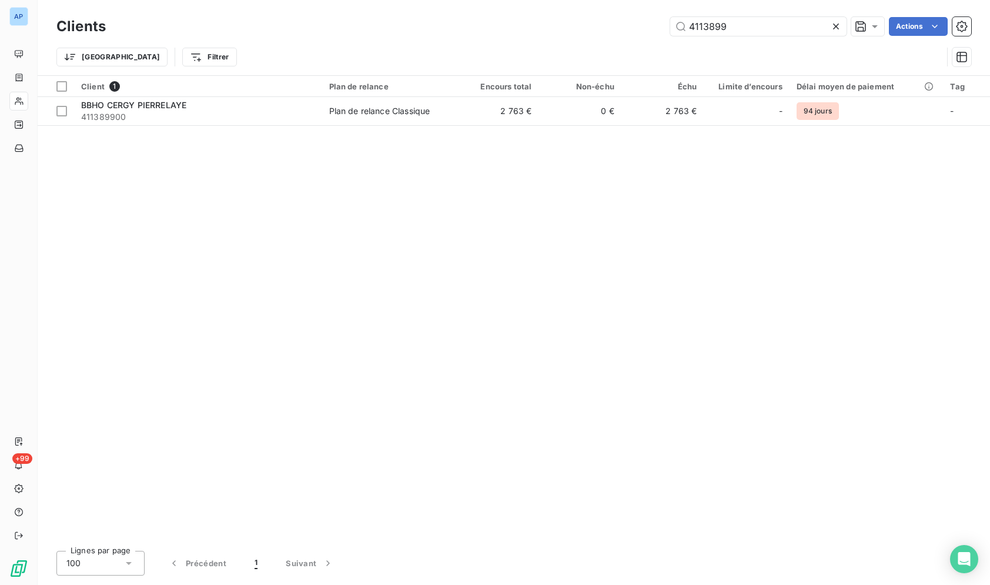
click at [831, 22] on icon at bounding box center [836, 27] width 12 height 12
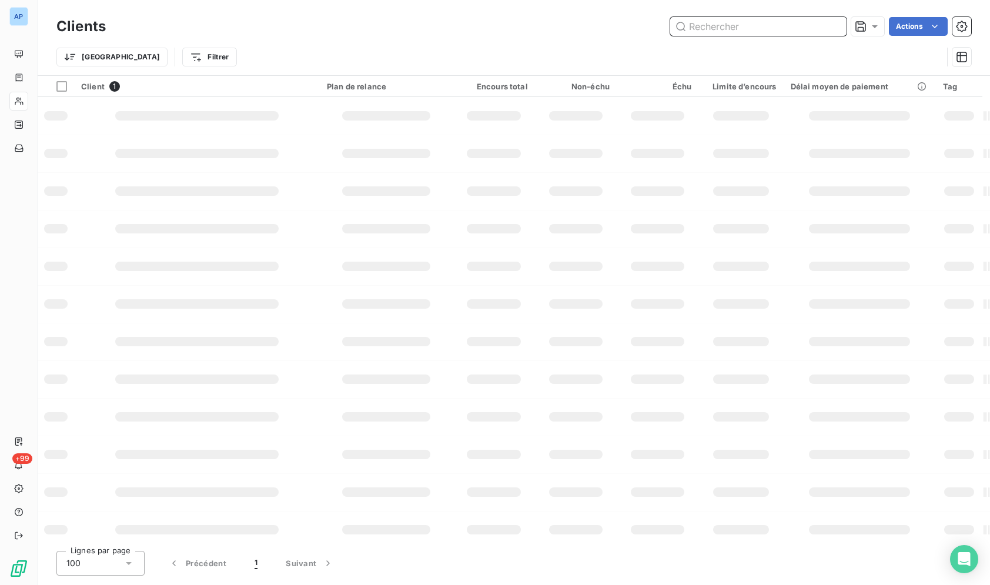
click at [835, 22] on input "text" at bounding box center [758, 26] width 176 height 19
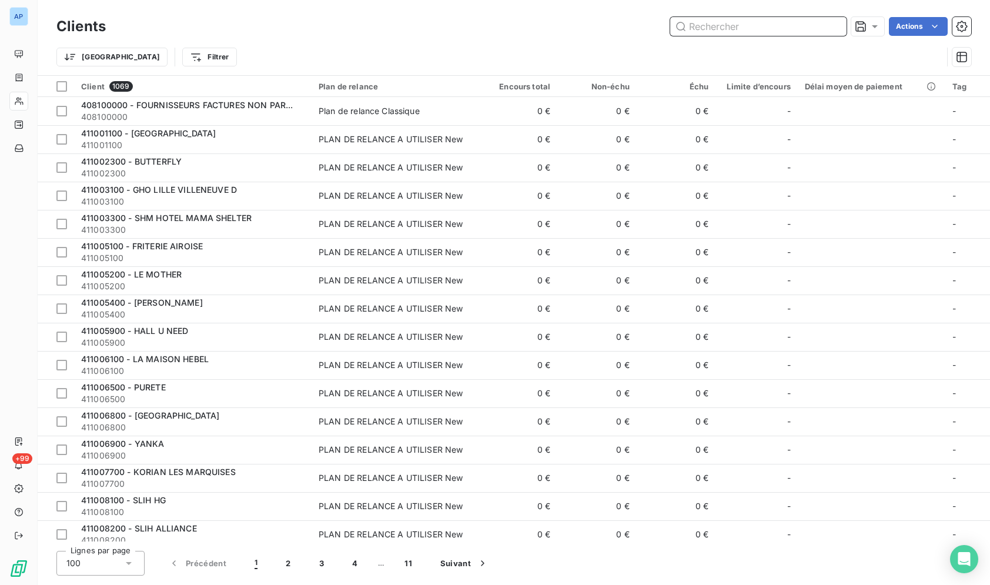
click at [836, 23] on input "text" at bounding box center [758, 26] width 176 height 19
click at [804, 24] on input "text" at bounding box center [758, 26] width 176 height 19
paste input "CDFAS"
type input "CDFAS"
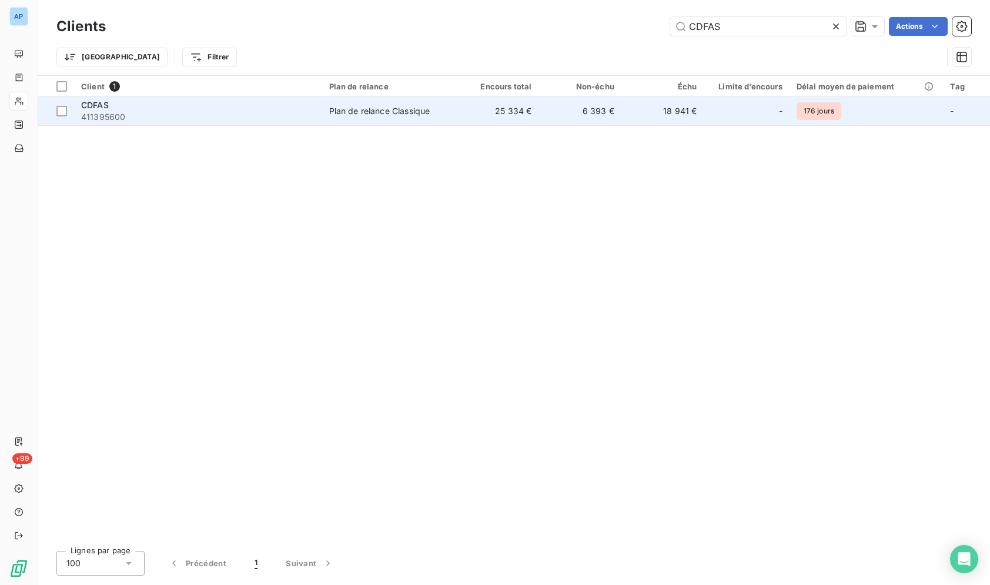
click at [629, 118] on td "18 941 €" at bounding box center [662, 111] width 83 height 28
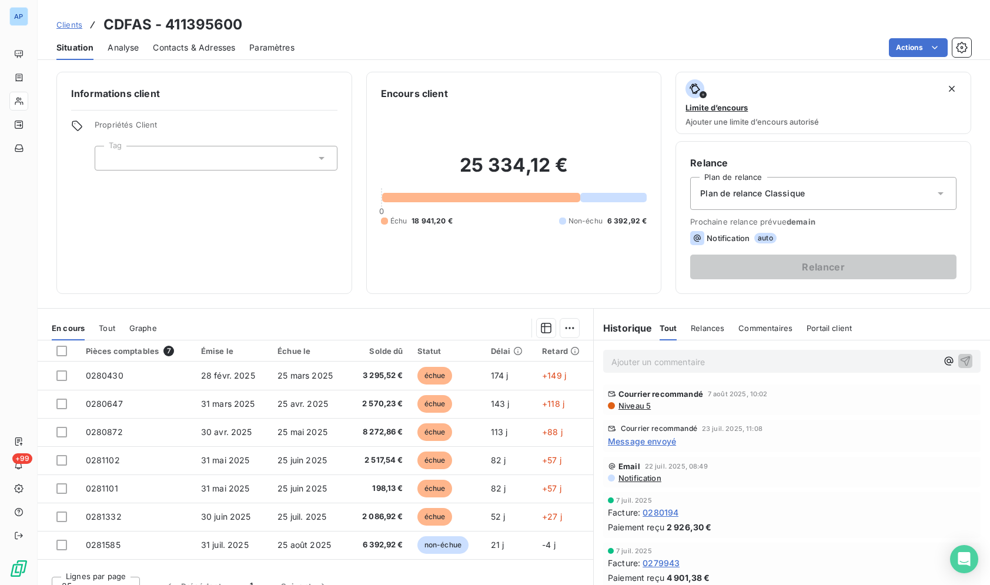
click at [624, 406] on span "Niveau 5" at bounding box center [633, 405] width 33 height 9
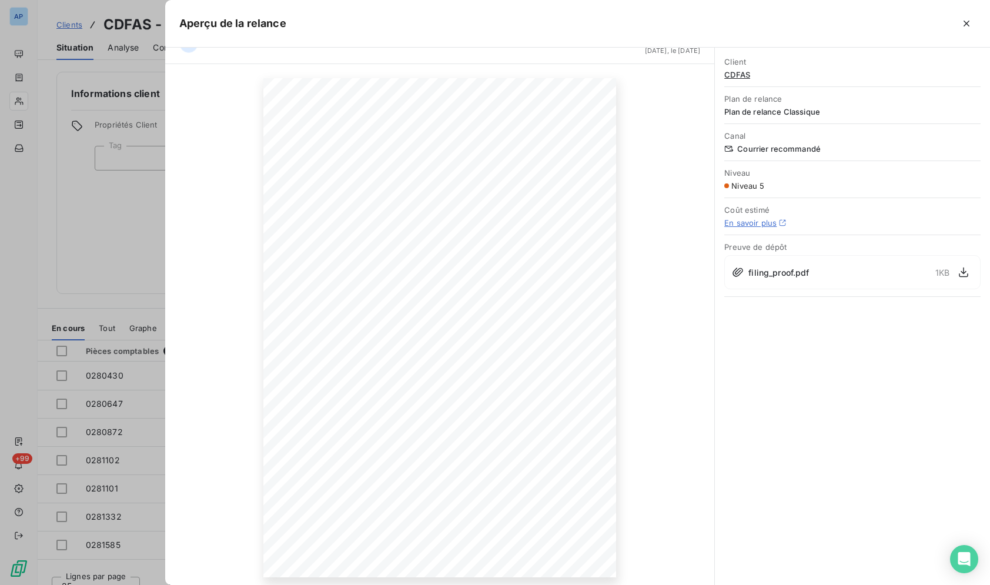
scroll to position [31, 0]
click at [797, 276] on span "filing_proof.pdf" at bounding box center [778, 272] width 61 height 12
click at [964, 272] on icon "button" at bounding box center [963, 272] width 12 height 12
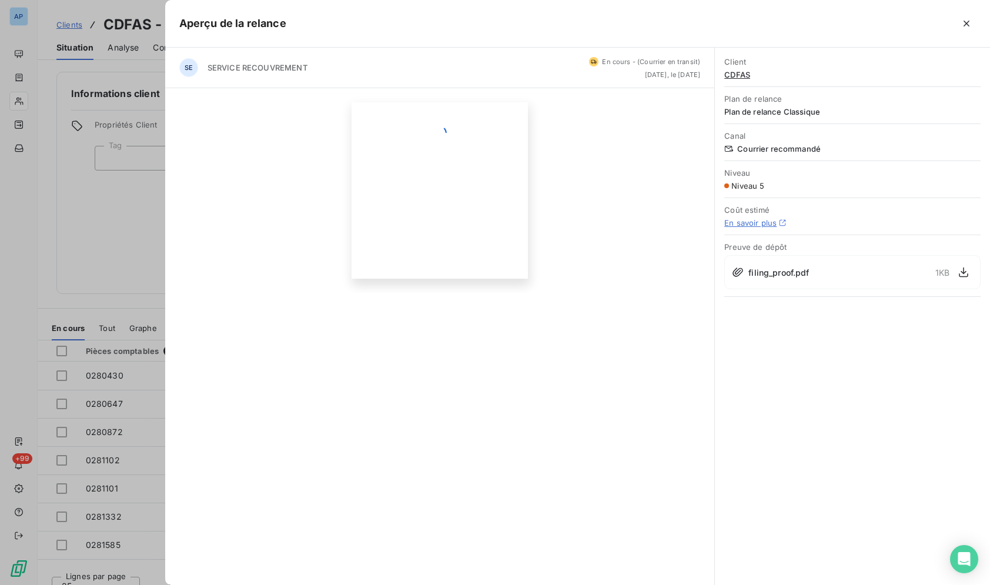
scroll to position [0, 0]
click at [960, 23] on button "button" at bounding box center [966, 23] width 19 height 19
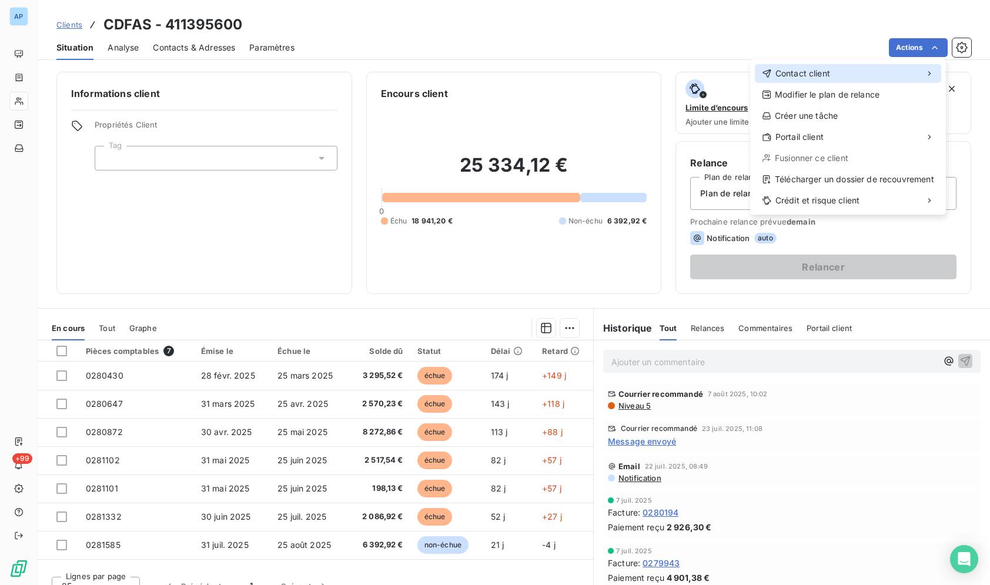
click at [890, 71] on div "Contact client" at bounding box center [848, 73] width 186 height 19
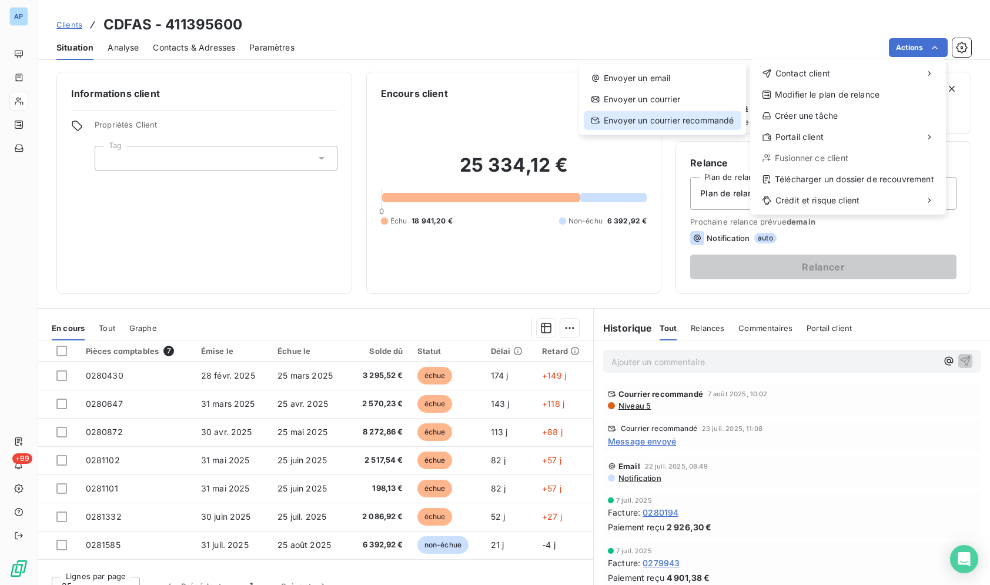
click at [689, 123] on div "Envoyer un courrier recommandé" at bounding box center [662, 120] width 157 height 19
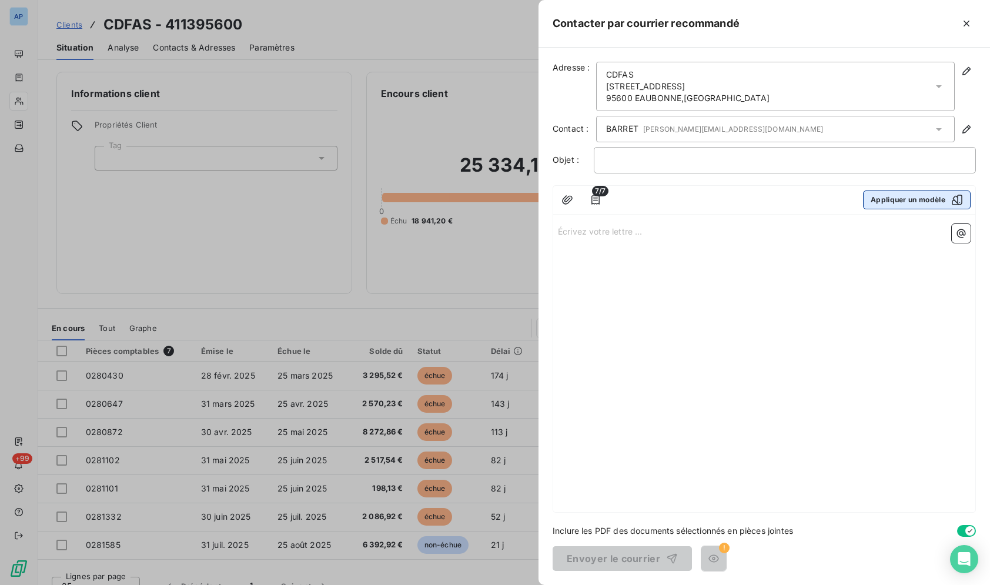
click at [943, 199] on button "Appliquer un modèle" at bounding box center [917, 199] width 108 height 19
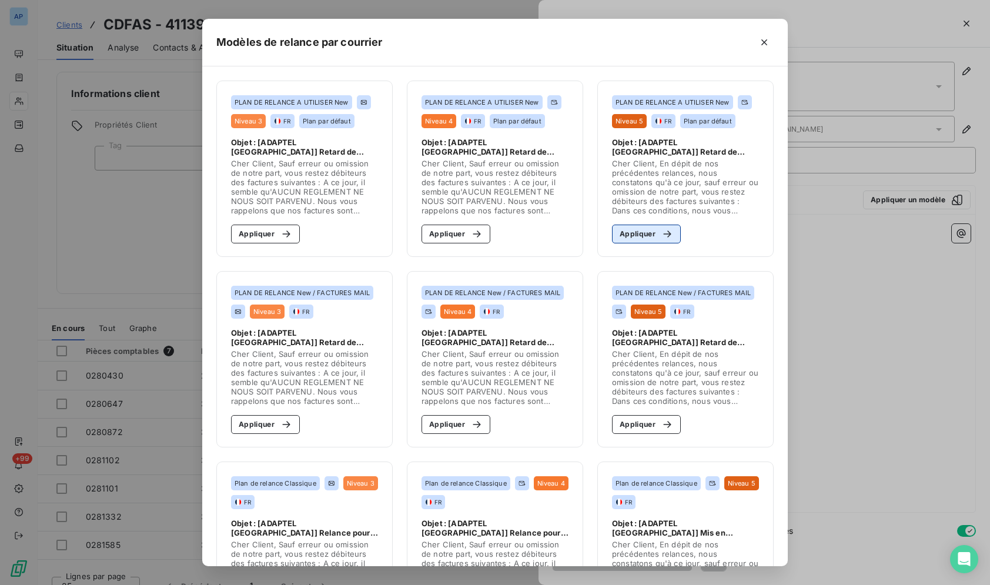
click at [663, 237] on icon "button" at bounding box center [667, 233] width 8 height 7
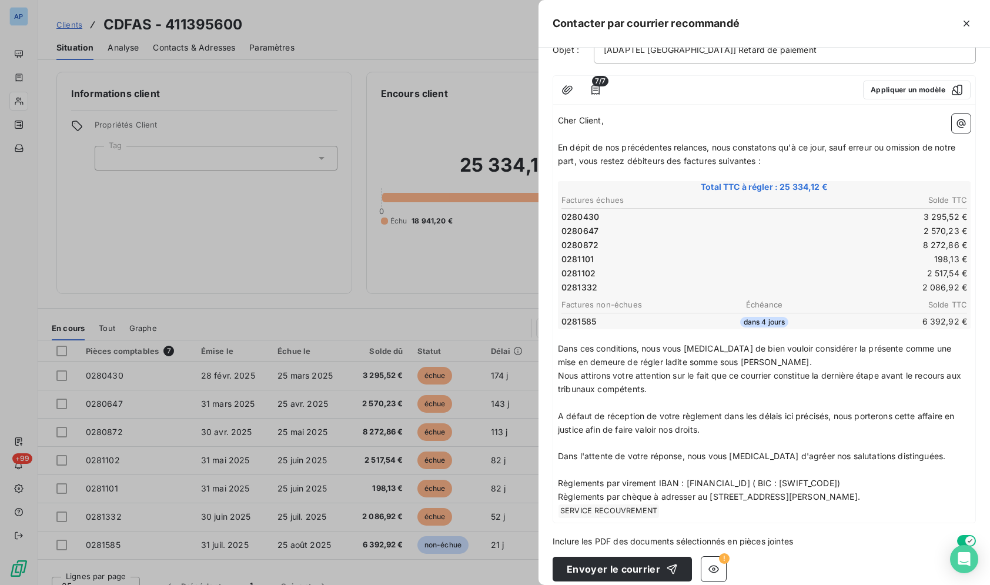
scroll to position [120, 0]
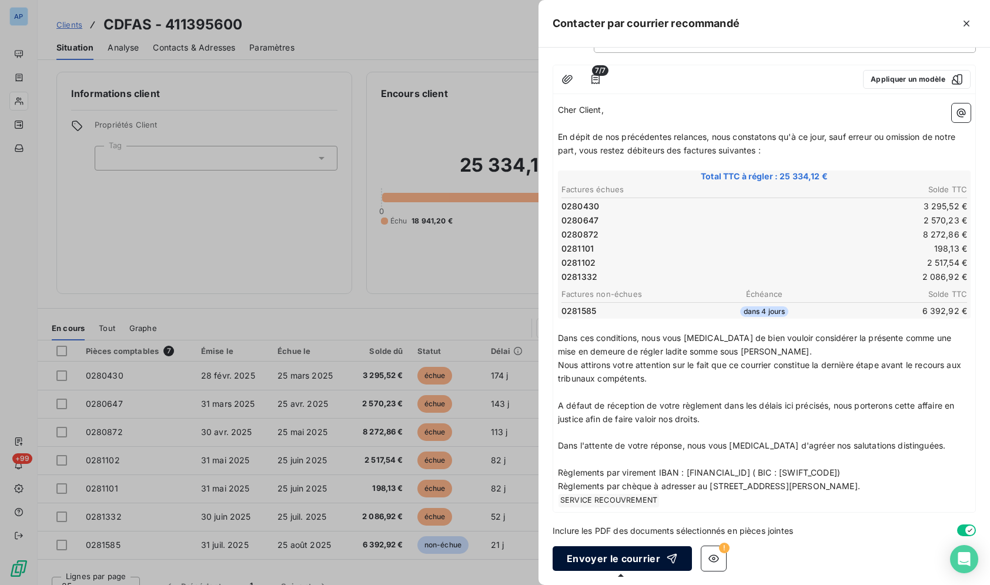
click at [574, 555] on button "Envoyer le courrier" at bounding box center [621, 558] width 139 height 25
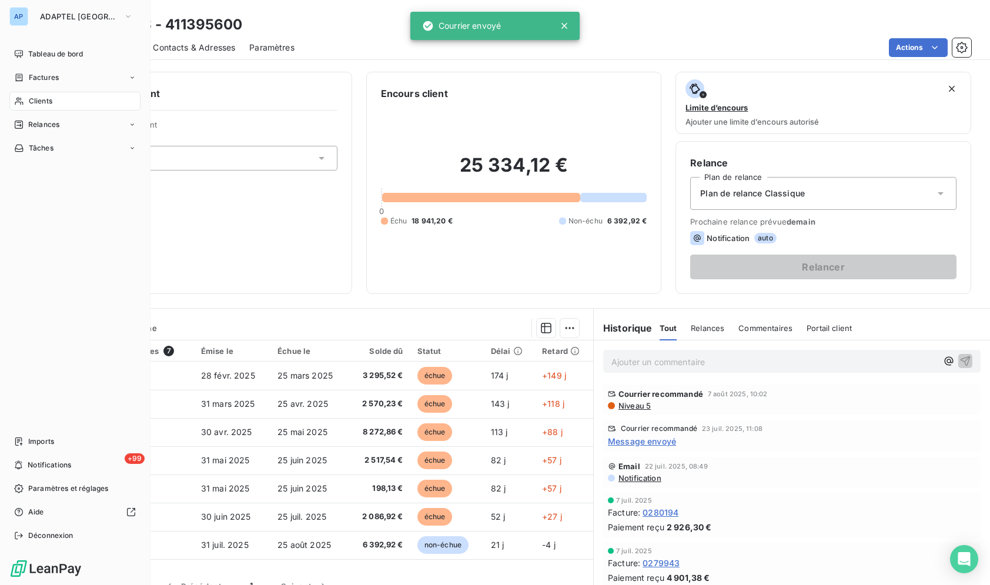
click at [21, 104] on icon at bounding box center [19, 102] width 8 height 8
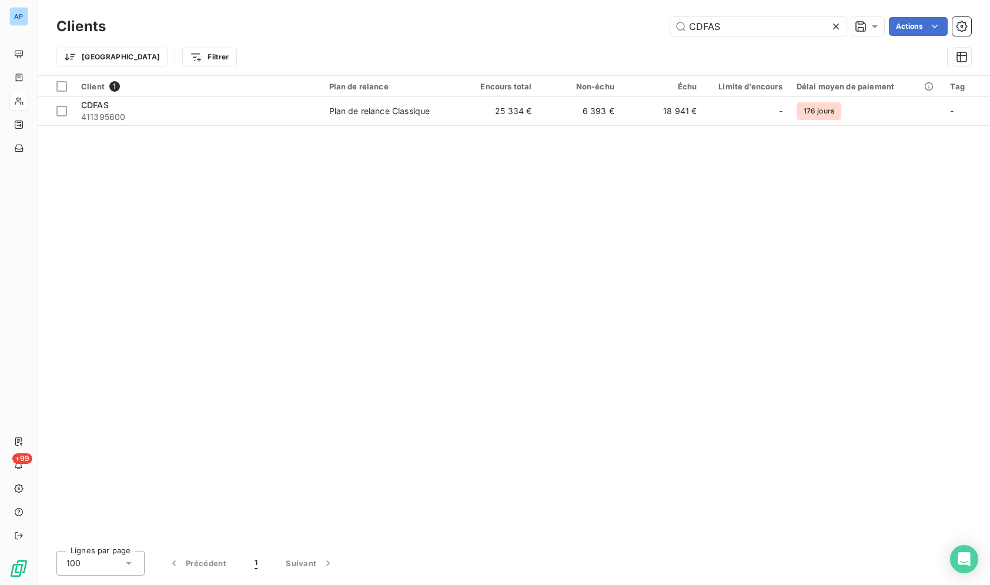
click at [831, 28] on icon at bounding box center [836, 27] width 12 height 12
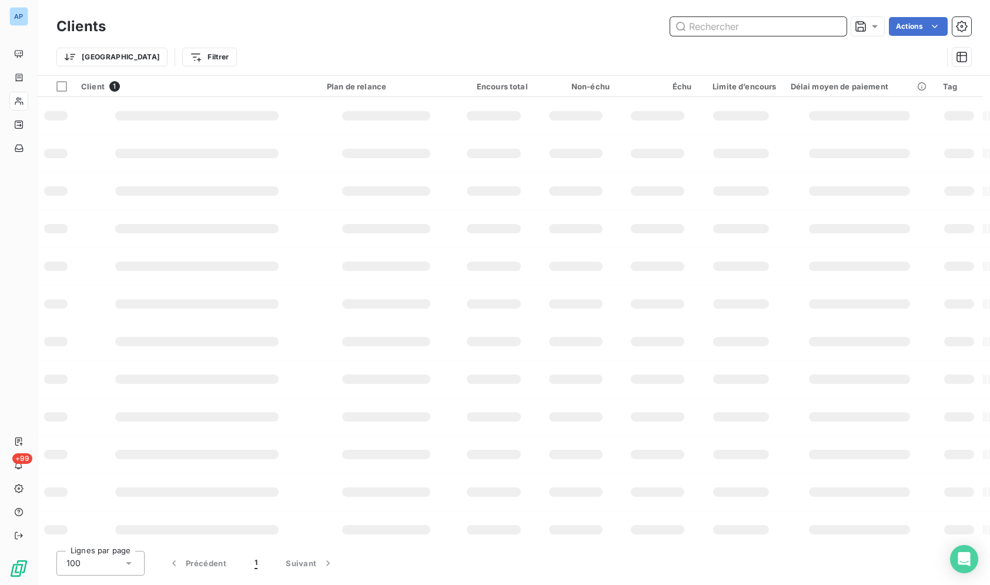
click at [786, 26] on input "text" at bounding box center [758, 26] width 176 height 19
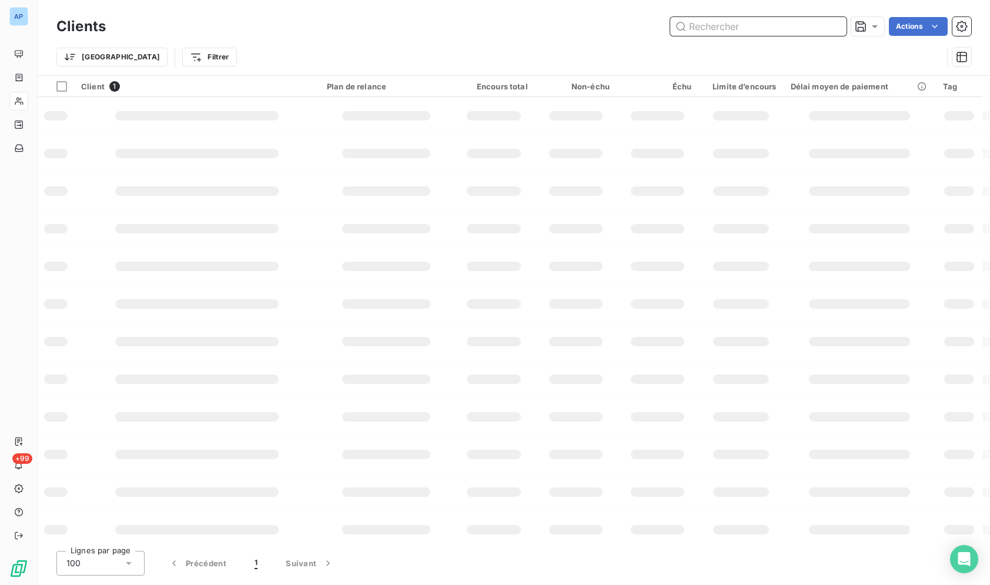
click at [786, 26] on input "text" at bounding box center [758, 26] width 176 height 19
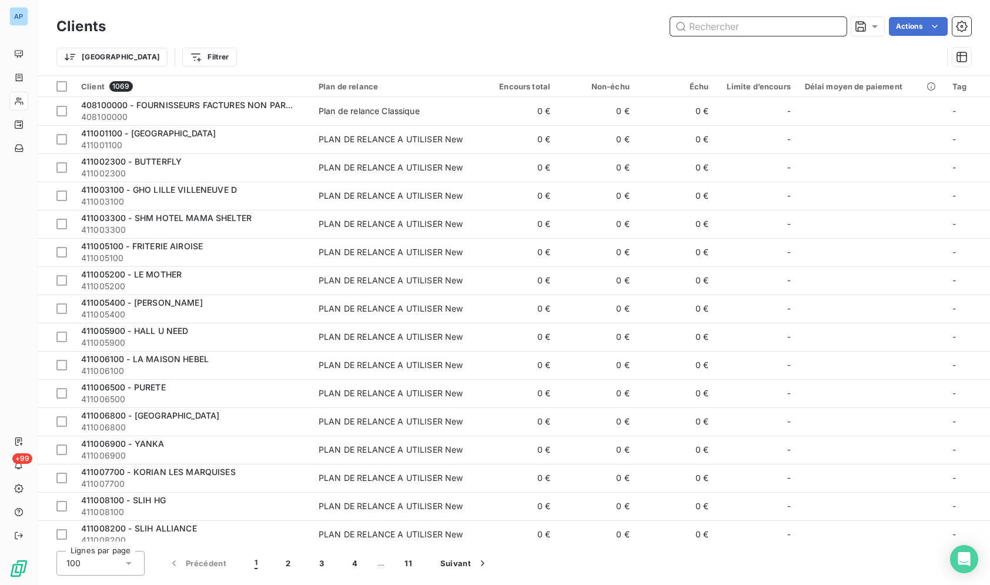
click at [786, 26] on input "text" at bounding box center [758, 26] width 176 height 19
click at [785, 26] on input "text" at bounding box center [758, 26] width 176 height 19
paste input "ECOLE DE CUISINE ALAIN (SOMMET EDUCATION SARL)"
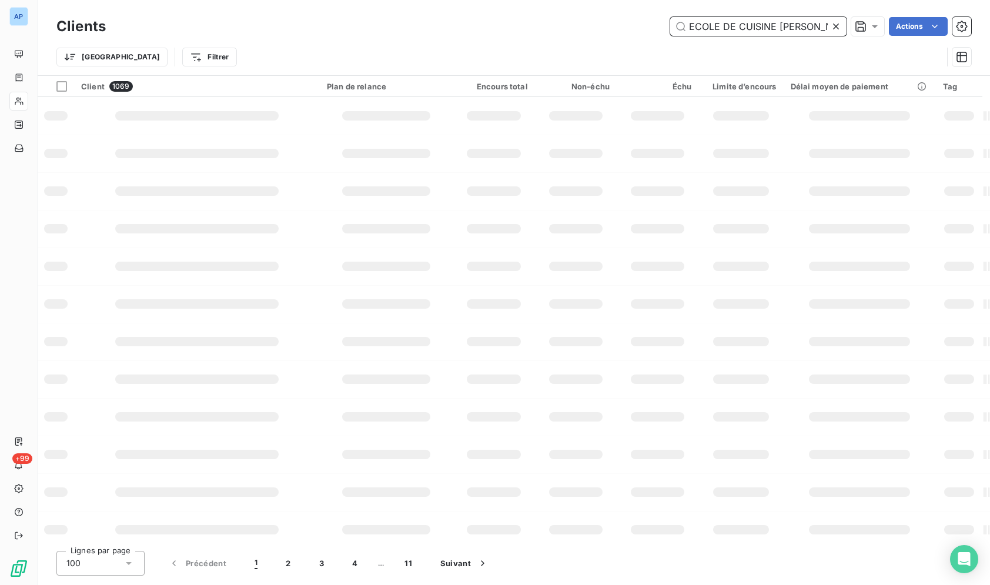
scroll to position [0, 113]
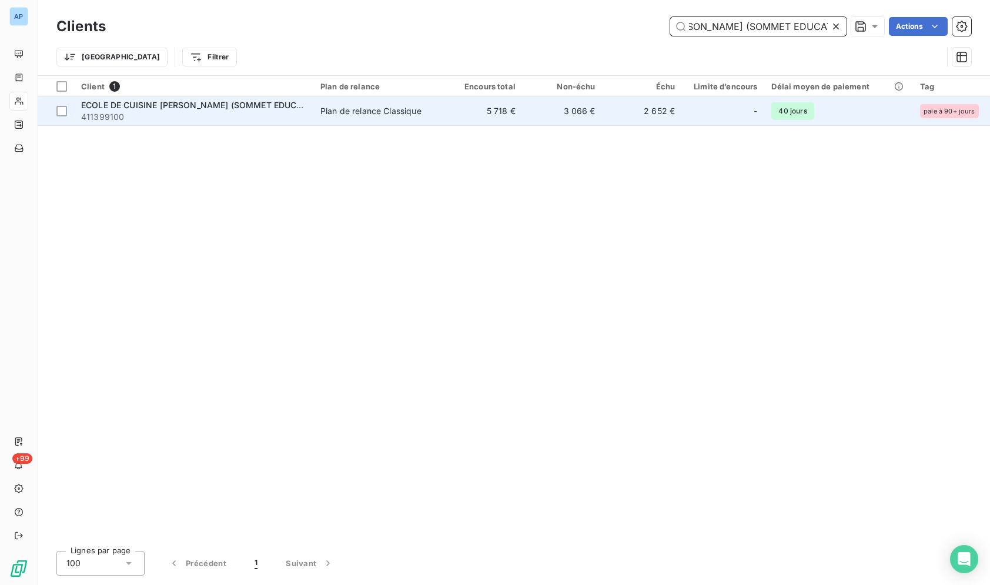
type input "ECOLE DE CUISINE ALAIN (SOMMET EDUCATION SARL)"
click at [449, 113] on td "5 718 €" at bounding box center [482, 111] width 80 height 28
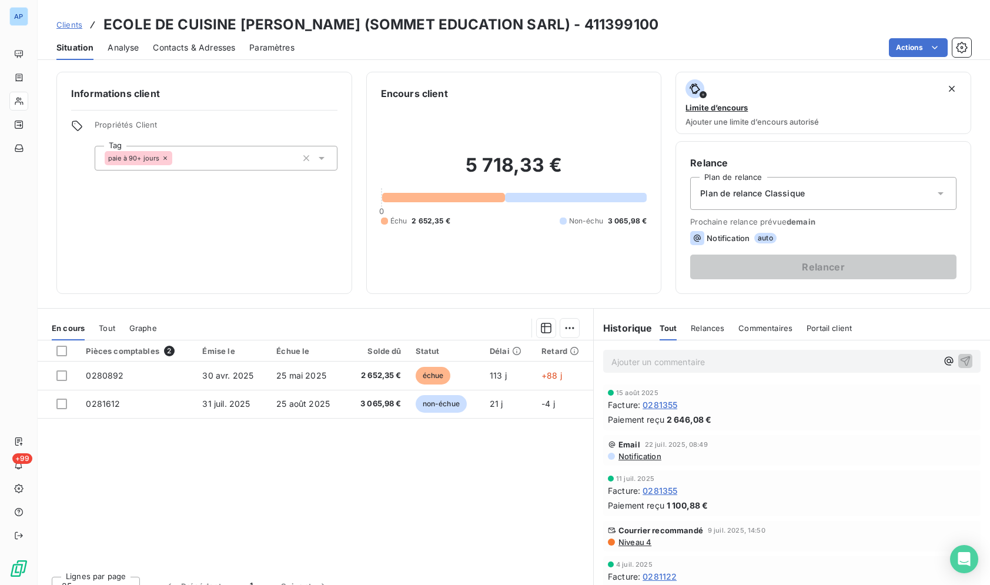
click at [645, 544] on span "Niveau 4" at bounding box center [634, 541] width 34 height 9
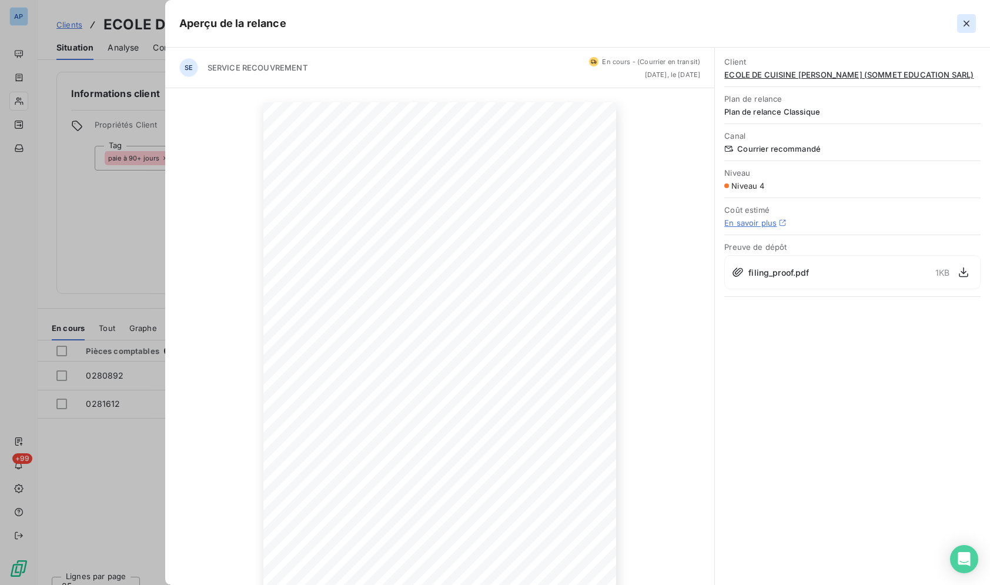
click at [965, 26] on icon "button" at bounding box center [966, 24] width 12 height 12
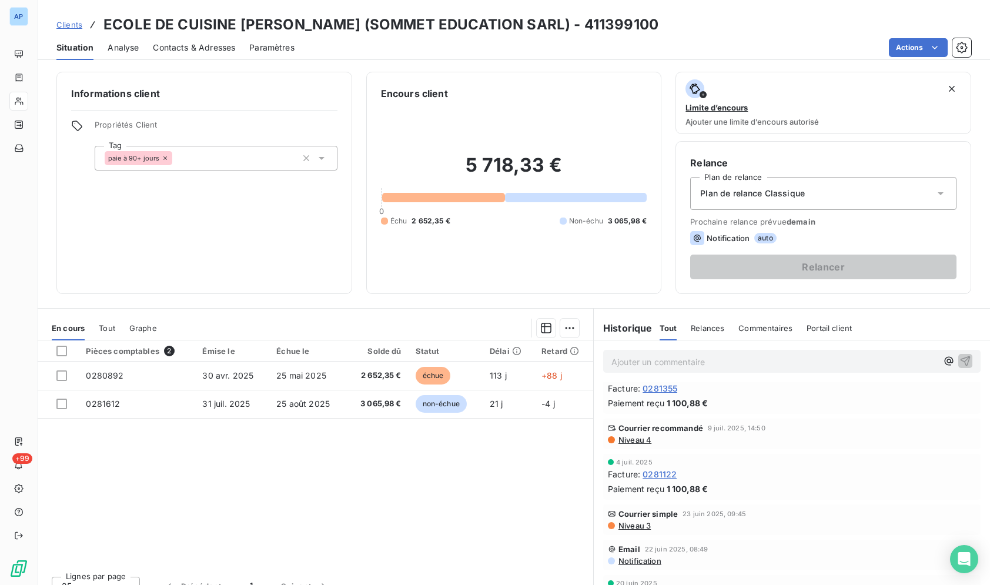
scroll to position [110, 0]
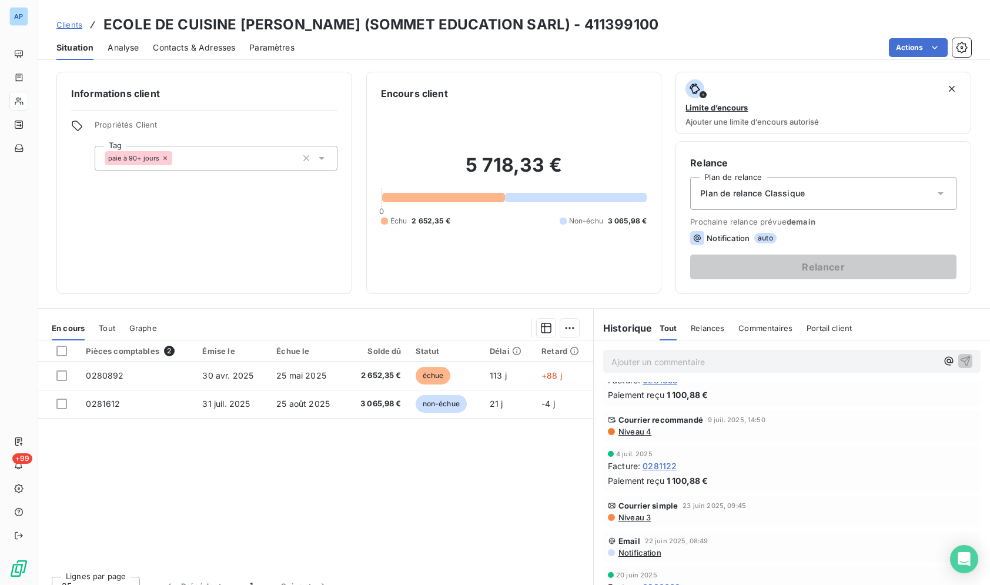
click at [632, 520] on span "Niveau 3" at bounding box center [633, 516] width 33 height 9
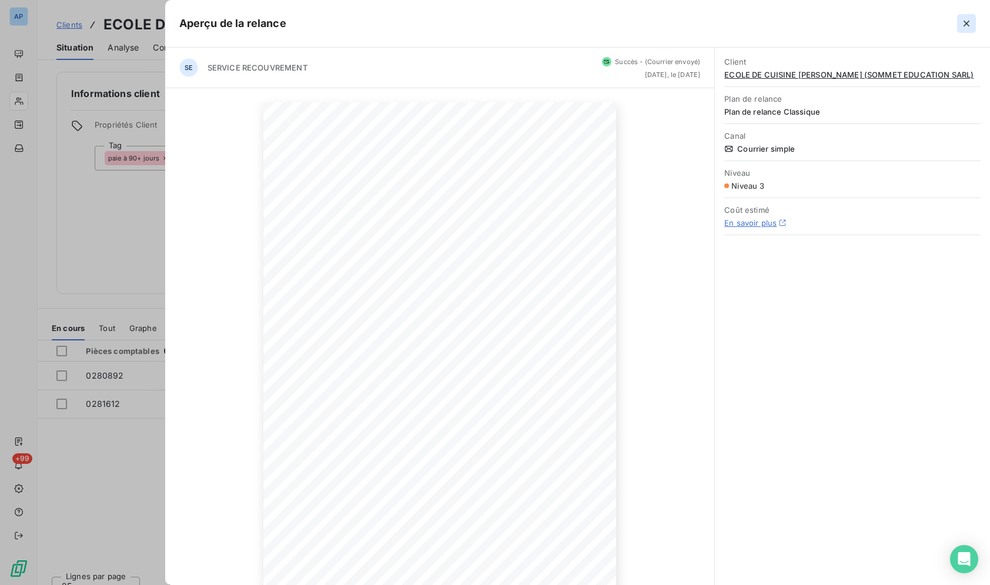
click at [961, 21] on icon "button" at bounding box center [966, 24] width 12 height 12
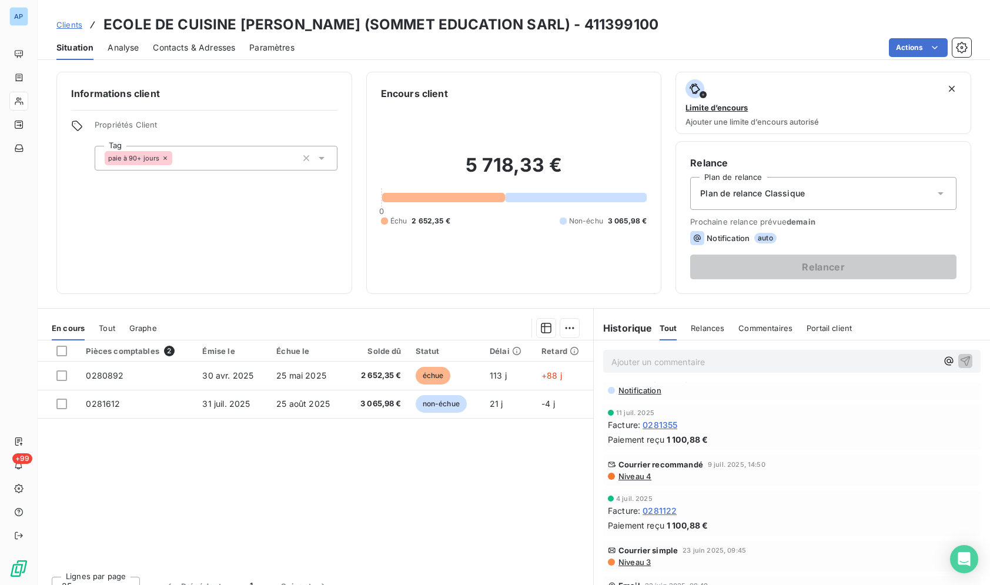
scroll to position [0, 0]
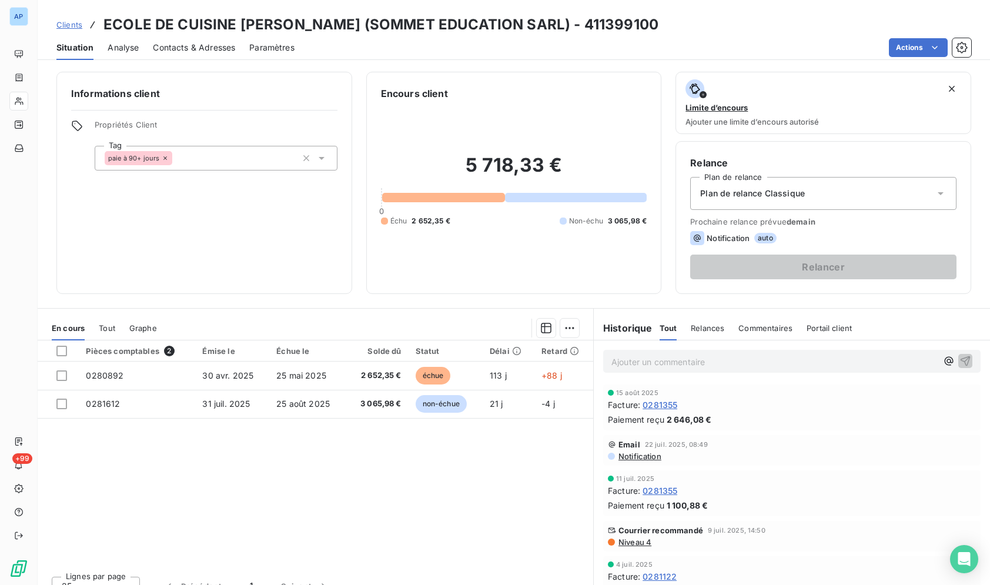
click at [660, 35] on div "Situation Analyse Contacts & Adresses Paramètres Actions" at bounding box center [514, 47] width 952 height 25
click at [421, 43] on div "Actions" at bounding box center [640, 47] width 662 height 19
drag, startPoint x: 101, startPoint y: 24, endPoint x: 592, endPoint y: 435, distance: 640.6
click at [592, 435] on div "Clients ECOLE DE CUISINE ALAIN (SOMMET EDUCATION SARL) - 411399100 Situation An…" at bounding box center [514, 292] width 952 height 585
click at [189, 53] on span "Contacts & Adresses" at bounding box center [194, 48] width 82 height 12
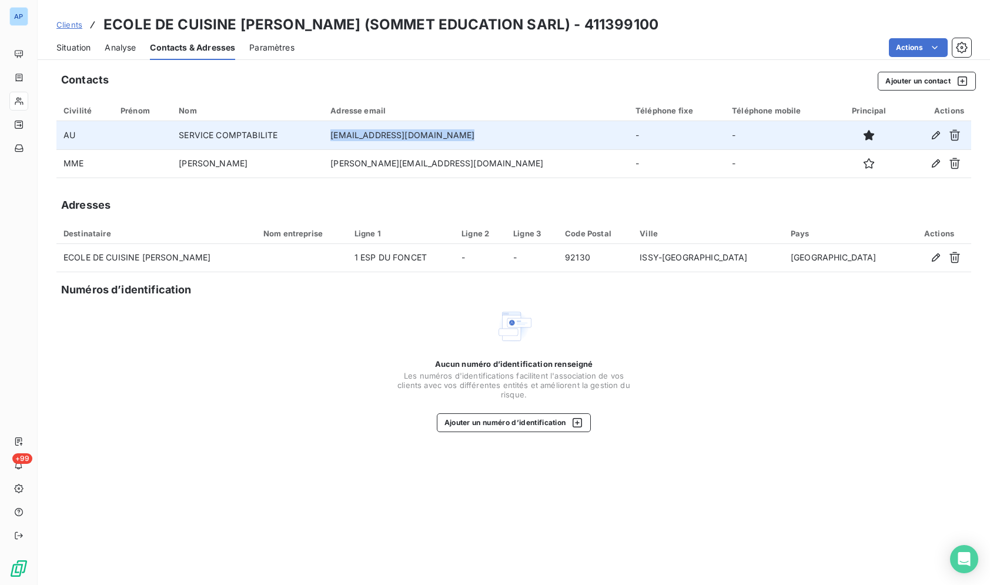
drag, startPoint x: 497, startPoint y: 138, endPoint x: 350, endPoint y: 132, distance: 147.6
click at [341, 132] on tr "AU SERVICE COMPTABILITE compta.ecad@ecoleducasse.com - -" at bounding box center [513, 135] width 914 height 28
copy tr "compta.ecad@ecoleducasse.com"
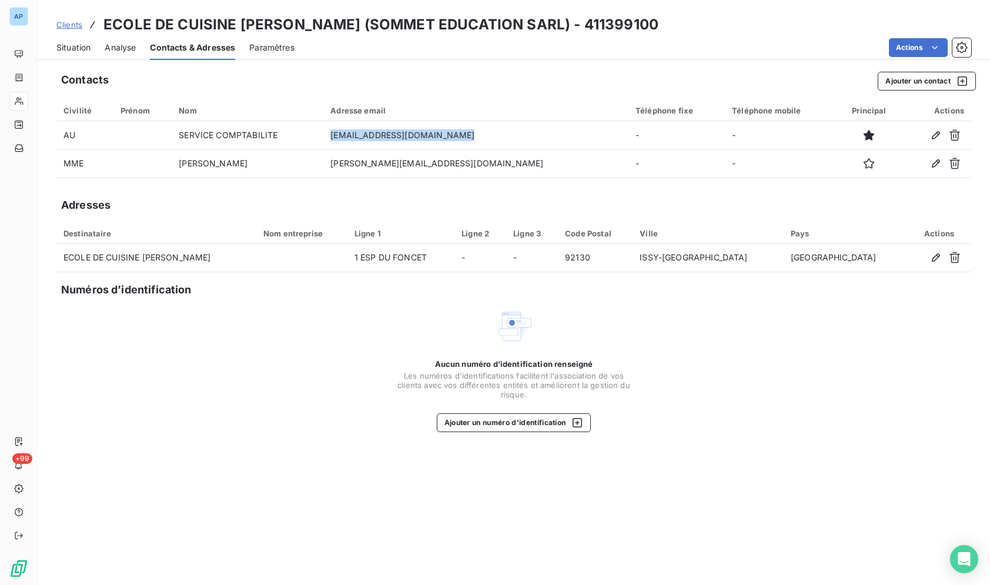
click at [70, 49] on span "Situation" at bounding box center [73, 48] width 34 height 12
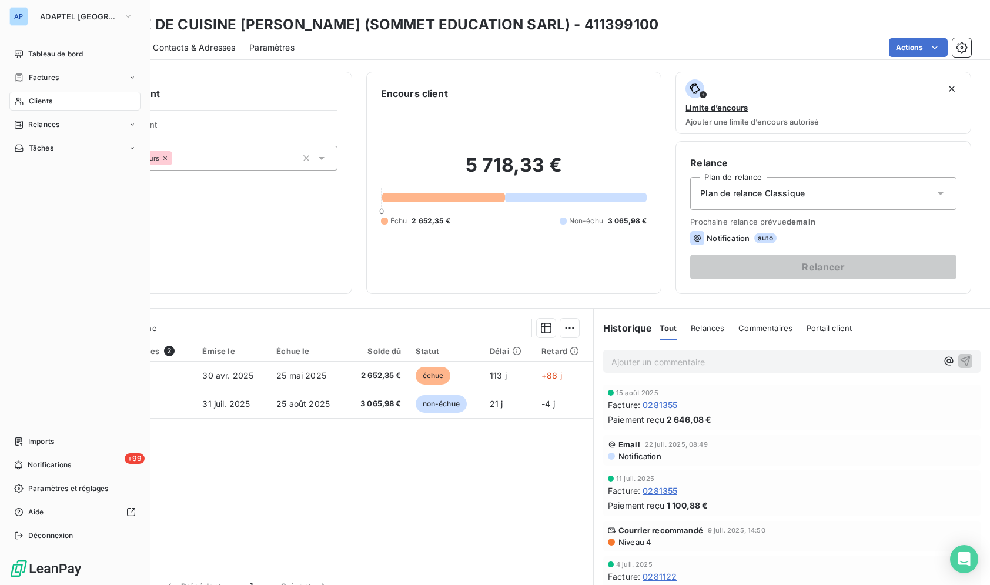
click at [24, 10] on div "AP" at bounding box center [18, 16] width 19 height 19
click at [45, 12] on span "ADAPTEL [GEOGRAPHIC_DATA]" at bounding box center [79, 16] width 79 height 9
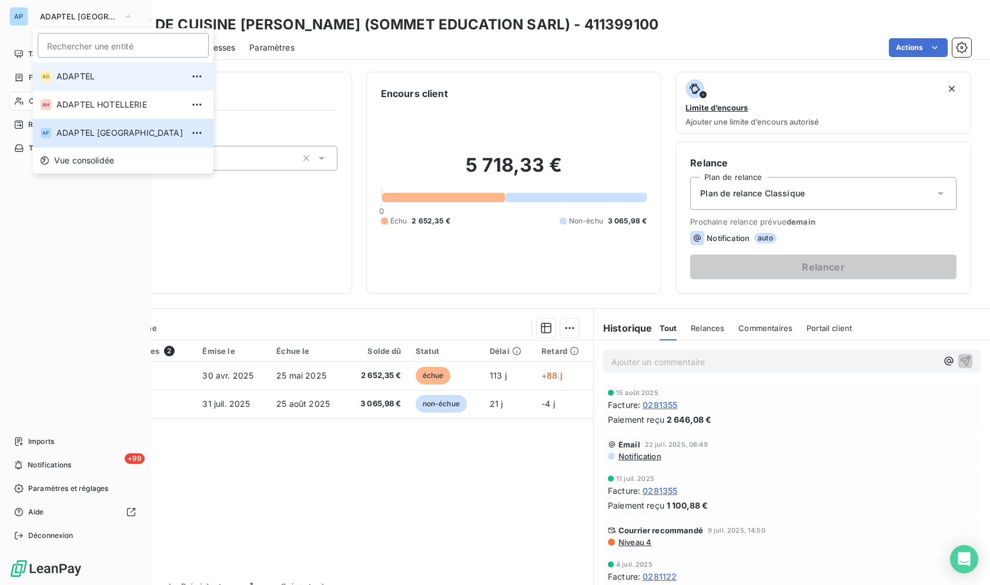
click at [136, 85] on li "AD ADAPTEL" at bounding box center [123, 76] width 180 height 28
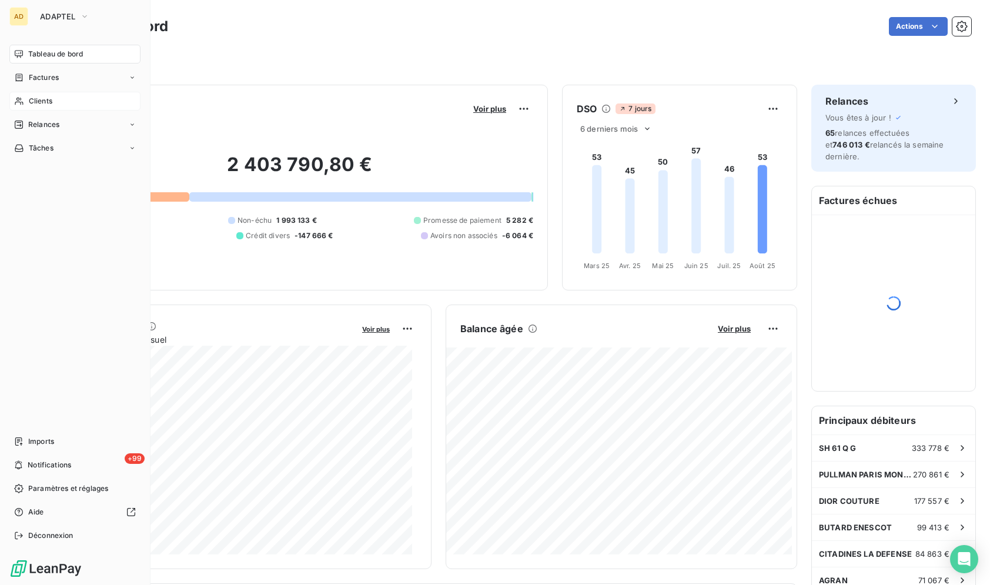
click at [40, 104] on span "Clients" at bounding box center [41, 101] width 24 height 11
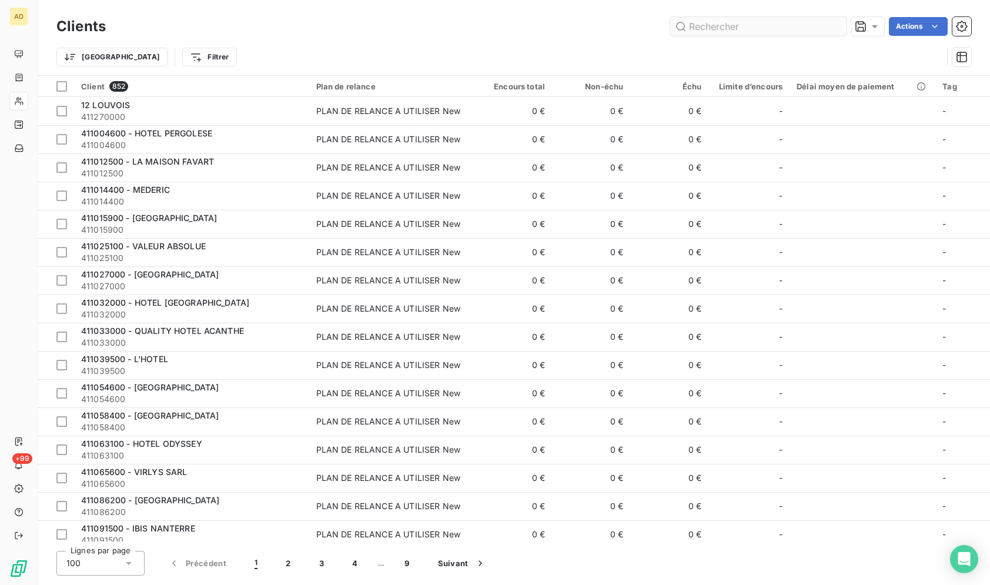
click at [749, 28] on input "text" at bounding box center [758, 26] width 176 height 19
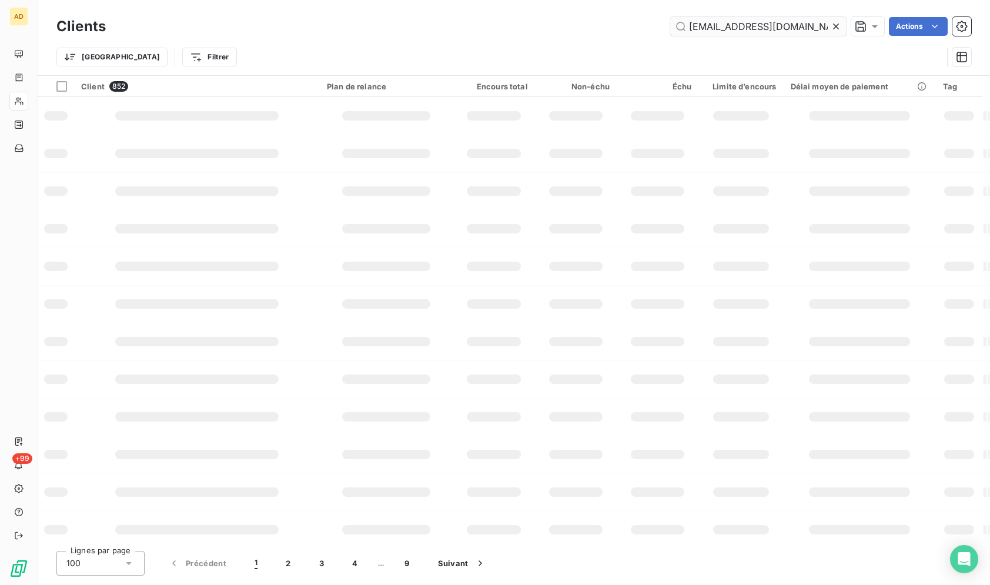
scroll to position [0, 33]
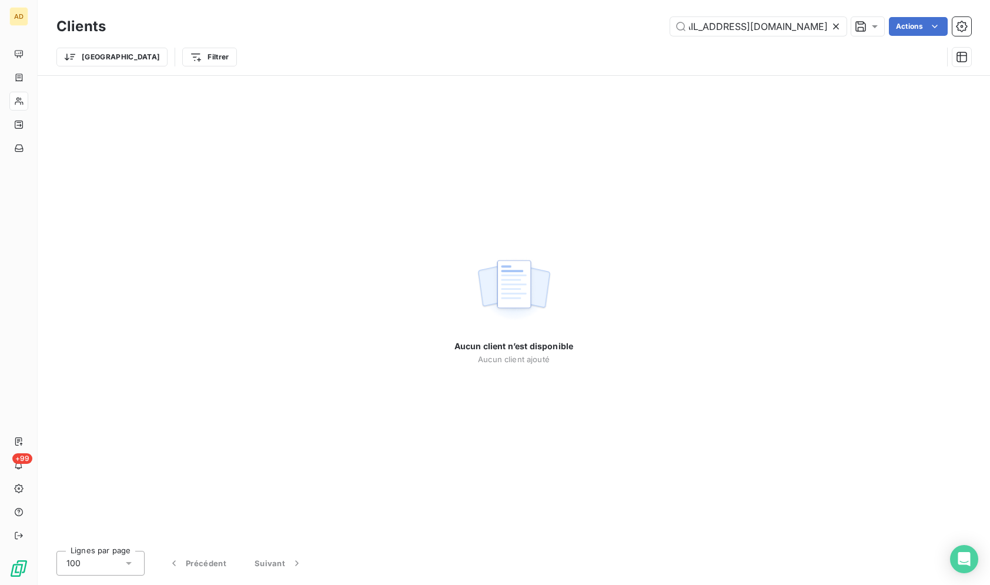
type input "compta.ecad@ecoleducasse.com"
click at [840, 28] on icon at bounding box center [836, 27] width 12 height 12
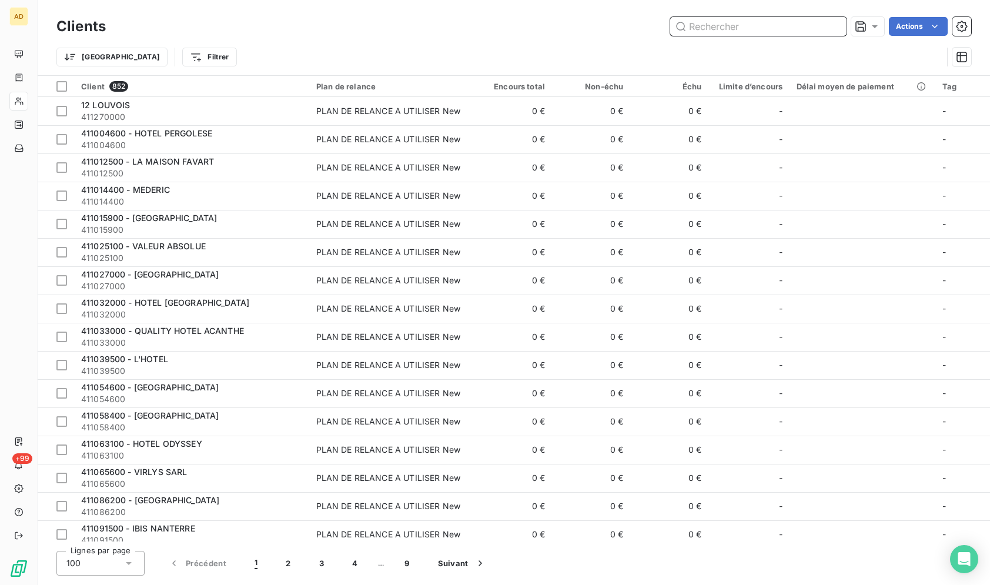
click at [807, 26] on input "text" at bounding box center [758, 26] width 176 height 19
click at [806, 26] on input "text" at bounding box center [758, 26] width 176 height 19
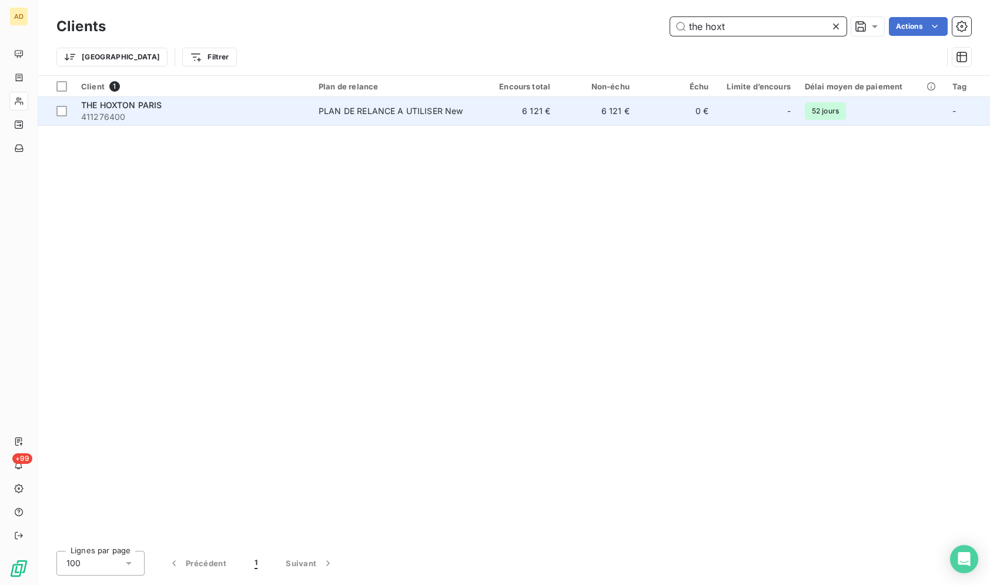
type input "the hoxt"
click at [692, 121] on td "0 €" at bounding box center [675, 111] width 79 height 28
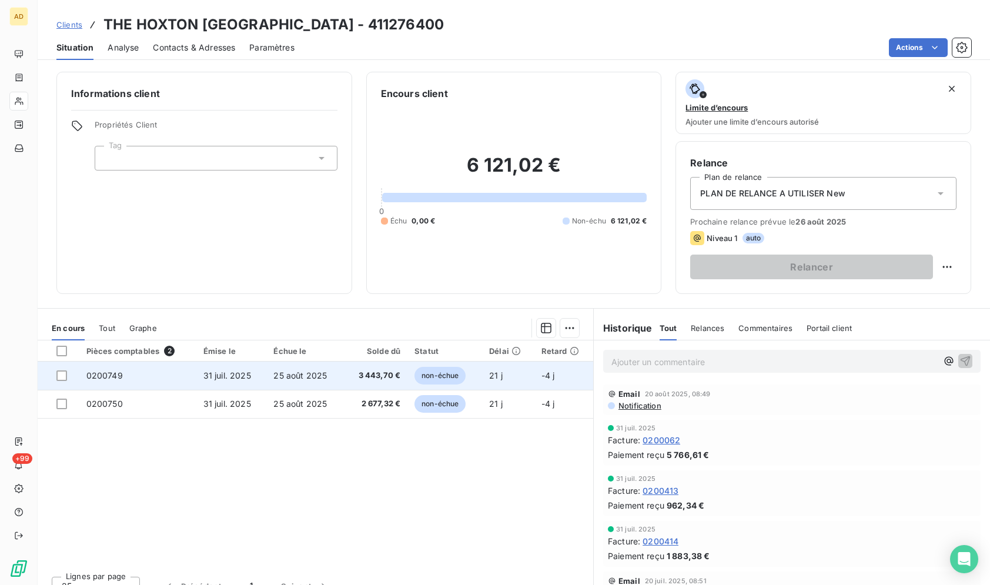
click at [365, 383] on td "3 443,70 €" at bounding box center [375, 375] width 64 height 28
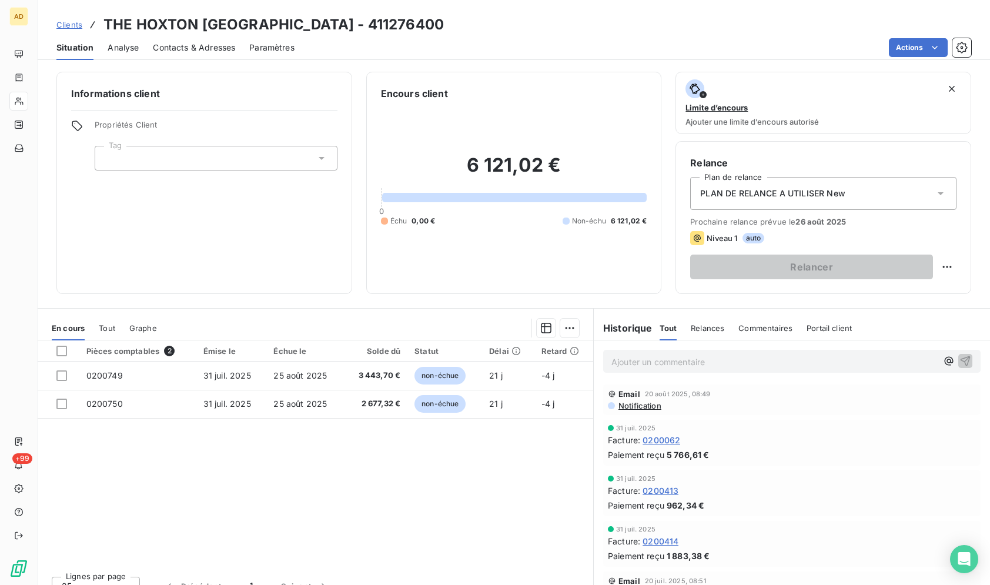
click at [180, 47] on span "Contacts & Adresses" at bounding box center [194, 48] width 82 height 12
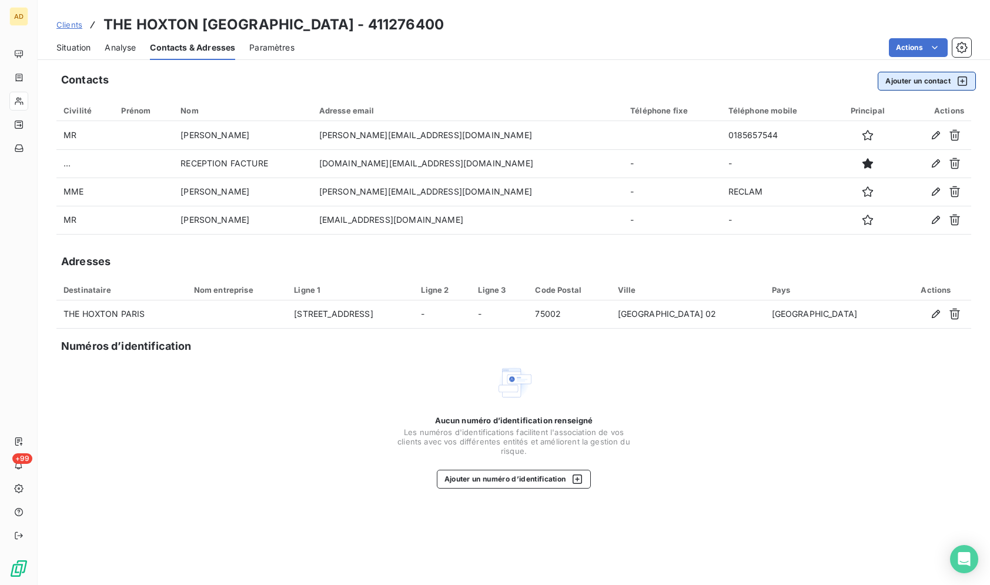
click at [890, 81] on button "Ajouter un contact" at bounding box center [926, 81] width 98 height 19
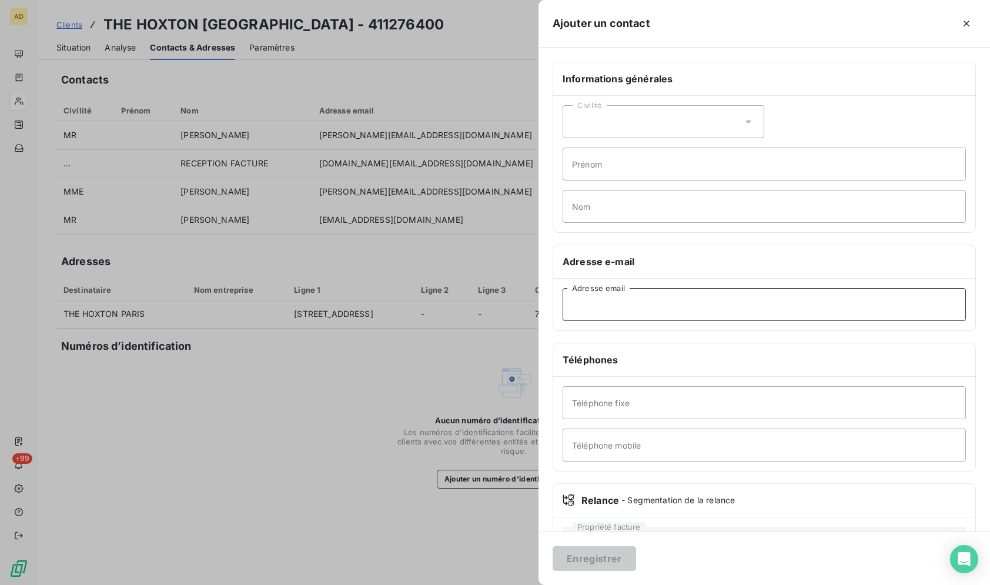
click at [612, 320] on input "Adresse email" at bounding box center [763, 304] width 403 height 33
paste input "money.paris@thehox.com"
type input "money.paris@thehox.com"
click at [658, 172] on input "Prénom" at bounding box center [763, 163] width 403 height 33
type input "envoi factures"
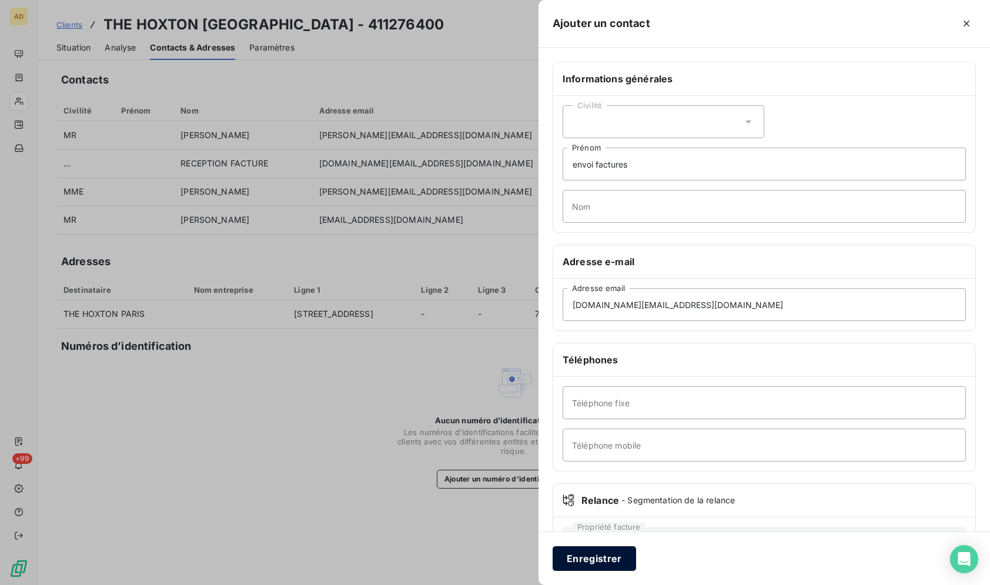
click at [561, 556] on button "Enregistrer" at bounding box center [593, 558] width 83 height 25
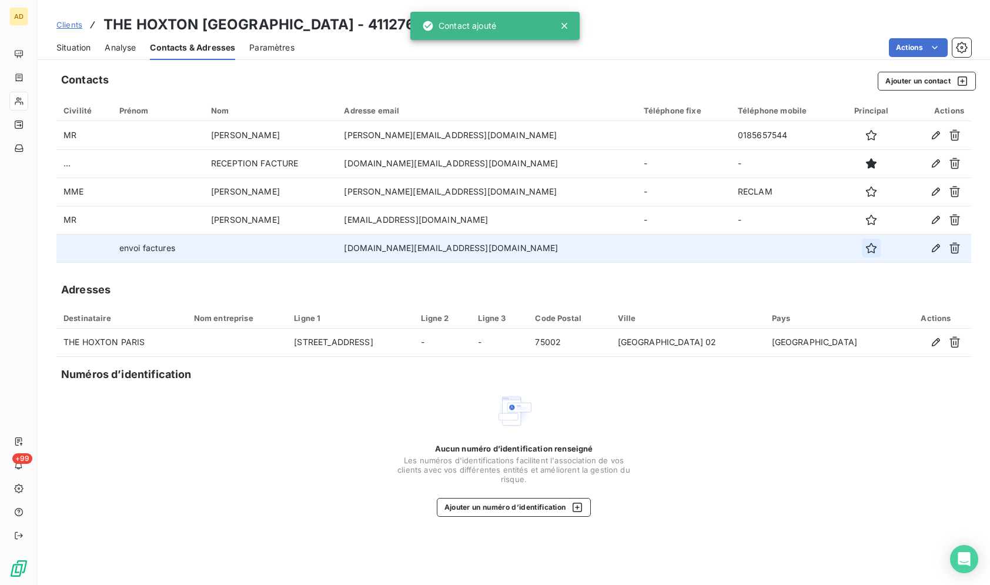
click at [865, 251] on icon "button" at bounding box center [871, 248] width 12 height 12
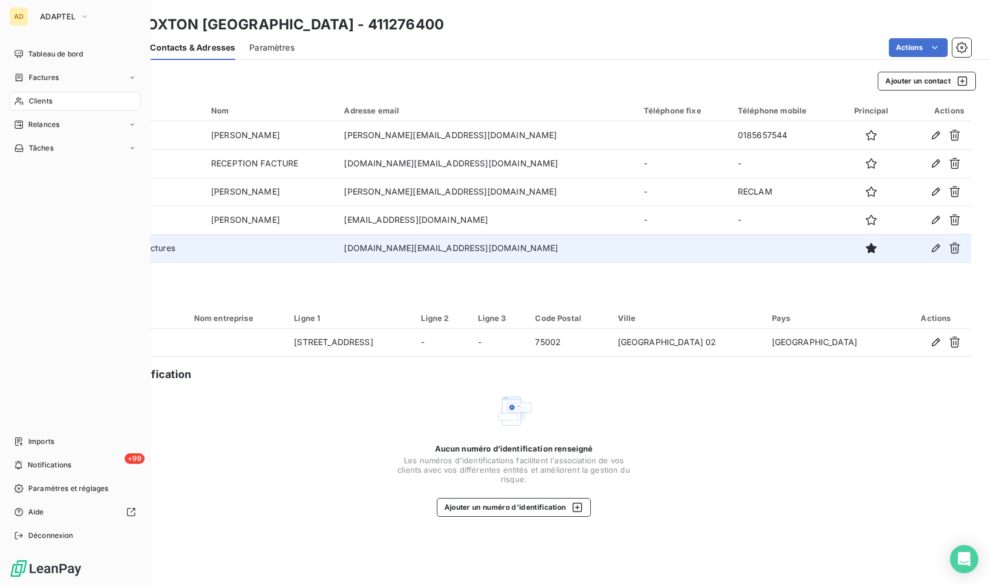
click at [30, 103] on span "Clients" at bounding box center [41, 101] width 24 height 11
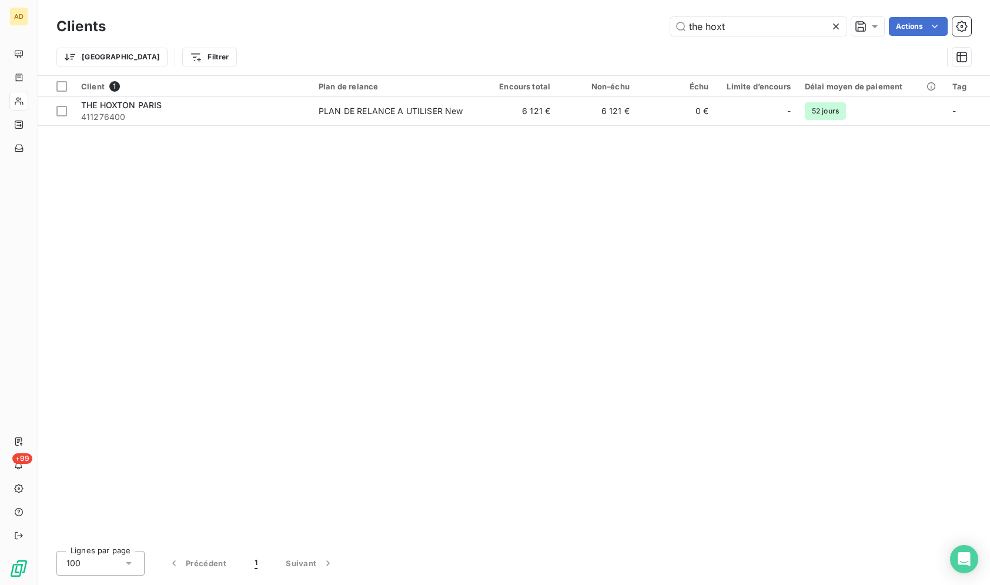
click at [834, 29] on icon at bounding box center [836, 27] width 12 height 12
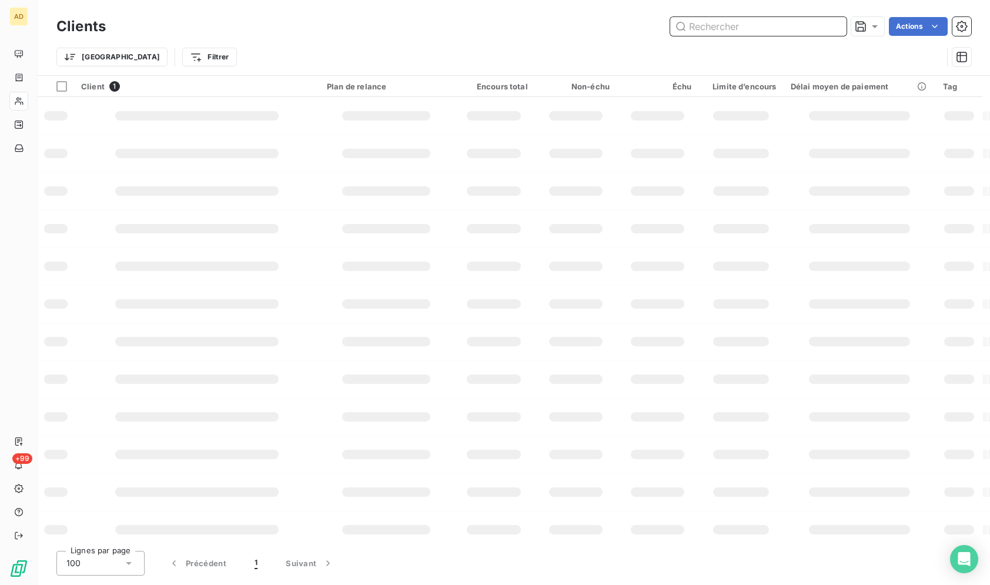
click at [777, 32] on input "text" at bounding box center [758, 26] width 176 height 19
paste input "WESTOTEL TAVERNY"
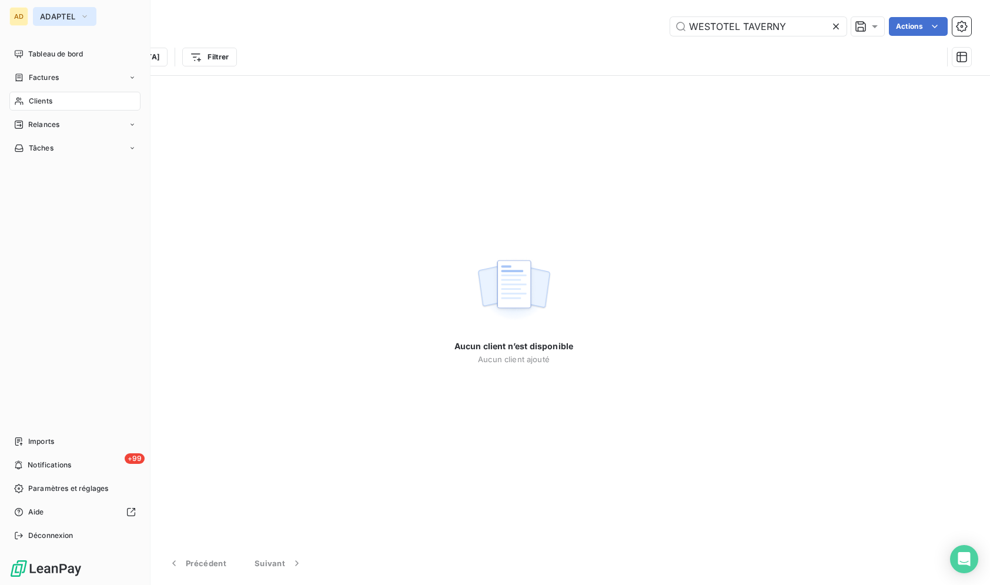
click at [63, 19] on span "ADAPTEL" at bounding box center [57, 16] width 35 height 9
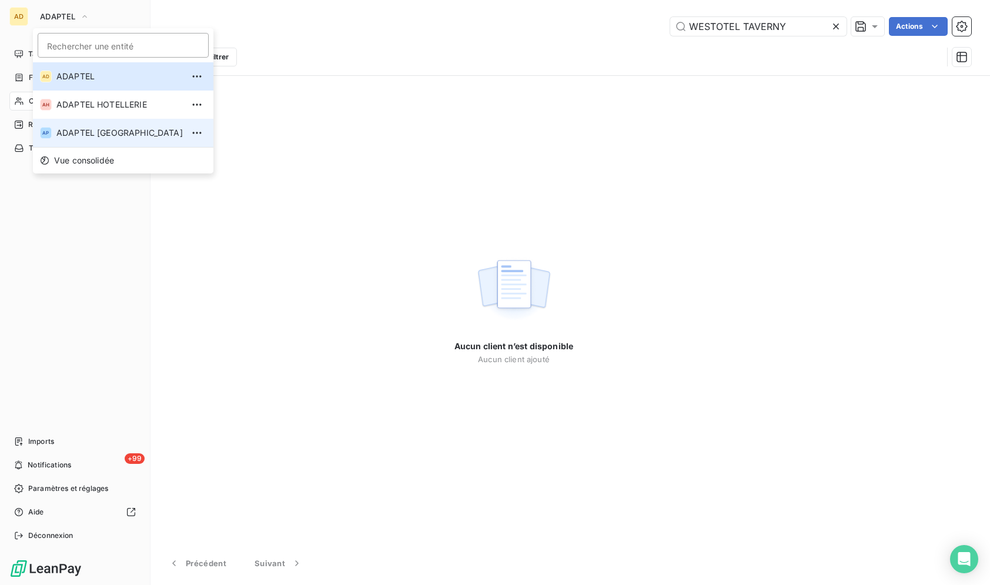
click at [108, 135] on span "ADAPTEL [GEOGRAPHIC_DATA]" at bounding box center [119, 133] width 126 height 12
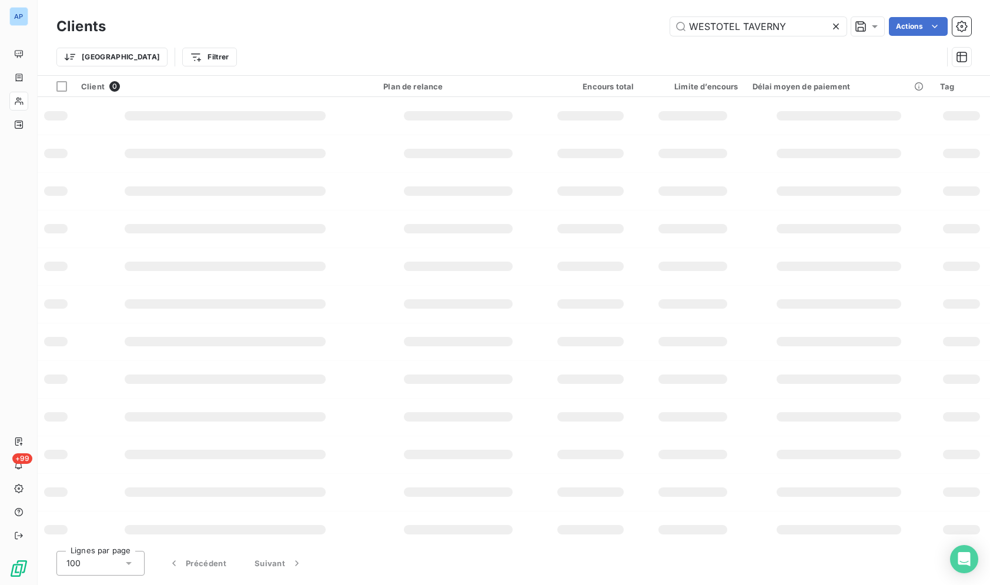
type input "ECOLE DE CUISINE ALAIN (SOMMET EDUCATION SARL)"
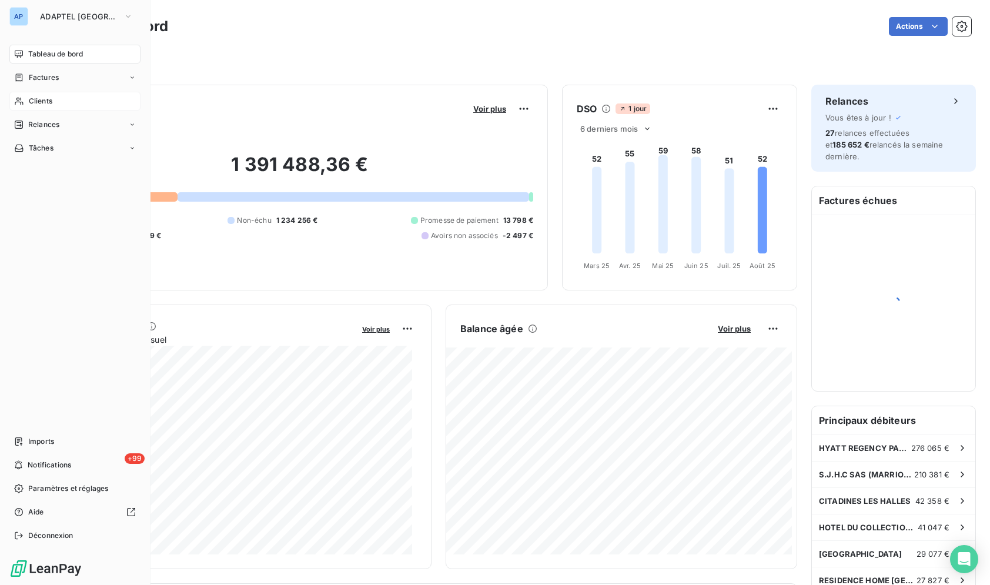
click at [21, 101] on icon at bounding box center [19, 100] width 10 height 9
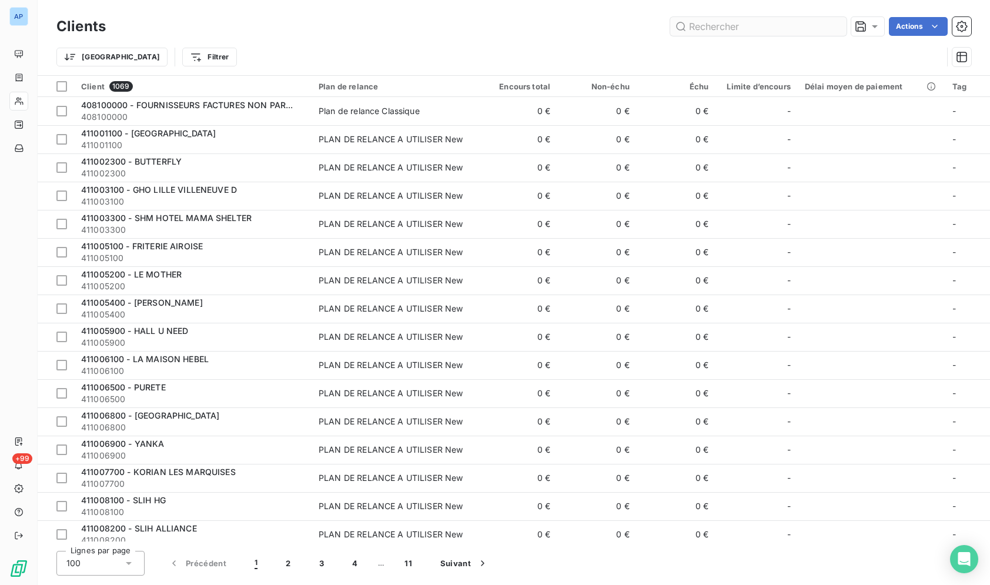
click at [708, 22] on input "text" at bounding box center [758, 26] width 176 height 19
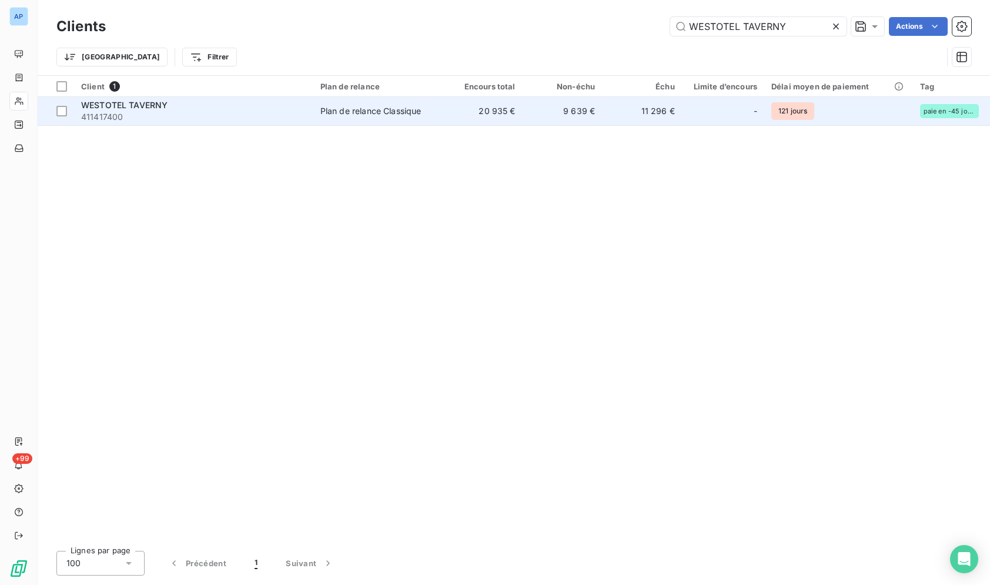
type input "WESTOTEL TAVERNY"
click at [467, 113] on td "20 935 €" at bounding box center [482, 111] width 80 height 28
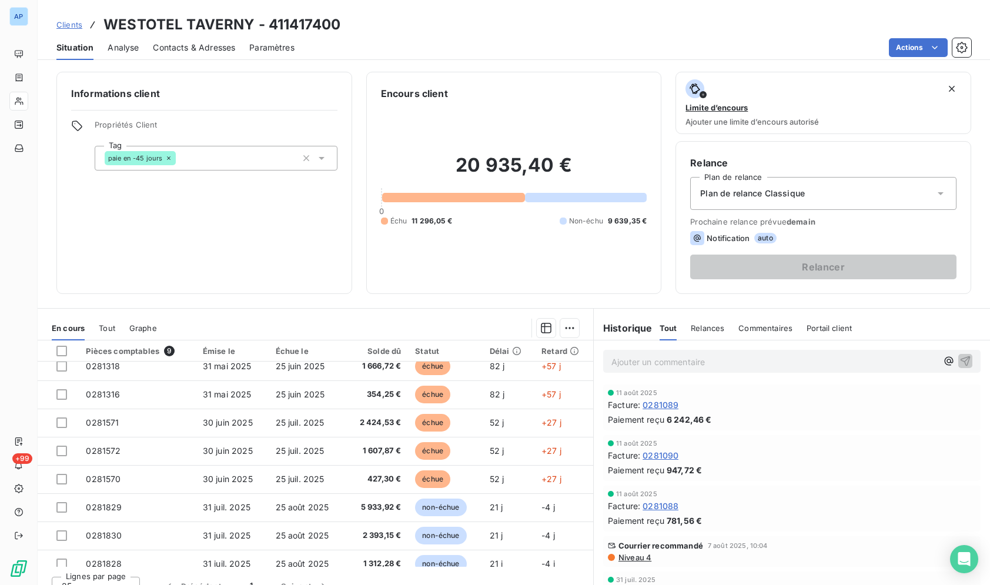
scroll to position [49, 0]
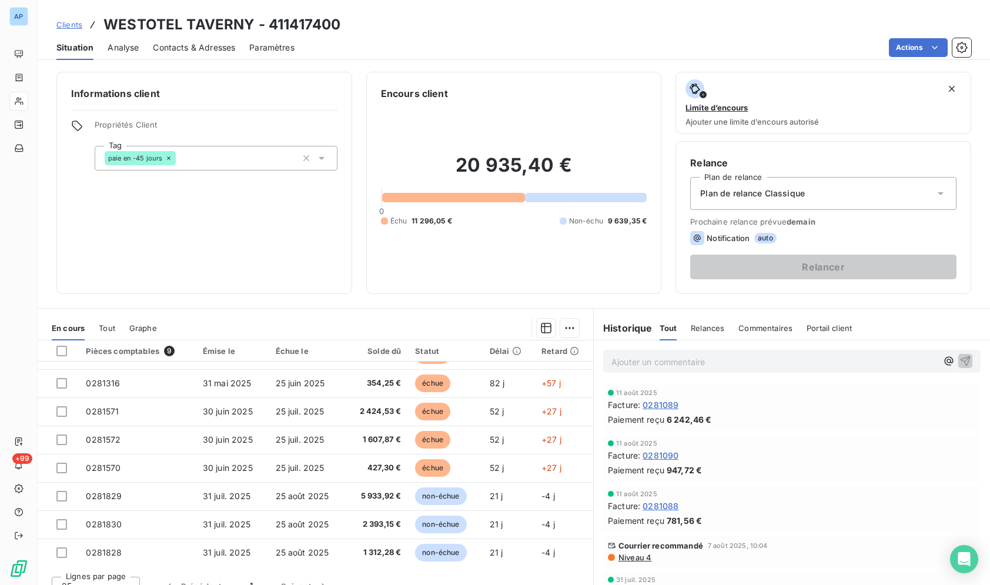
click at [549, 46] on div "Actions" at bounding box center [640, 47] width 662 height 19
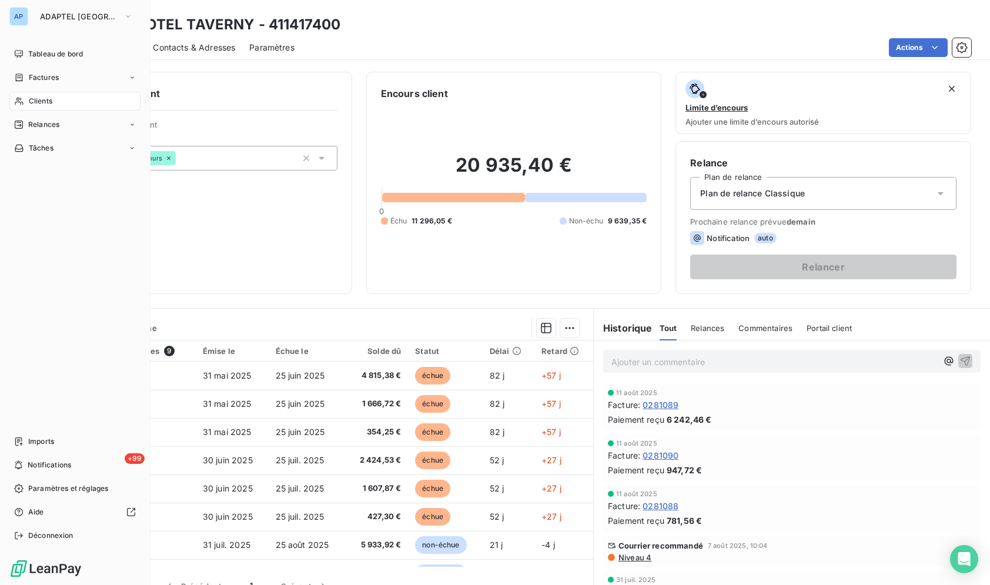
click at [11, 100] on div "Clients" at bounding box center [74, 101] width 131 height 19
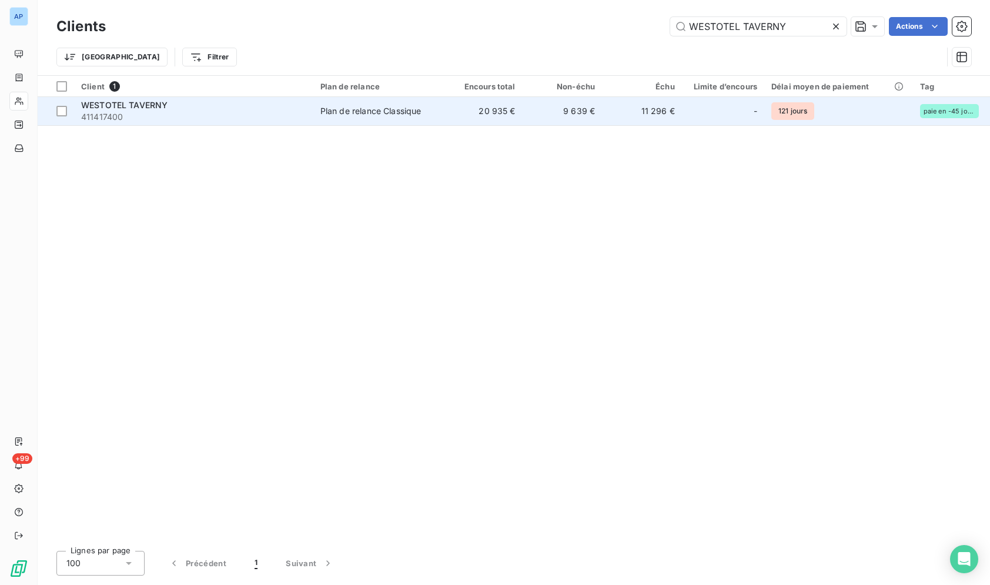
click at [596, 121] on td "9 639 €" at bounding box center [562, 111] width 80 height 28
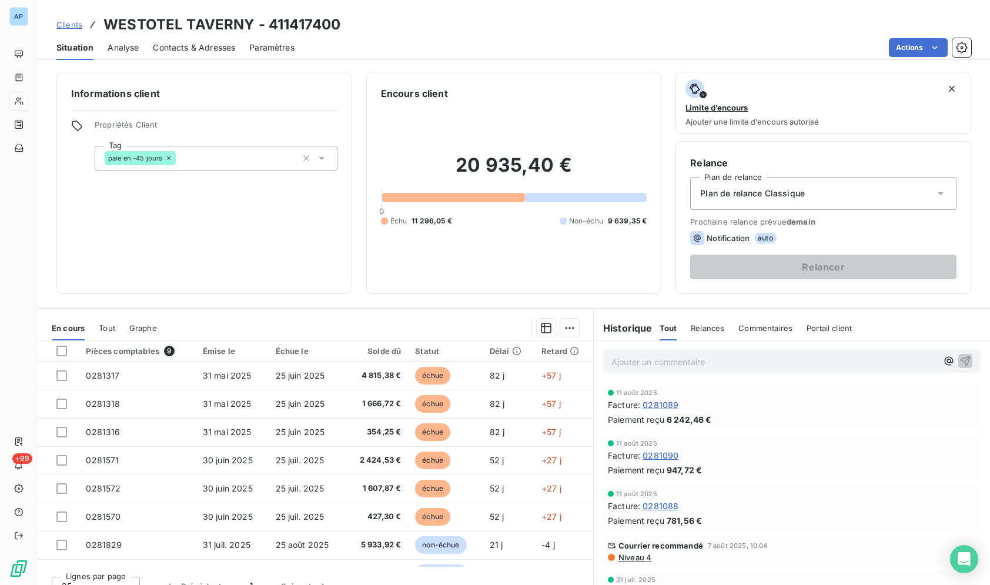
click at [362, 33] on div "Clients WESTOTEL TAVERNY - 411417400" at bounding box center [514, 24] width 952 height 21
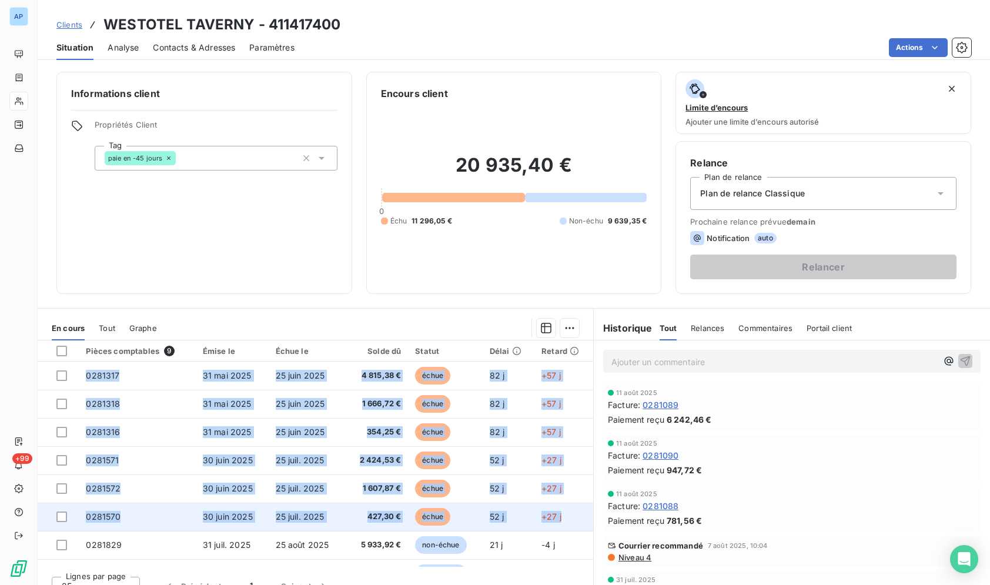
drag, startPoint x: 101, startPoint y: 21, endPoint x: 561, endPoint y: 522, distance: 679.6
click at [561, 522] on div "Clients WESTOTEL TAVERNY - 411417400 Situation Analyse Contacts & Adresses Para…" at bounding box center [514, 292] width 952 height 585
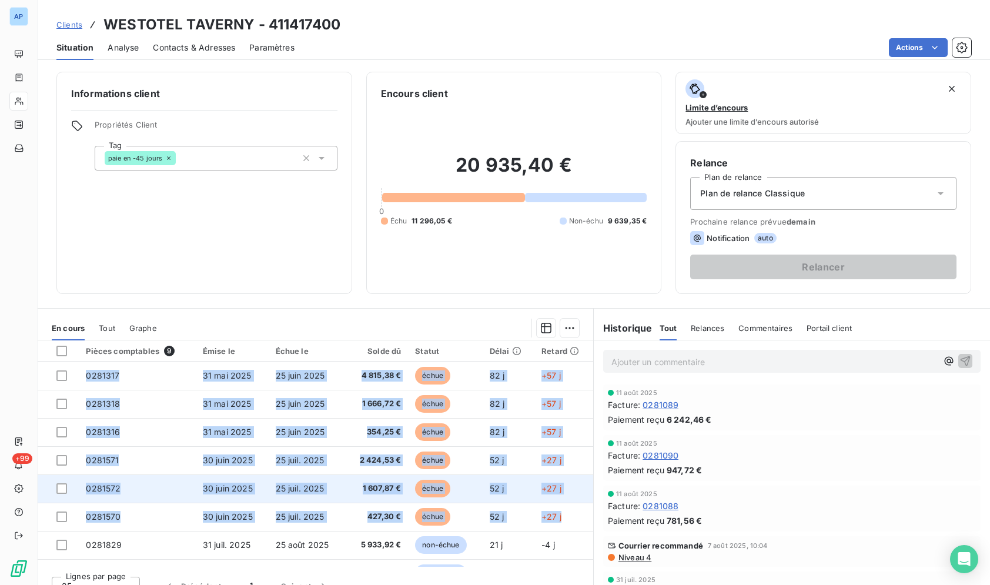
copy tbody "0281317 [DATE] [DATE] 4 815,38 € échue 82 j +57 j 0281318 [DATE] [DATE] 1 666,7…"
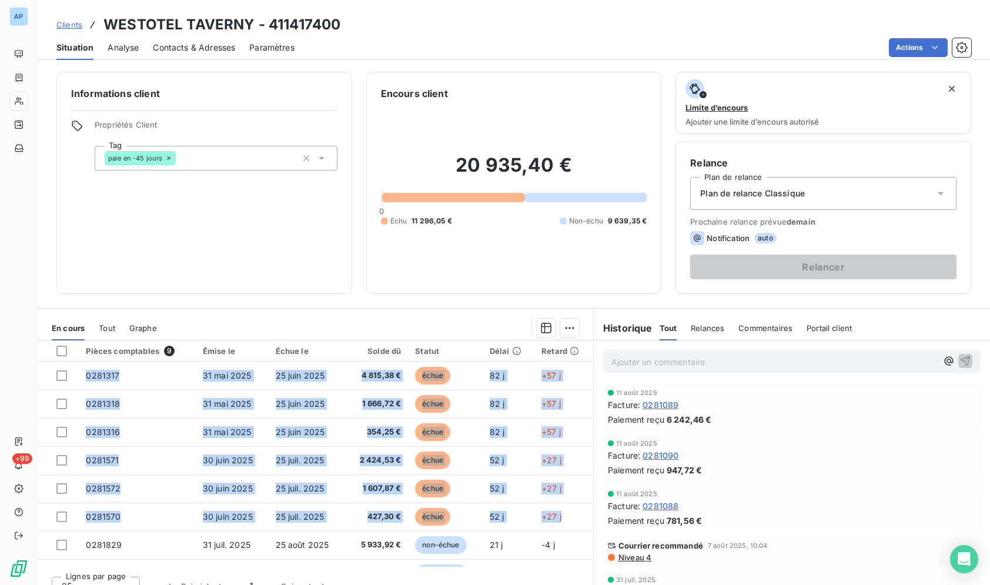
click at [179, 46] on span "Contacts & Adresses" at bounding box center [194, 48] width 82 height 12
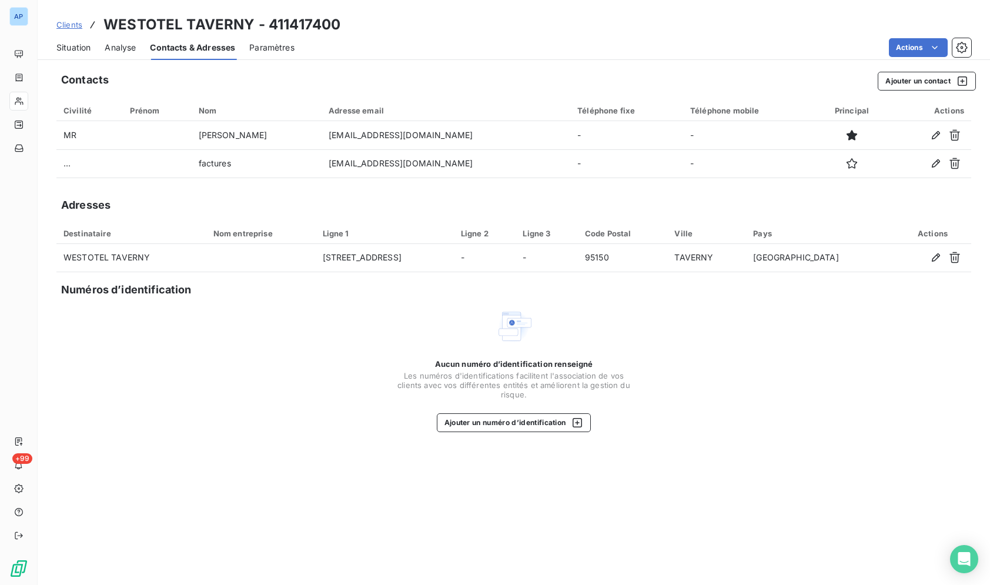
click at [179, 46] on span "Contacts & Adresses" at bounding box center [192, 48] width 85 height 12
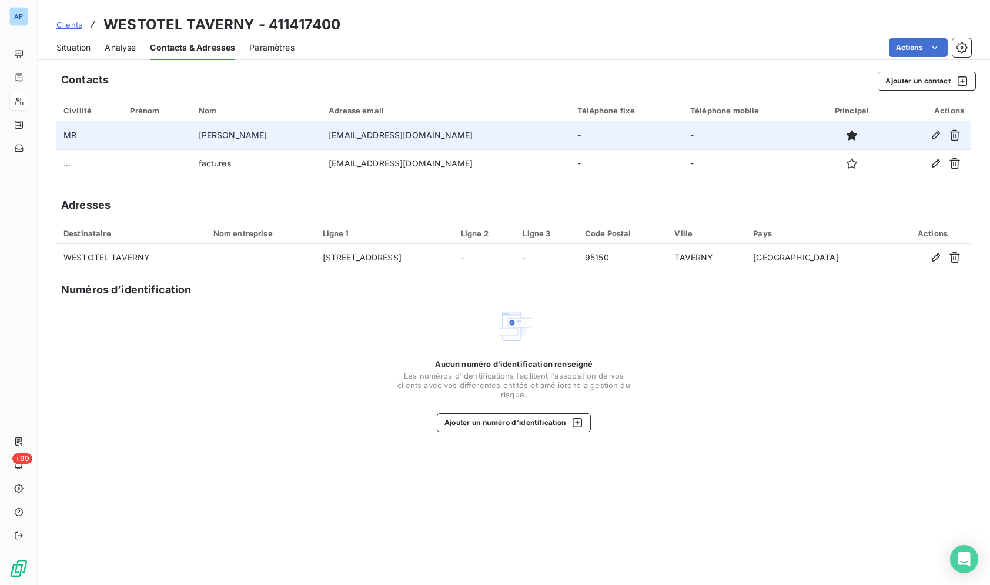
drag, startPoint x: 438, startPoint y: 136, endPoint x: 308, endPoint y: 136, distance: 129.9
click at [321, 136] on td "[EMAIL_ADDRESS][DOMAIN_NAME]" at bounding box center [445, 135] width 249 height 28
copy td "[EMAIL_ADDRESS][DOMAIN_NAME]"
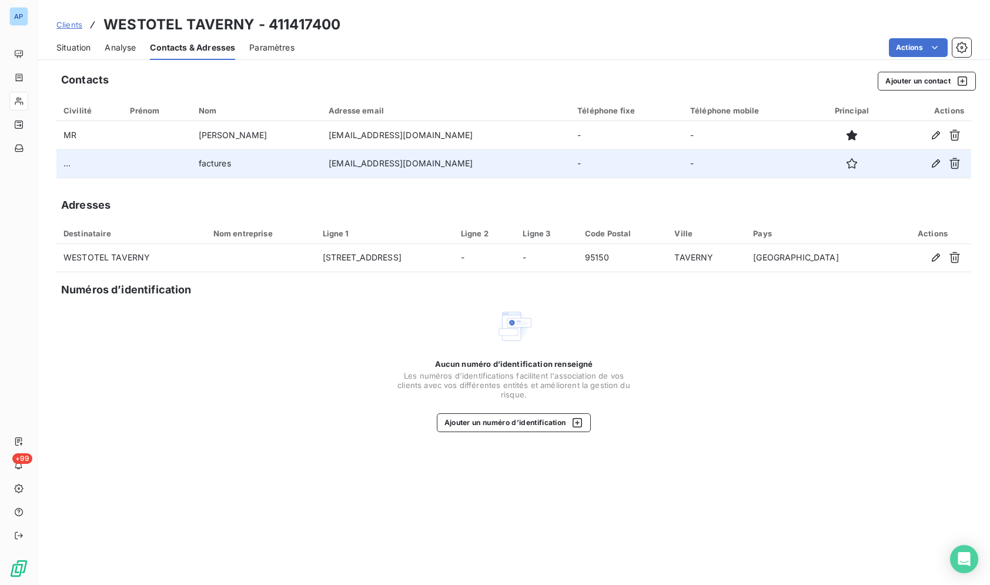
drag, startPoint x: 489, startPoint y: 168, endPoint x: 291, endPoint y: 173, distance: 198.1
click at [291, 173] on tr "... factures [EMAIL_ADDRESS][DOMAIN_NAME] - -" at bounding box center [513, 163] width 914 height 28
copy tr "[EMAIL_ADDRESS][DOMAIN_NAME]"
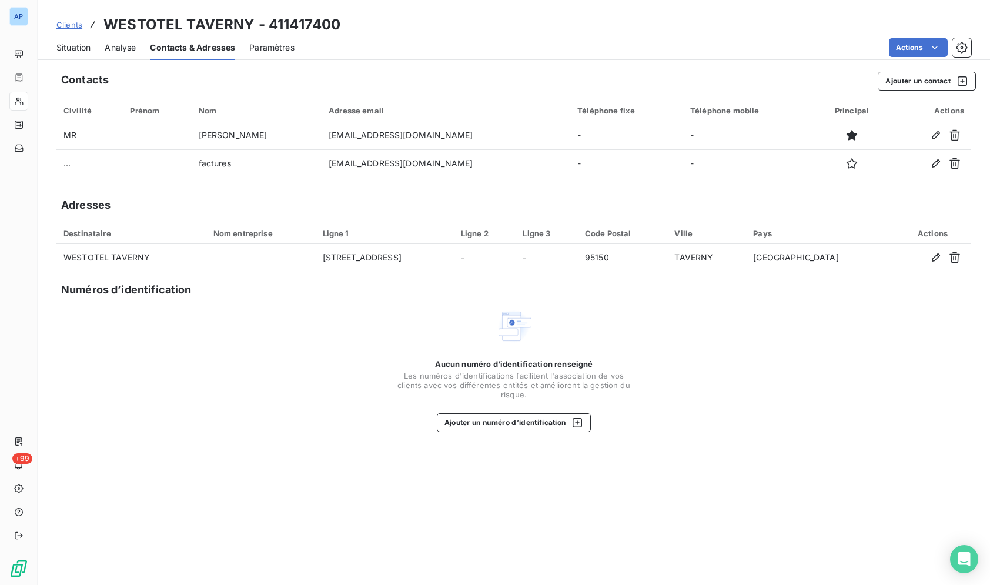
click at [77, 52] on span "Situation" at bounding box center [73, 48] width 34 height 12
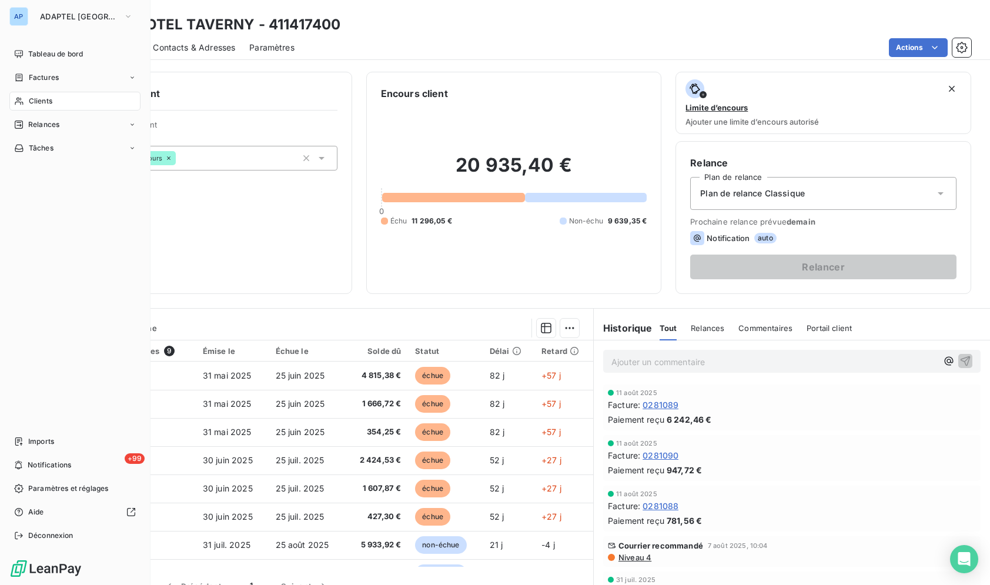
click at [31, 103] on span "Clients" at bounding box center [41, 101] width 24 height 11
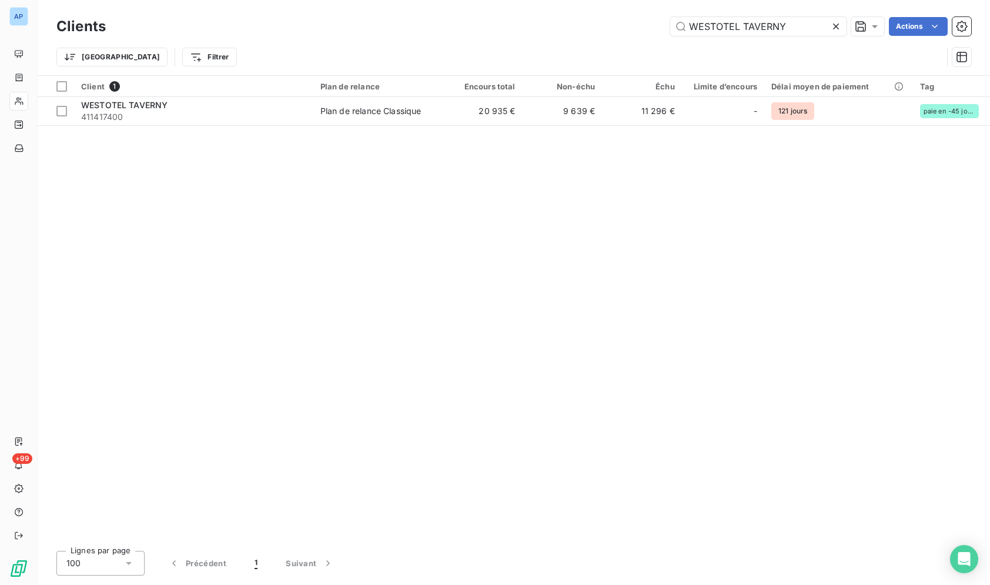
click at [632, 296] on div "Client 1 Plan de relance Encours total Non-échu Échu Limite d’encours Délai moy…" at bounding box center [514, 308] width 952 height 465
click at [836, 24] on icon at bounding box center [836, 27] width 12 height 12
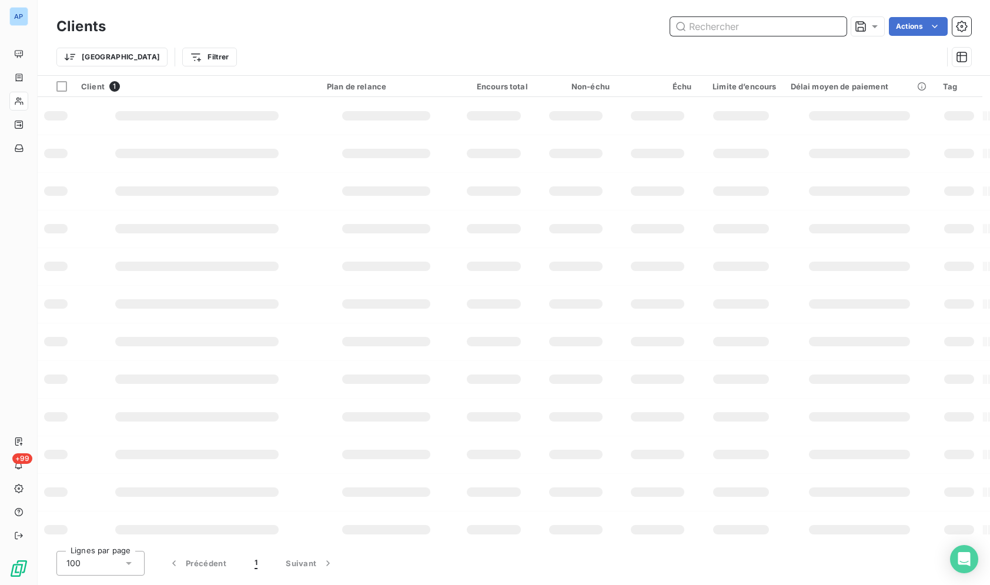
click at [805, 29] on input "text" at bounding box center [758, 26] width 176 height 19
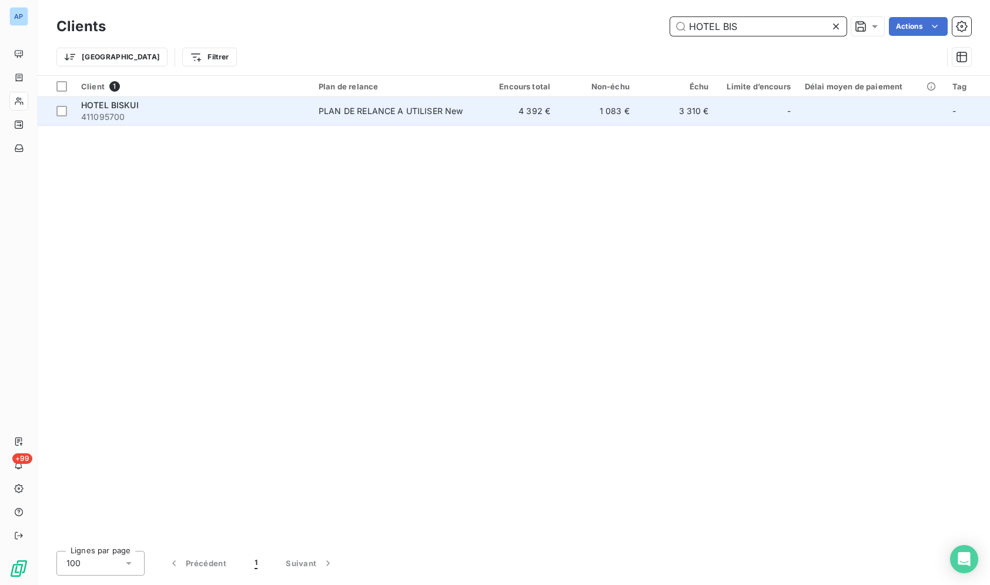
type input "HOTEL BIS"
click at [710, 106] on td "3 310 €" at bounding box center [675, 111] width 79 height 28
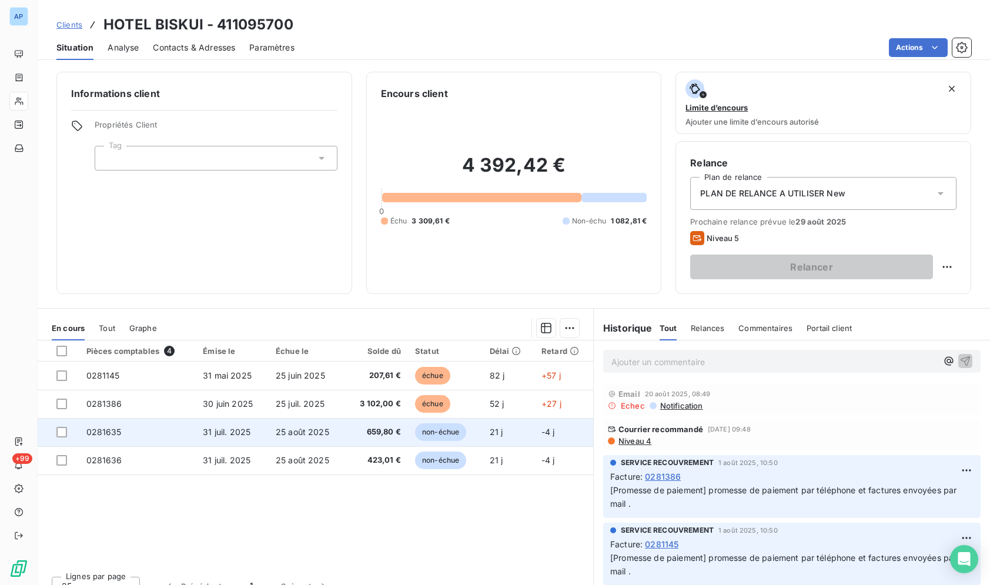
click at [360, 432] on span "659,80 €" at bounding box center [377, 432] width 48 height 12
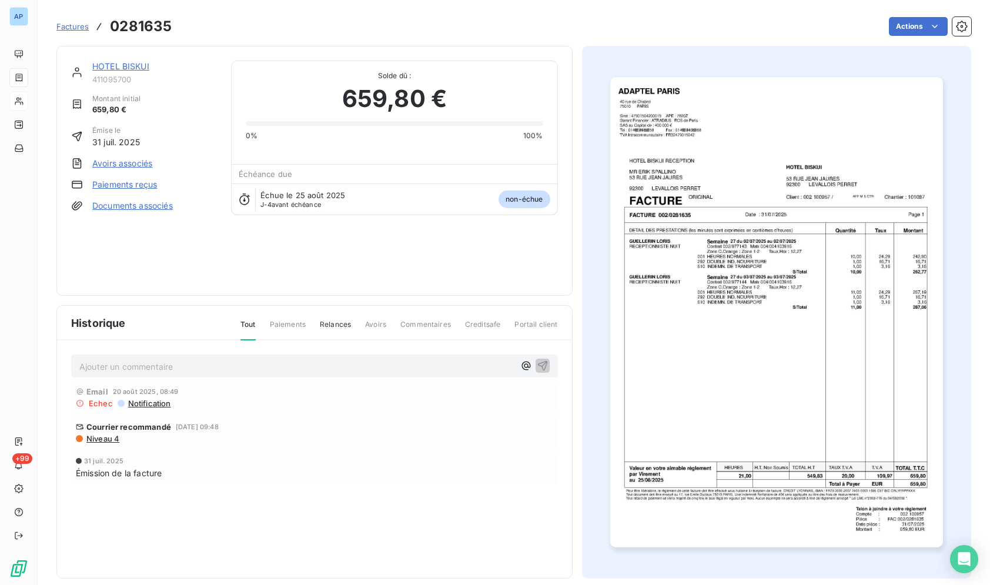
click at [745, 260] on img "button" at bounding box center [776, 312] width 333 height 470
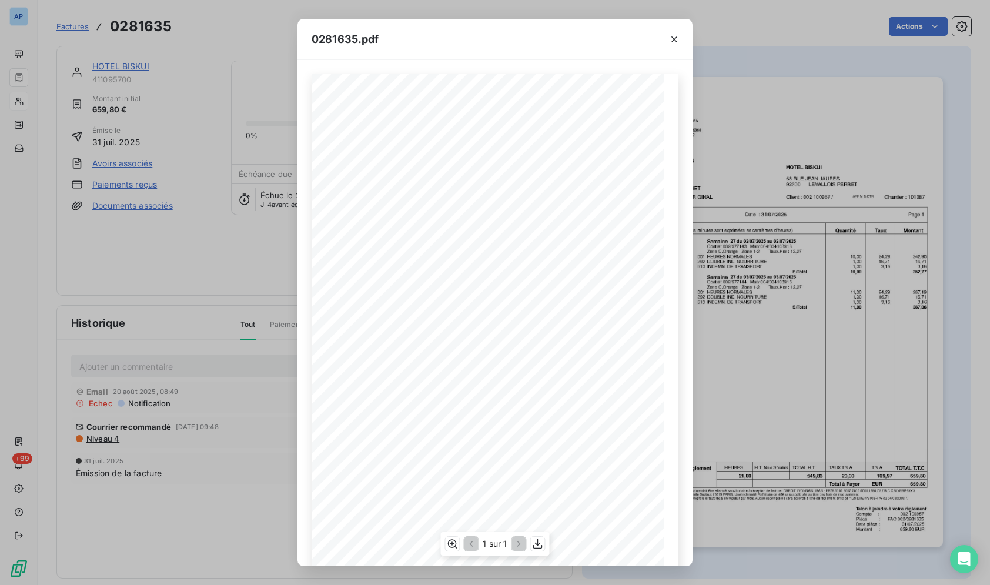
click at [546, 540] on div "1 sur 1" at bounding box center [494, 544] width 109 height 24
click at [540, 541] on icon "button" at bounding box center [538, 544] width 12 height 12
click at [678, 39] on icon "button" at bounding box center [674, 39] width 12 height 12
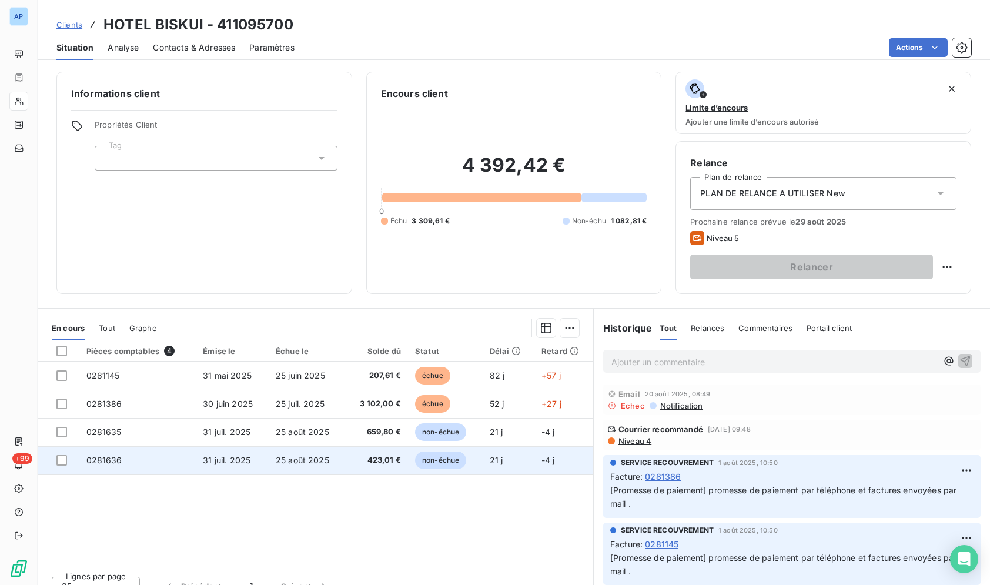
click at [371, 458] on span "423,01 €" at bounding box center [377, 460] width 48 height 12
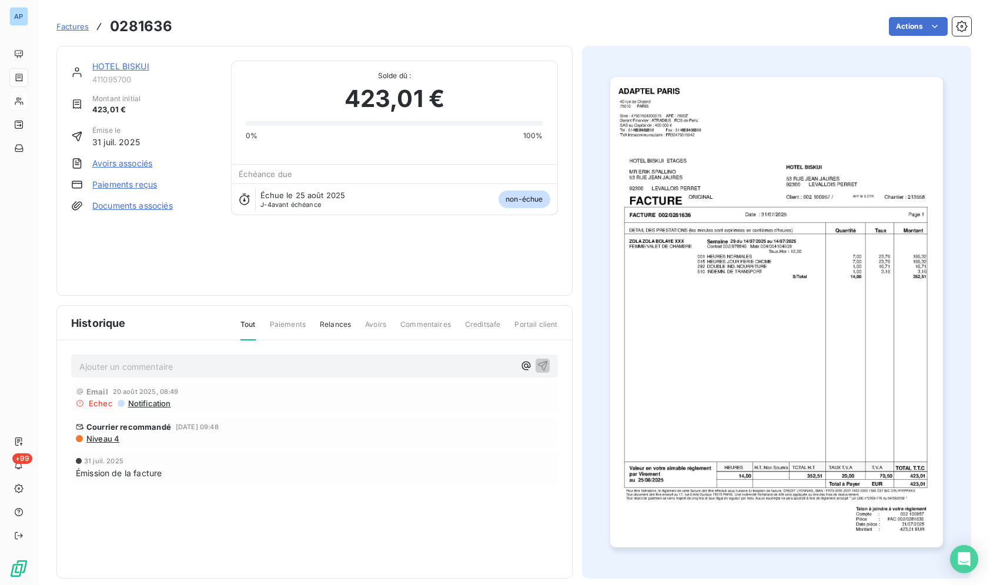
click at [784, 387] on img "button" at bounding box center [776, 312] width 333 height 470
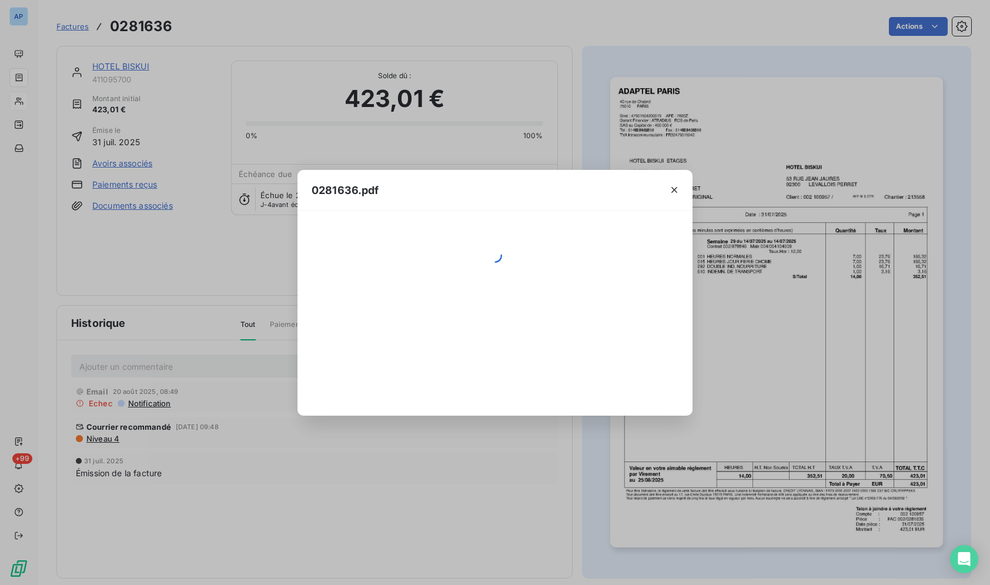
click at [781, 264] on div "0281636.pdf" at bounding box center [495, 292] width 990 height 585
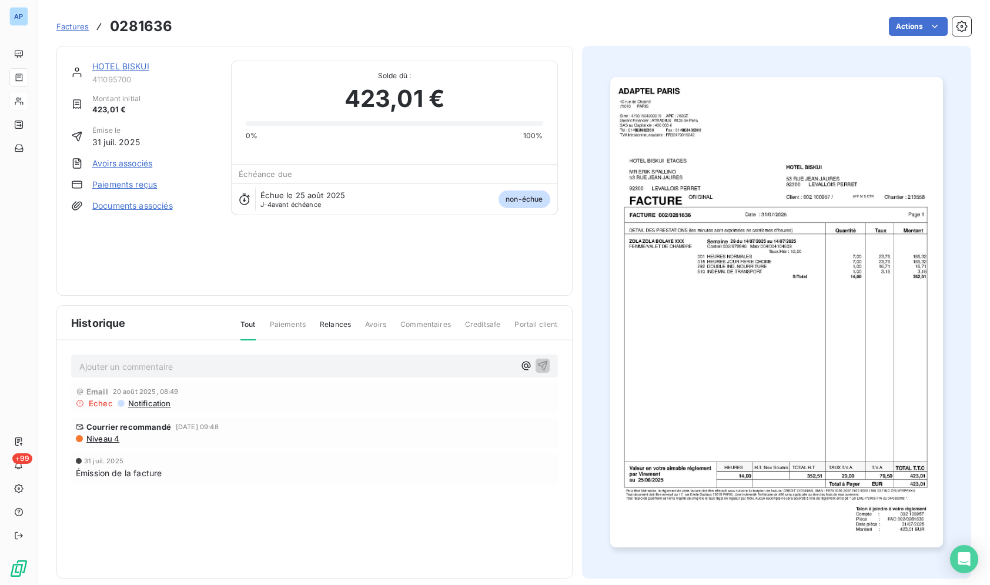
click at [675, 471] on img "button" at bounding box center [776, 312] width 333 height 470
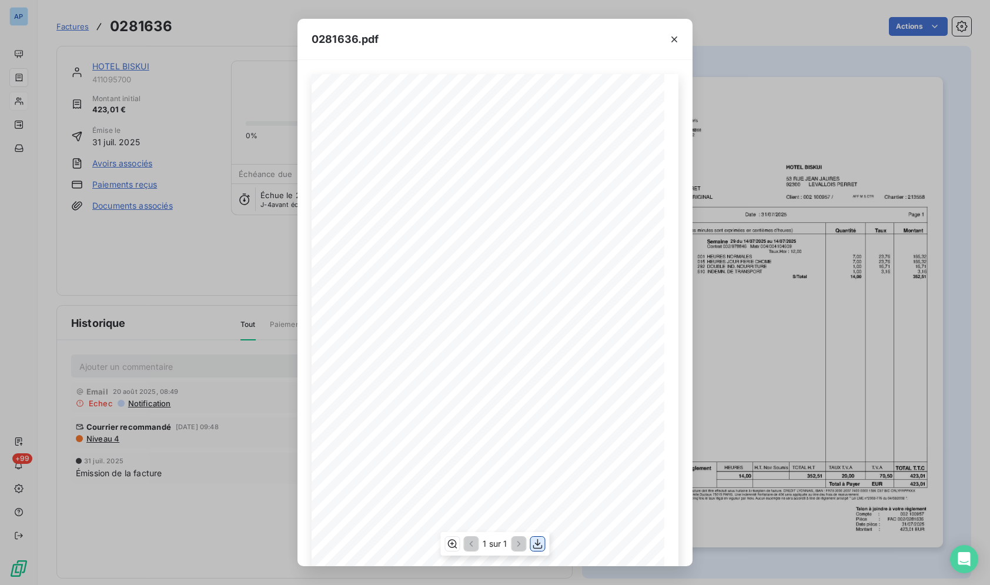
click at [542, 546] on icon "button" at bounding box center [538, 544] width 12 height 12
click at [680, 43] on button "button" at bounding box center [674, 39] width 19 height 19
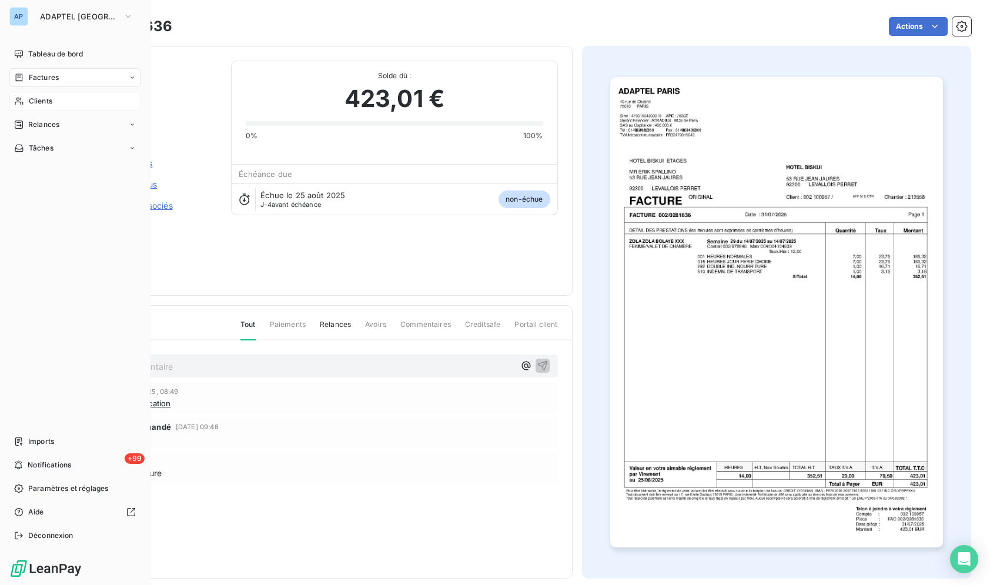
click at [33, 105] on span "Clients" at bounding box center [41, 101] width 24 height 11
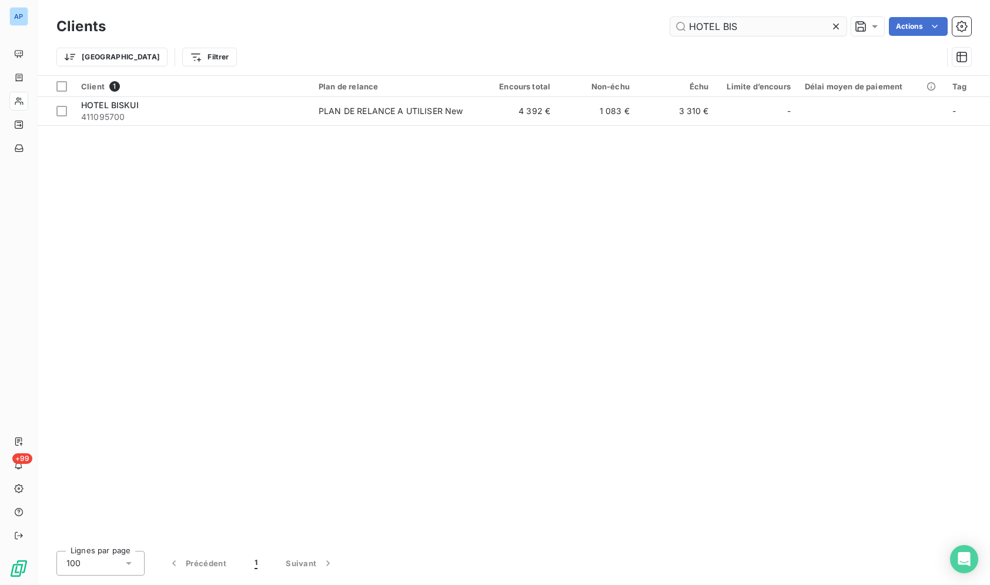
click at [830, 30] on icon at bounding box center [836, 27] width 12 height 12
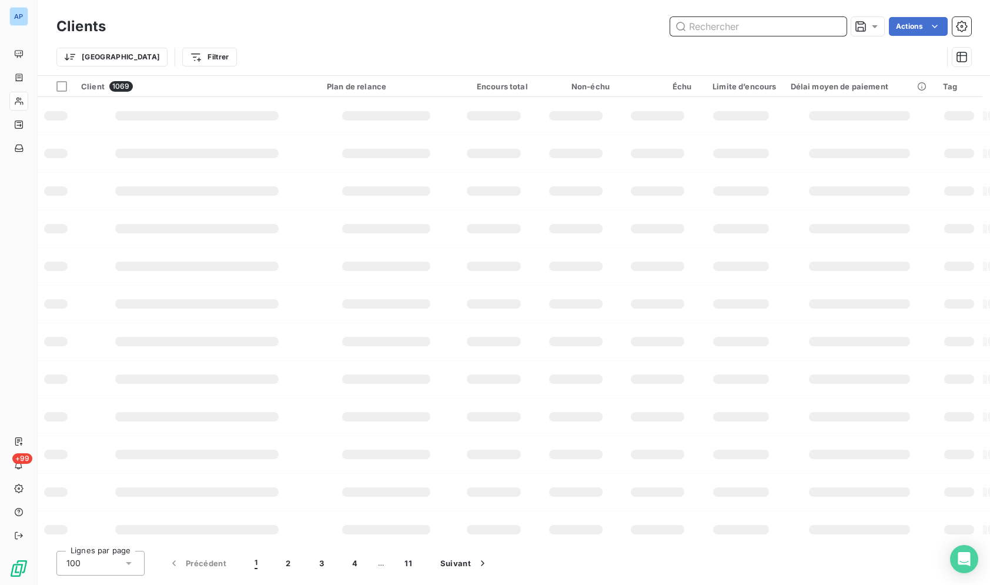
click at [809, 27] on input "text" at bounding box center [758, 26] width 176 height 19
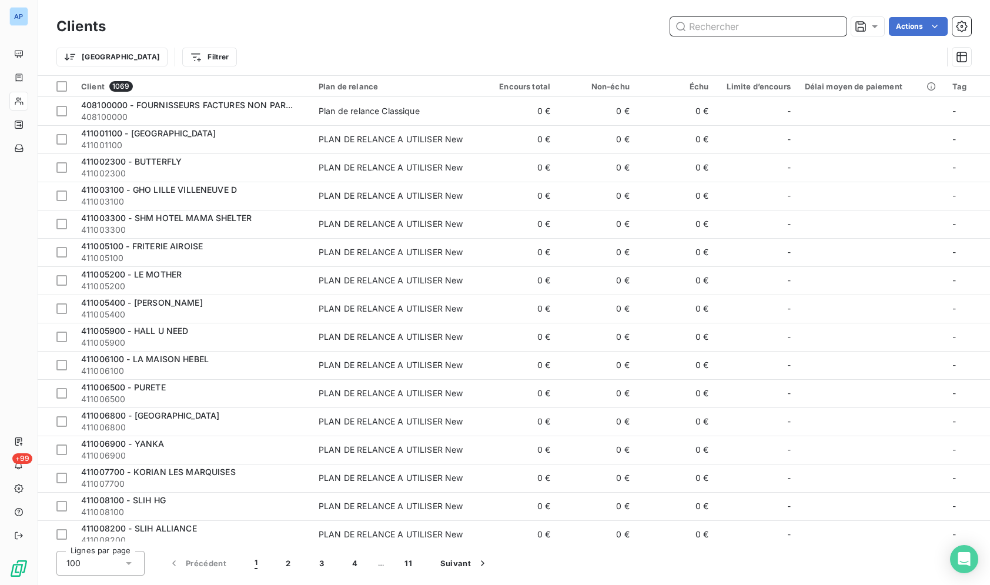
click at [808, 24] on input "text" at bounding box center [758, 26] width 176 height 19
click at [807, 24] on input "text" at bounding box center [758, 26] width 176 height 19
paste input "HOTEL LEEV VICTOIRE"
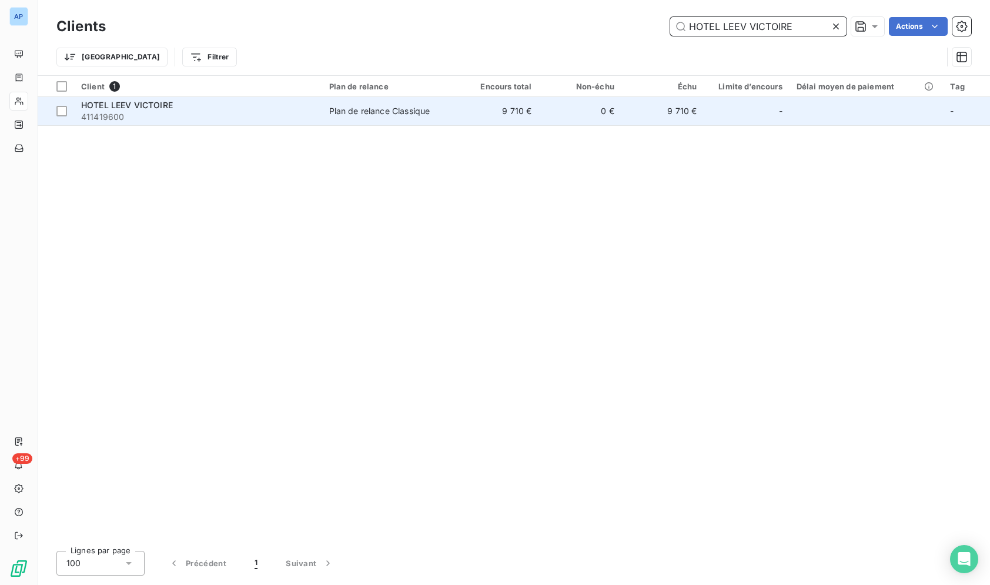
type input "HOTEL LEEV VICTOIRE"
click at [719, 99] on td "-" at bounding box center [745, 111] width 85 height 28
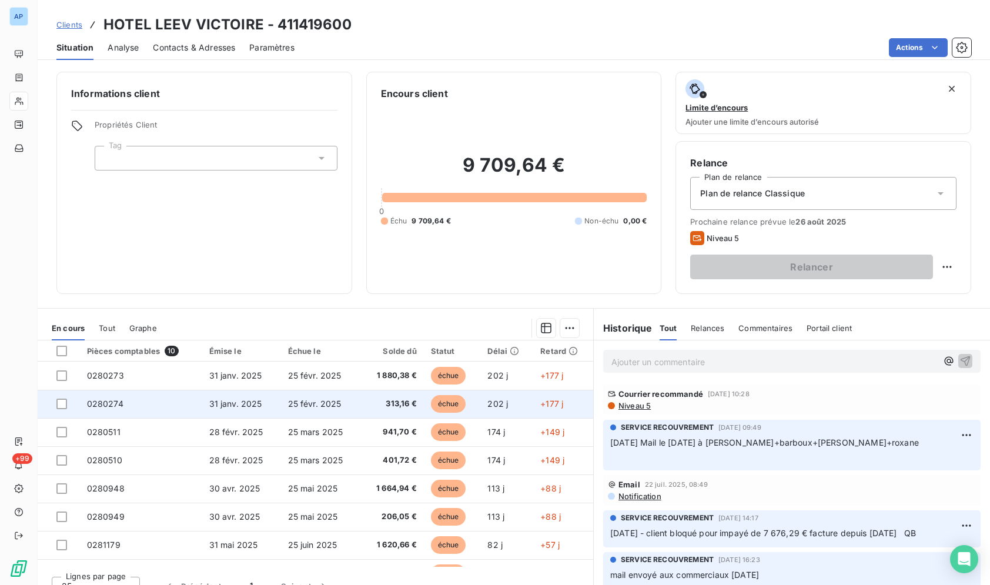
click at [577, 400] on td "+177 j" at bounding box center [563, 404] width 60 height 28
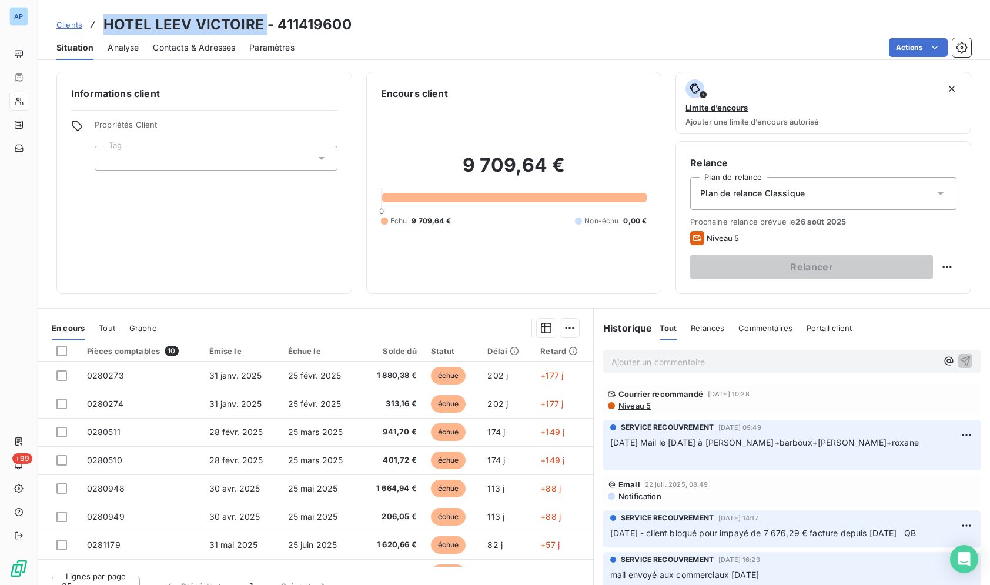
drag, startPoint x: 264, startPoint y: 26, endPoint x: 101, endPoint y: 23, distance: 163.4
click at [101, 23] on div "Clients HOTEL LEEV VICTOIRE - 411419600" at bounding box center [203, 24] width 295 height 21
copy h3 "HOTEL LEEV VICTOIRE"
click at [915, 293] on div "Replanifier cette action" at bounding box center [888, 292] width 105 height 19
select select "7"
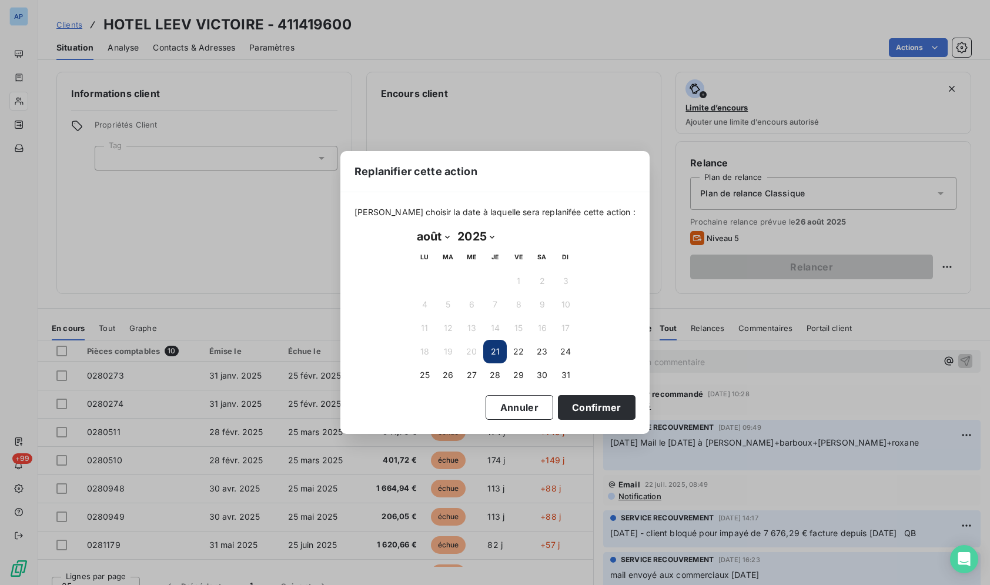
click at [507, 421] on div "[PERSON_NAME] choisir la date à laquelle sera replanifée cette action : [DATE] …" at bounding box center [494, 312] width 309 height 241
click at [515, 400] on button "Annuler" at bounding box center [519, 407] width 68 height 25
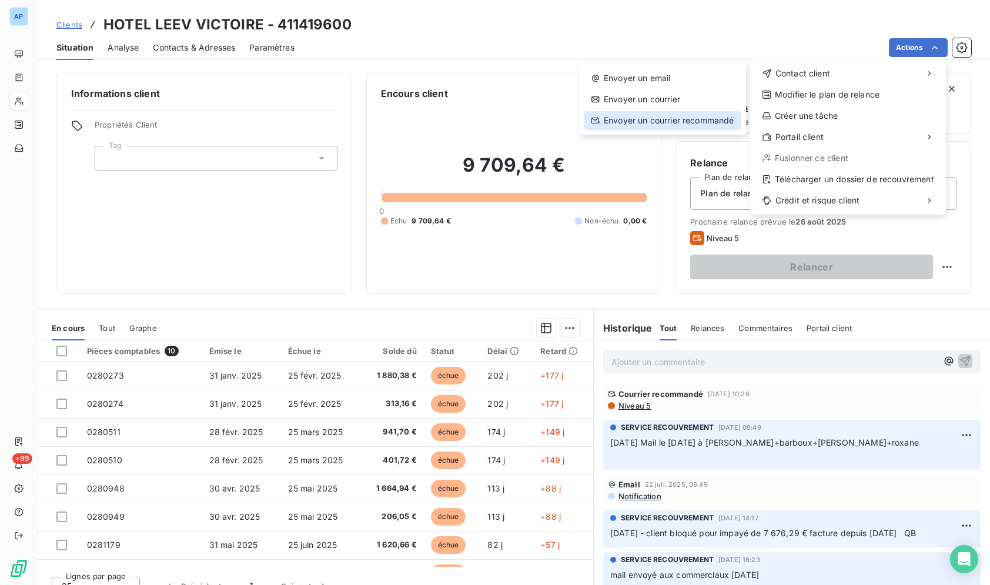
click at [692, 124] on div "Envoyer un courrier recommandé" at bounding box center [662, 120] width 157 height 19
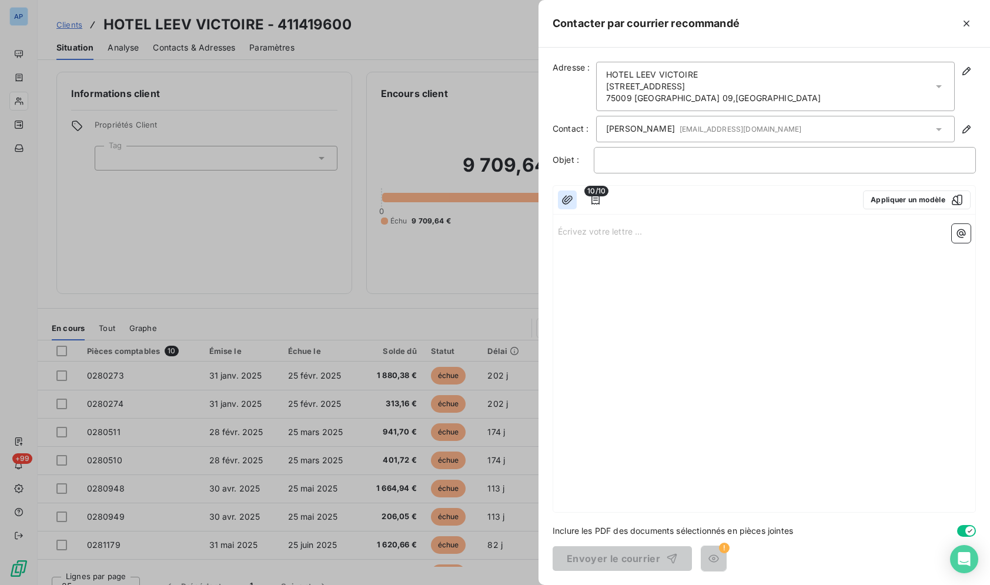
click at [565, 199] on icon "button" at bounding box center [567, 199] width 11 height 9
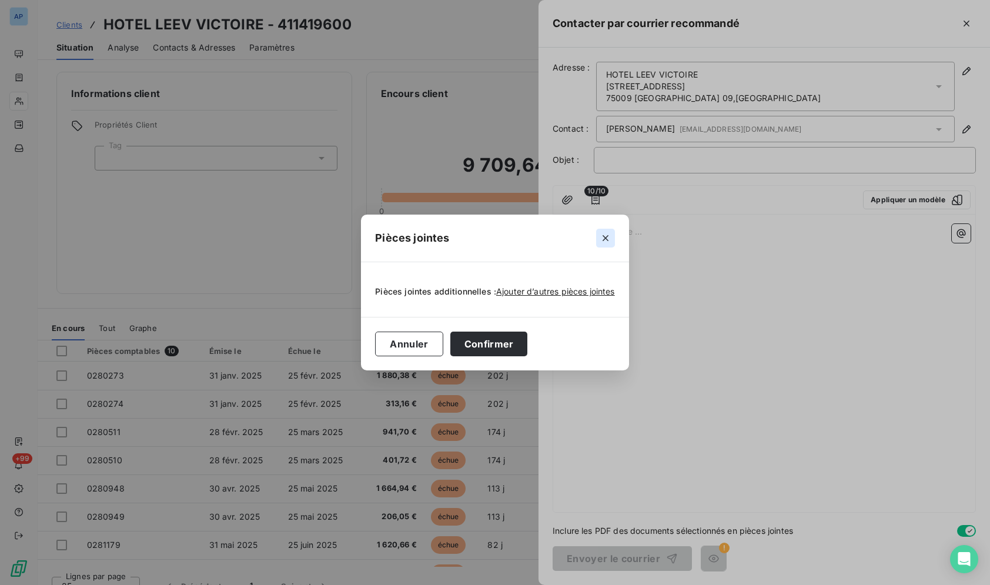
click at [608, 230] on button "button" at bounding box center [605, 238] width 19 height 19
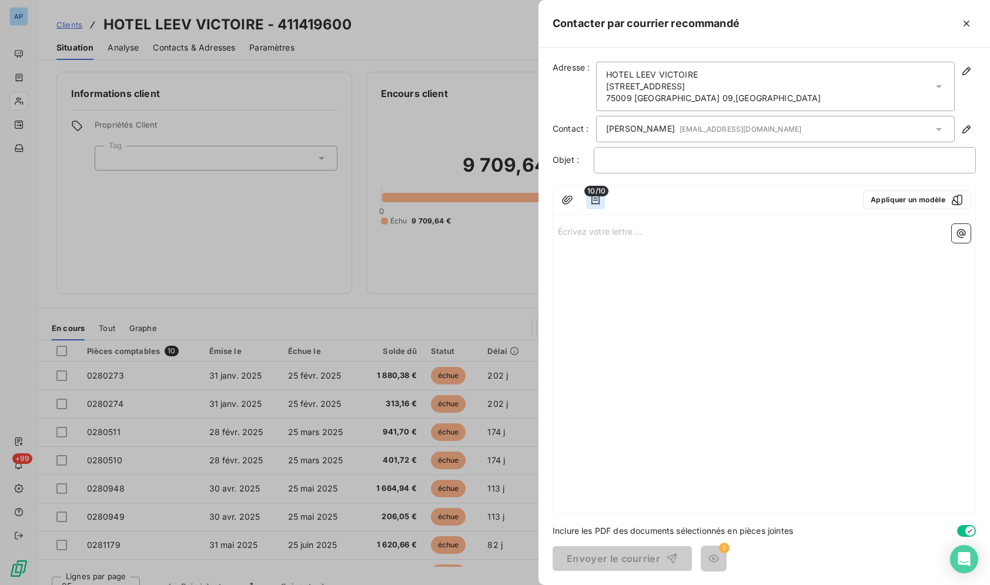
click at [599, 196] on icon "button" at bounding box center [595, 199] width 8 height 9
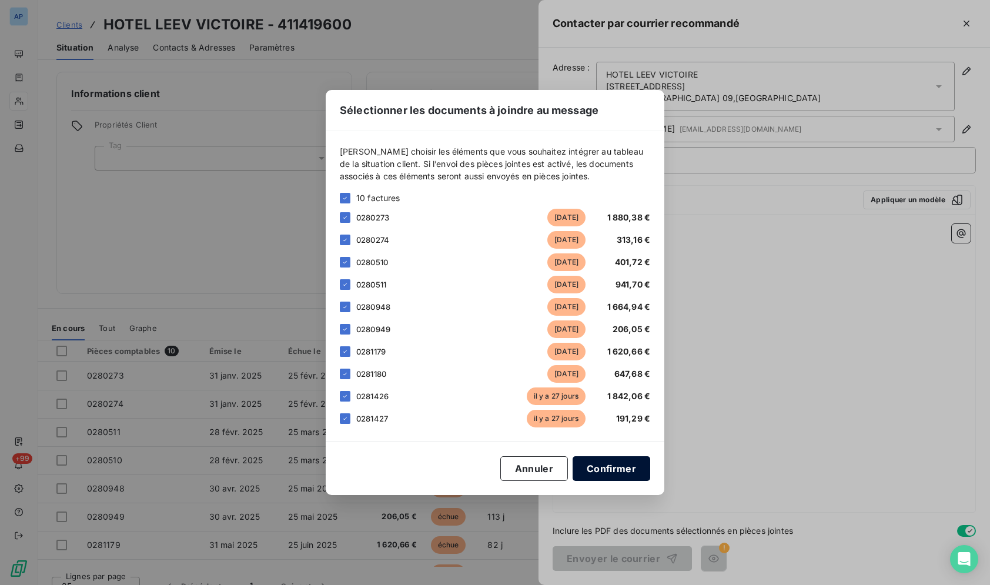
click at [603, 478] on button "Confirmer" at bounding box center [611, 468] width 78 height 25
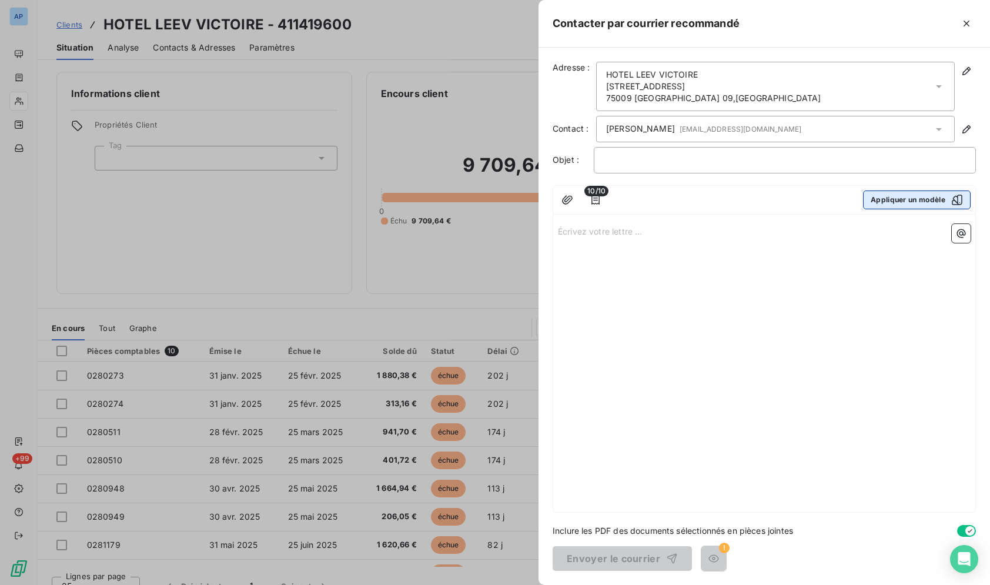
click at [943, 199] on button "Appliquer un modèle" at bounding box center [917, 199] width 108 height 19
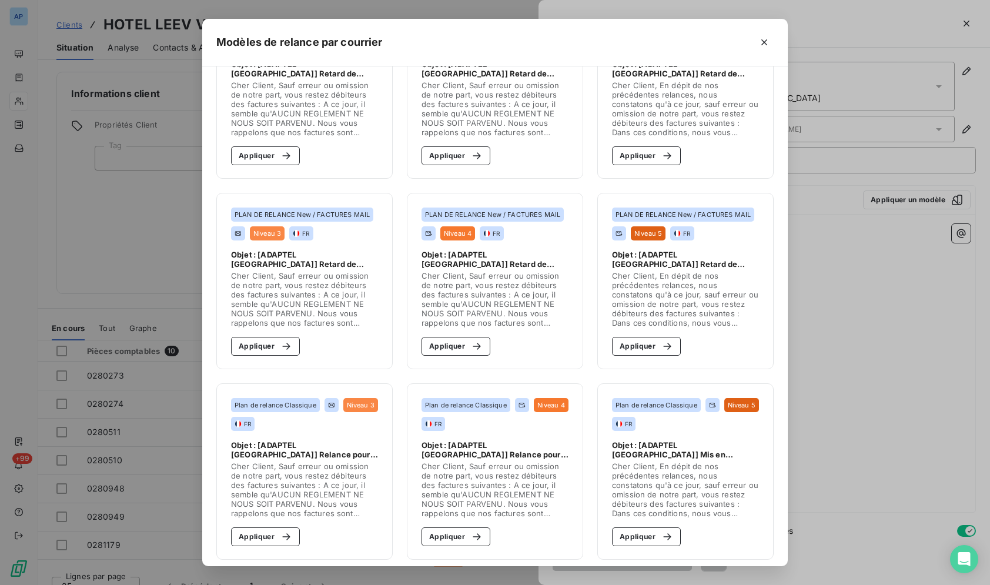
scroll to position [86, 0]
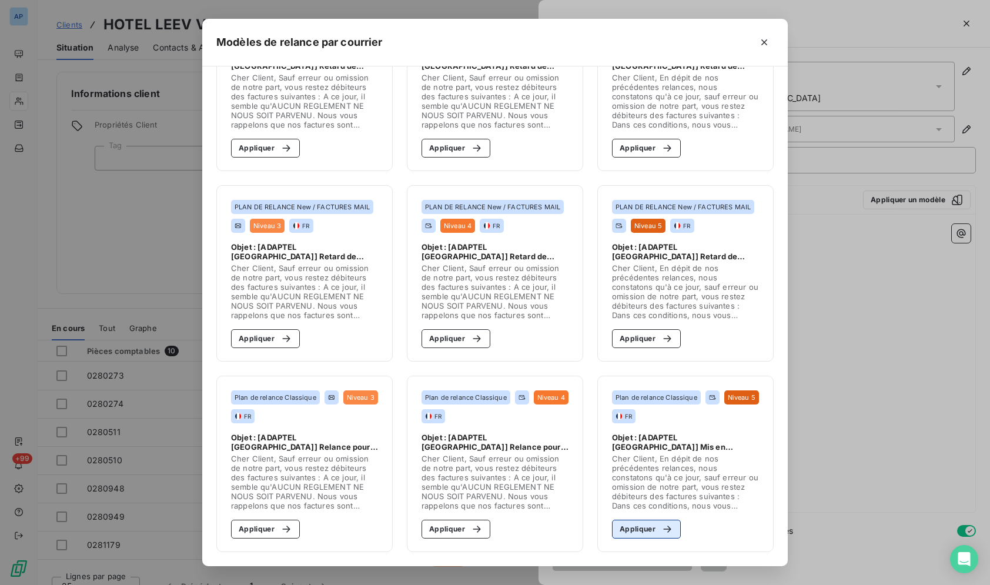
click at [638, 530] on button "Appliquer" at bounding box center [646, 528] width 69 height 19
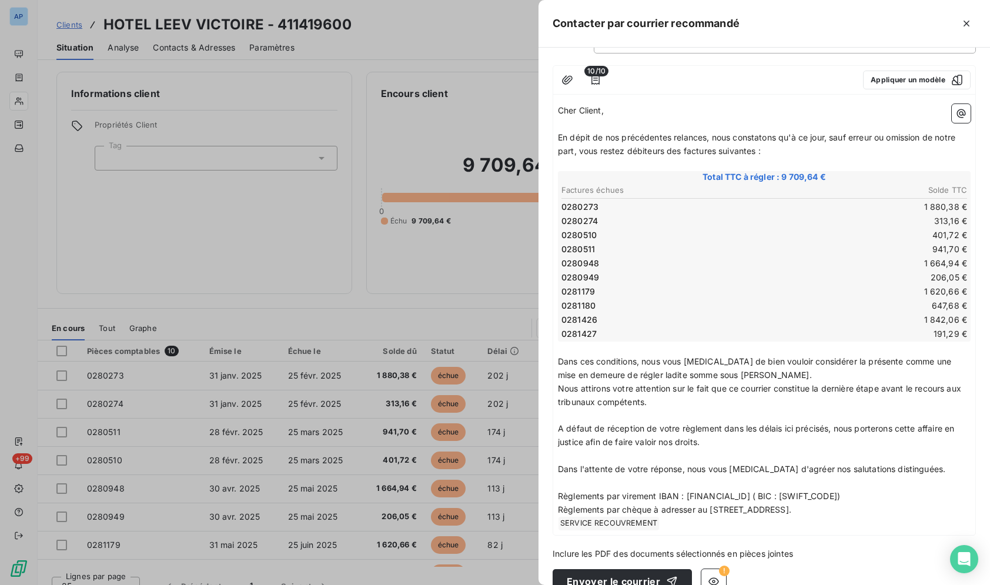
scroll to position [143, 0]
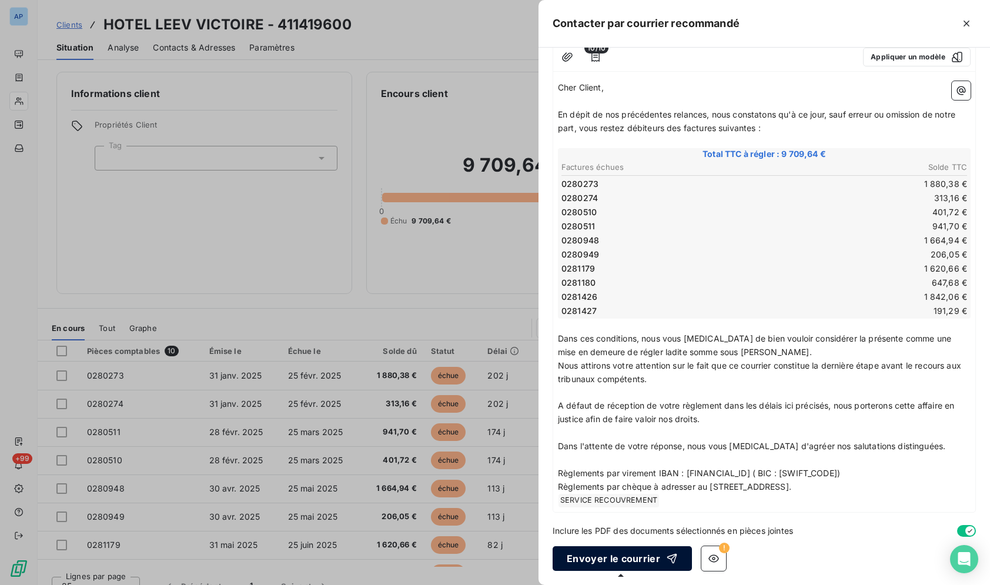
click at [652, 565] on button "Envoyer le courrier" at bounding box center [621, 558] width 139 height 25
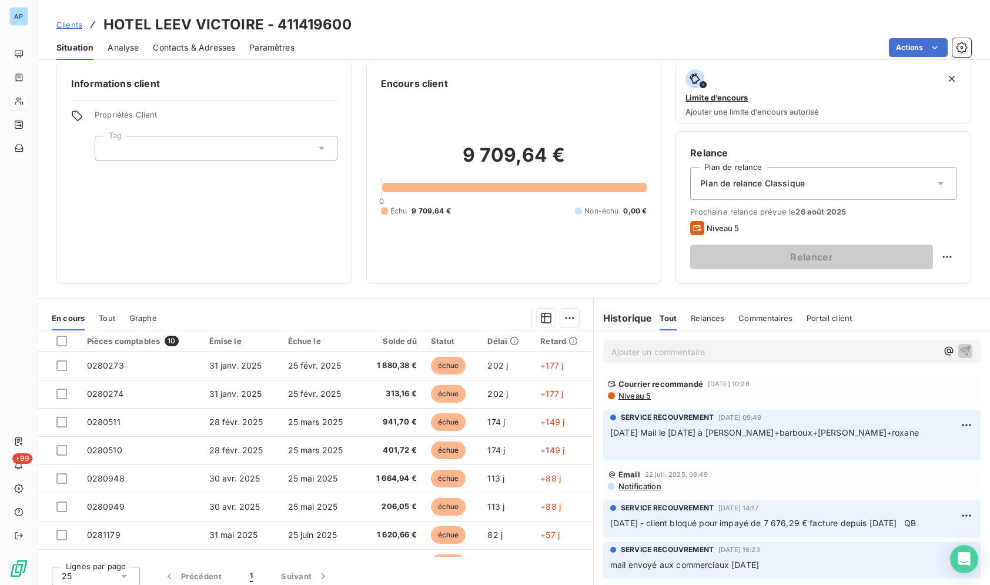
scroll to position [0, 0]
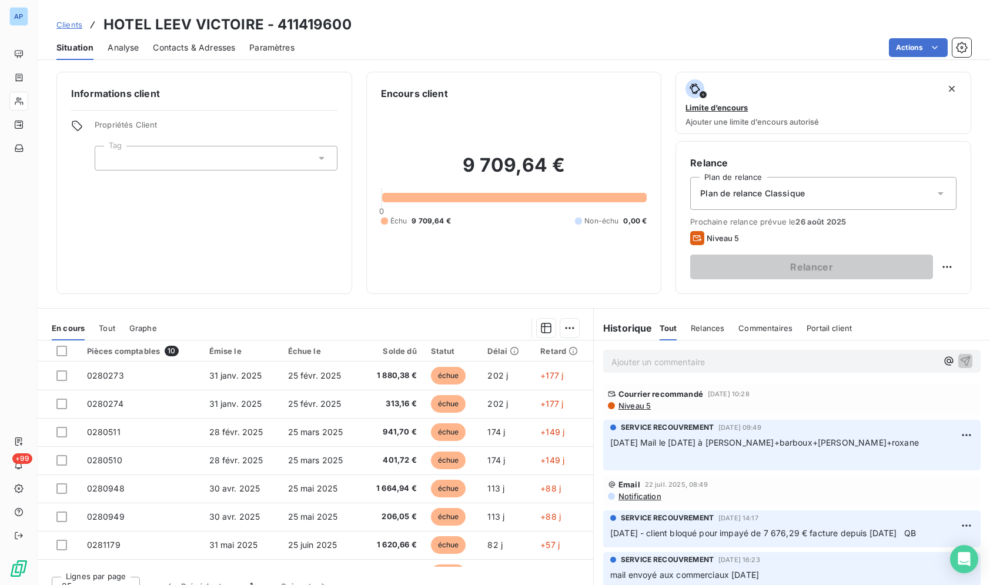
click at [441, 20] on div "Clients HOTEL LEEV VICTOIRE - 411419600" at bounding box center [514, 24] width 952 height 21
click at [426, 52] on div "Actions" at bounding box center [640, 47] width 662 height 19
click at [458, 28] on div "Clients HOTEL LEEV VICTOIRE - 411419600" at bounding box center [514, 24] width 952 height 21
click at [458, 29] on div "Clients HOTEL LEEV VICTOIRE - 411419600" at bounding box center [514, 24] width 952 height 21
click at [425, 26] on div "Clients HOTEL LEEV VICTOIRE - 411419600" at bounding box center [514, 24] width 952 height 21
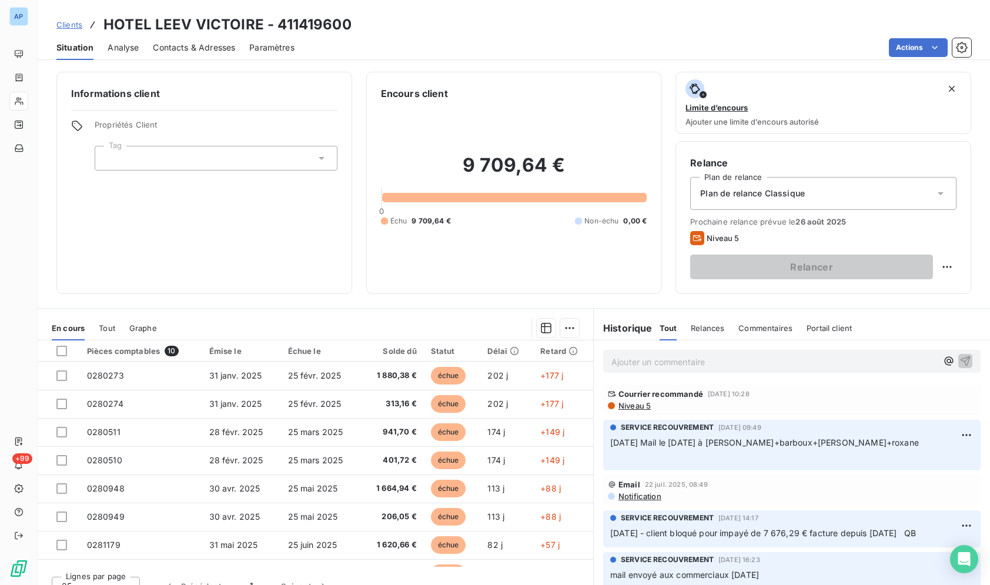
click at [425, 26] on div "Clients HOTEL LEEV VICTOIRE - 411419600" at bounding box center [514, 24] width 952 height 21
click at [487, 33] on div "Clients HOTEL LEEV VICTOIRE - 411419600" at bounding box center [514, 24] width 952 height 21
click at [482, 25] on div "Clients HOTEL LEEV VICTOIRE - 411419600" at bounding box center [514, 24] width 952 height 21
click at [470, 25] on div "Clients HOTEL LEEV VICTOIRE - 411419600" at bounding box center [514, 24] width 952 height 21
click at [469, 25] on div "Clients HOTEL LEEV VICTOIRE - 411419600" at bounding box center [514, 24] width 952 height 21
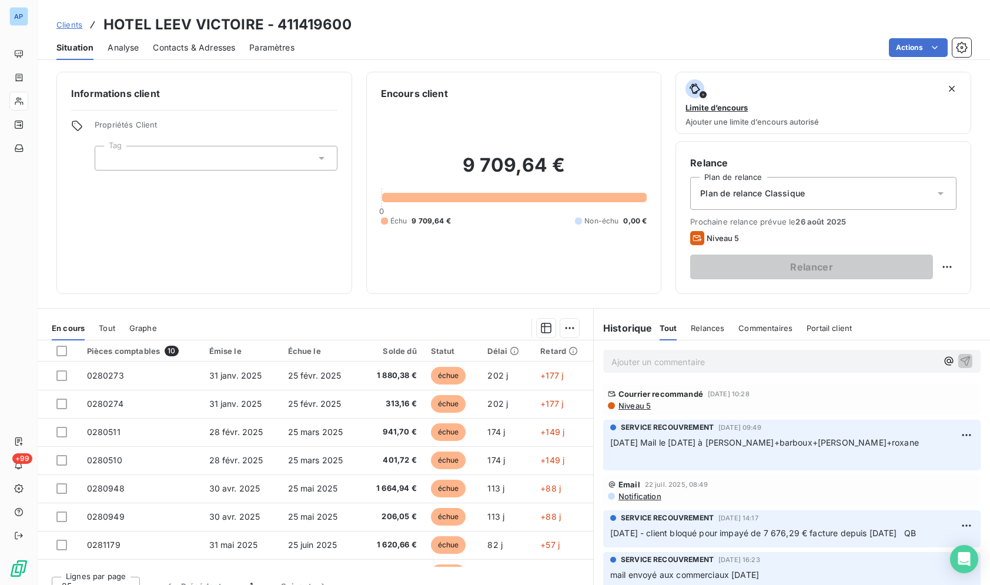
click at [451, 37] on div "Situation Analyse Contacts & Adresses Paramètres Actions" at bounding box center [514, 47] width 952 height 25
click at [479, 41] on div "Actions" at bounding box center [640, 47] width 662 height 19
click at [501, 64] on div "Clients HOTEL LEEV VICTOIRE - 411419600 Situation Analyse Contacts & Adresses P…" at bounding box center [514, 292] width 952 height 585
click at [451, 31] on div "Clients HOTEL LEEV VICTOIRE - 411419600" at bounding box center [514, 24] width 952 height 21
click at [450, 31] on div "Clients HOTEL LEEV VICTOIRE - 411419600" at bounding box center [514, 24] width 952 height 21
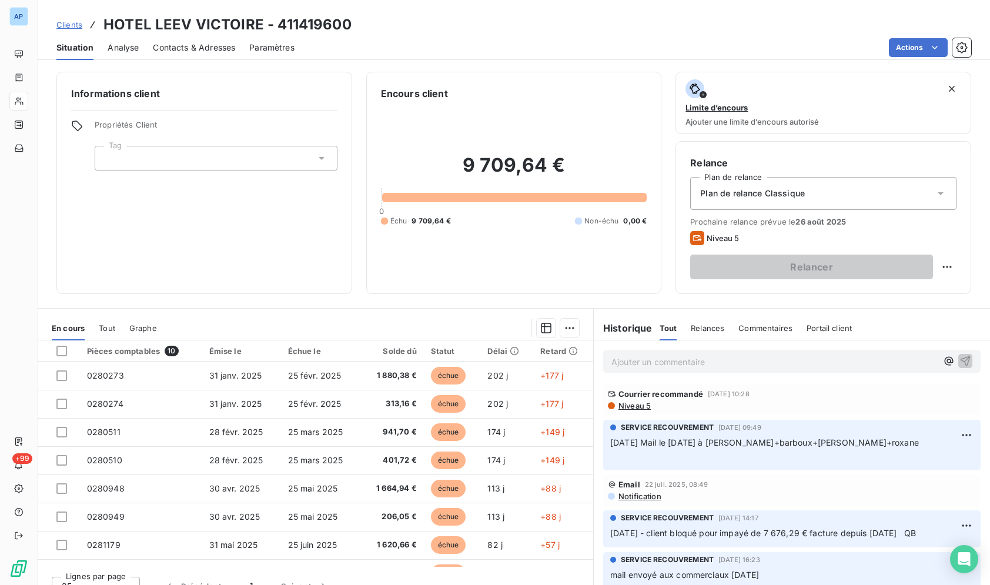
click at [505, 42] on div "Actions" at bounding box center [640, 47] width 662 height 19
